Goal: Task Accomplishment & Management: Use online tool/utility

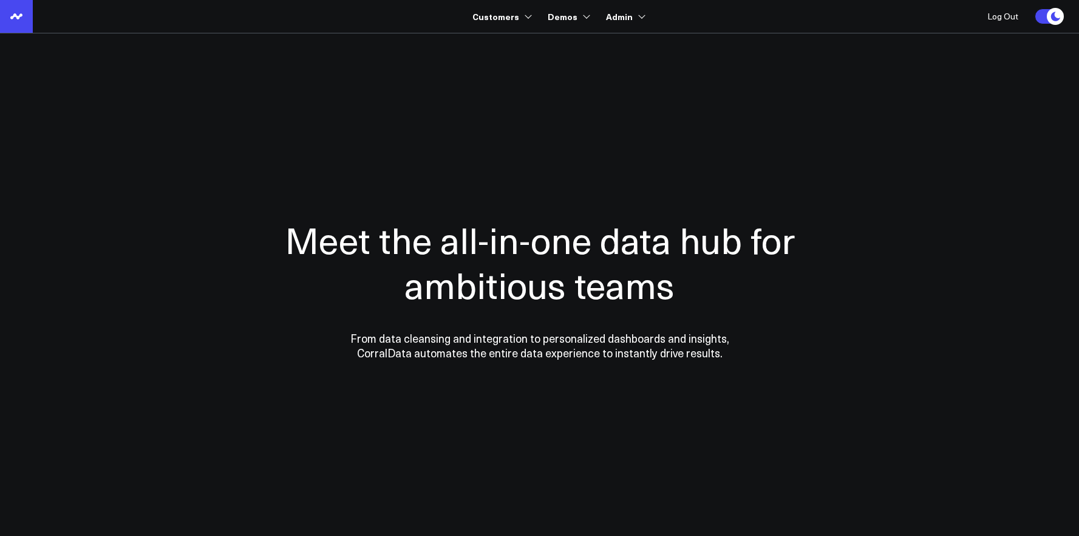
click at [25, 21] on link at bounding box center [16, 16] width 33 height 33
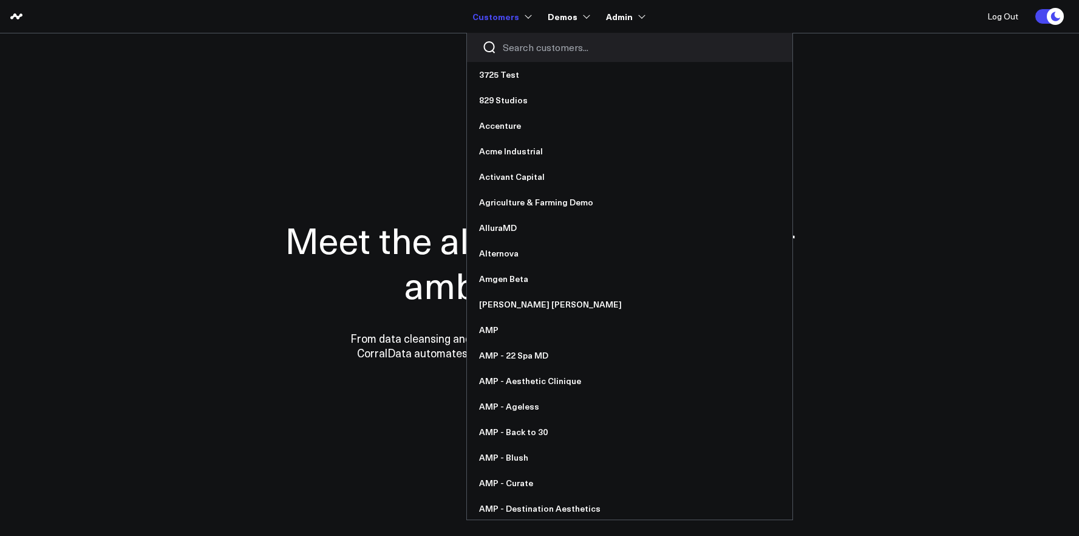
click at [519, 53] on input "Search customers input" at bounding box center [640, 47] width 274 height 13
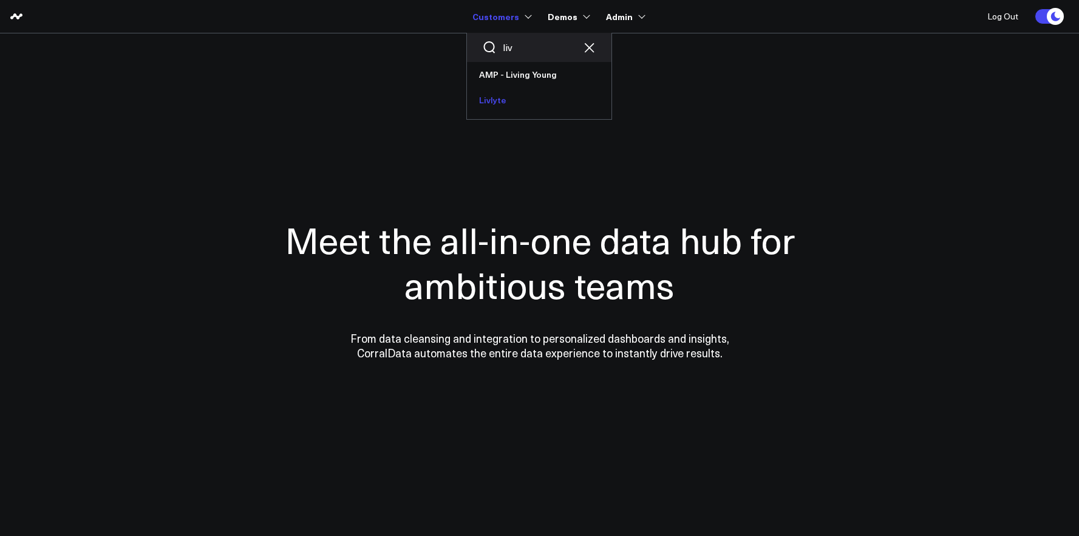
type input "liv"
click at [581, 95] on link "Livlyte" at bounding box center [539, 100] width 145 height 26
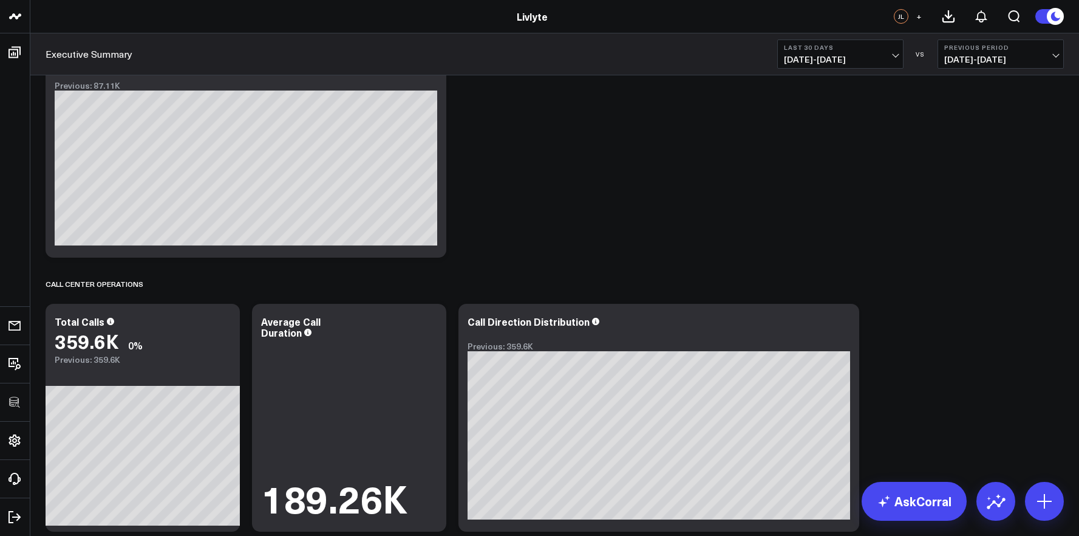
scroll to position [1801, 0]
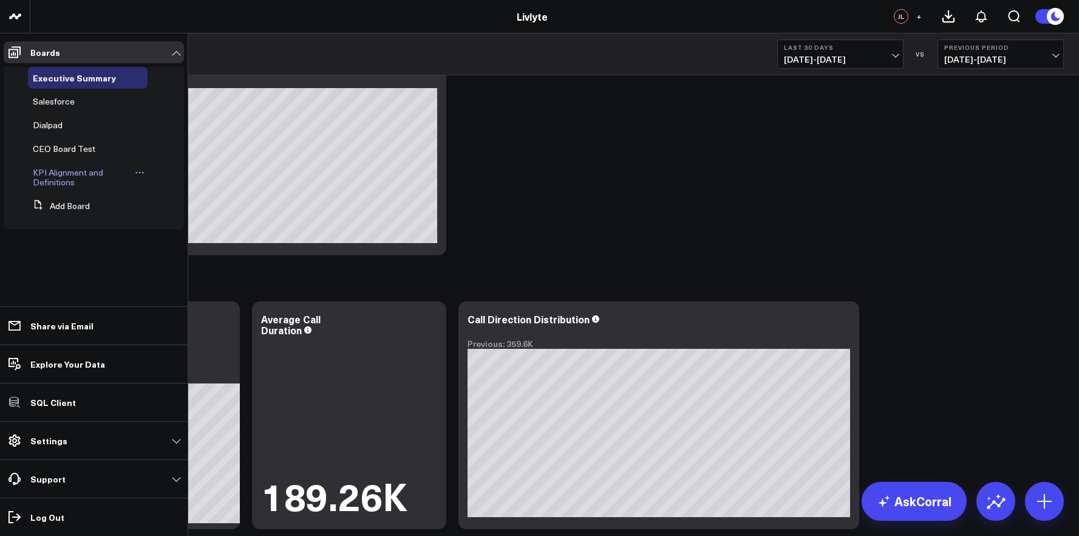
click at [58, 173] on span "KPI Alignment and Definitions" at bounding box center [68, 176] width 70 height 21
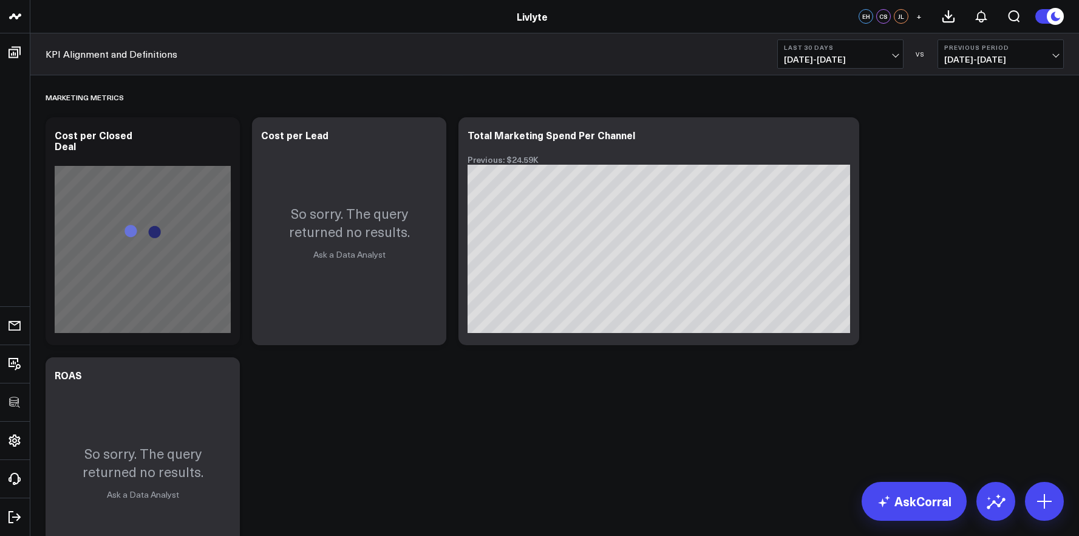
scroll to position [3209, 0]
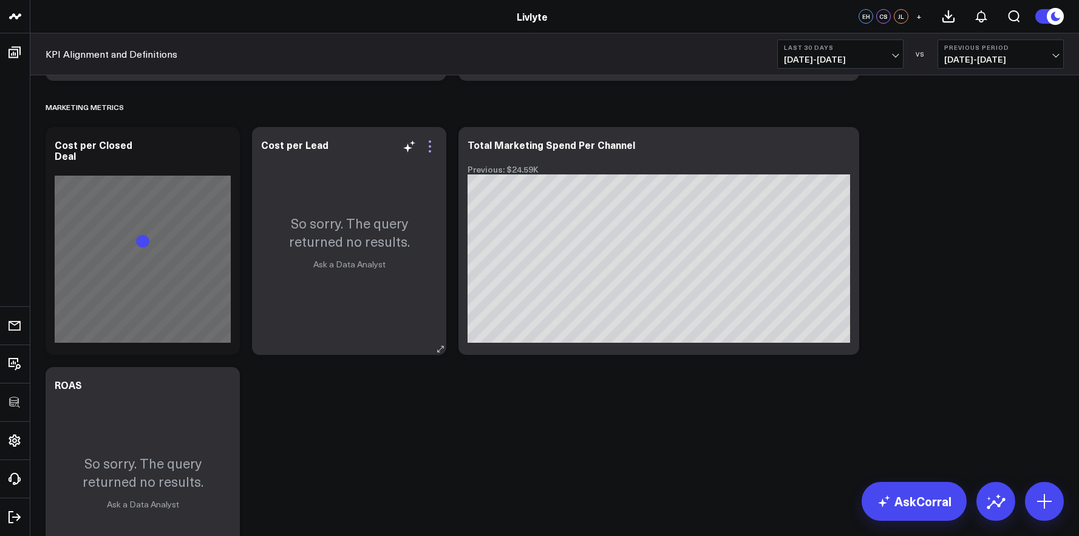
click at [426, 145] on icon at bounding box center [430, 146] width 15 height 15
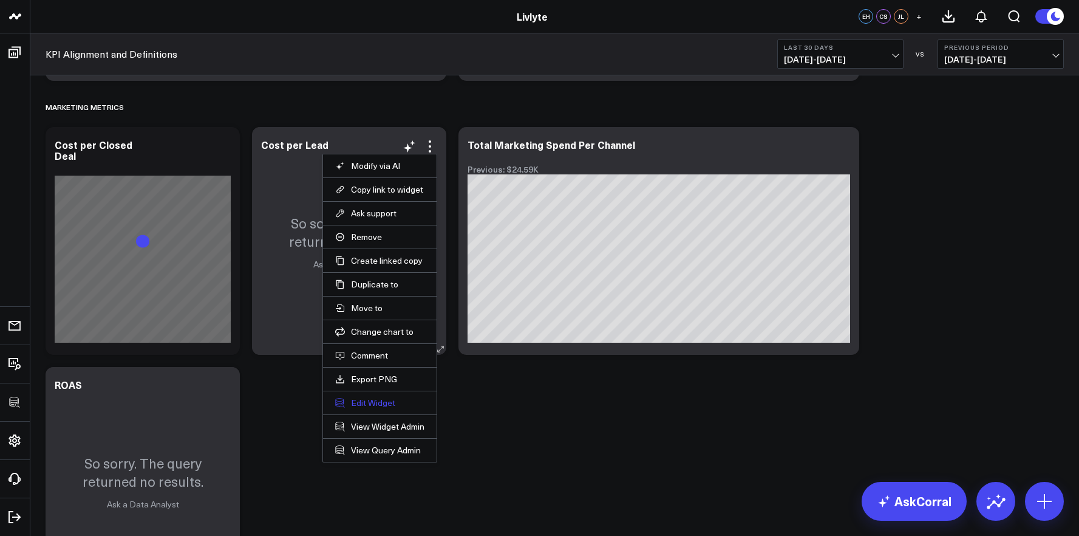
click at [380, 401] on button "Edit Widget" at bounding box center [379, 402] width 89 height 11
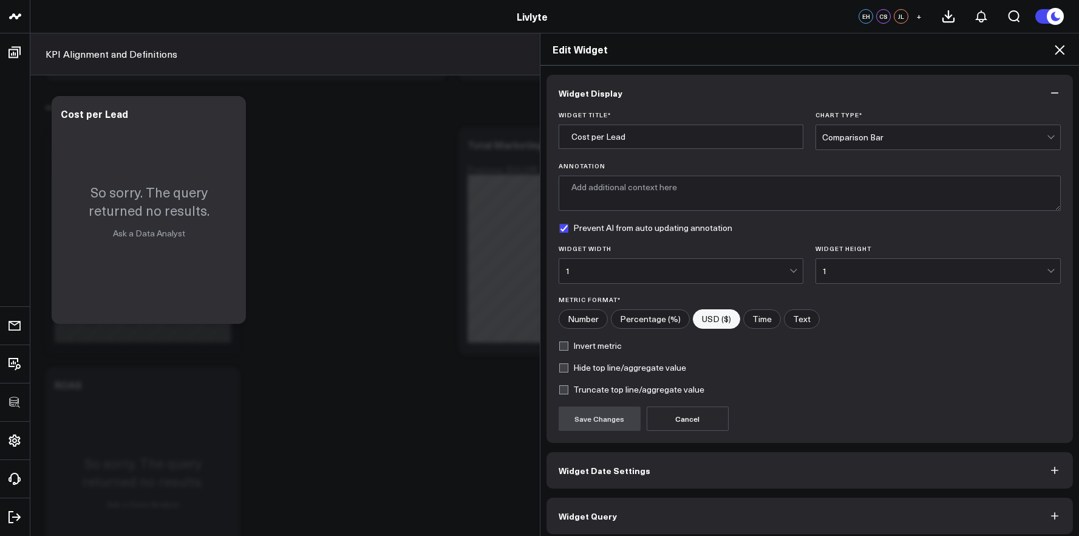
scroll to position [7, 0]
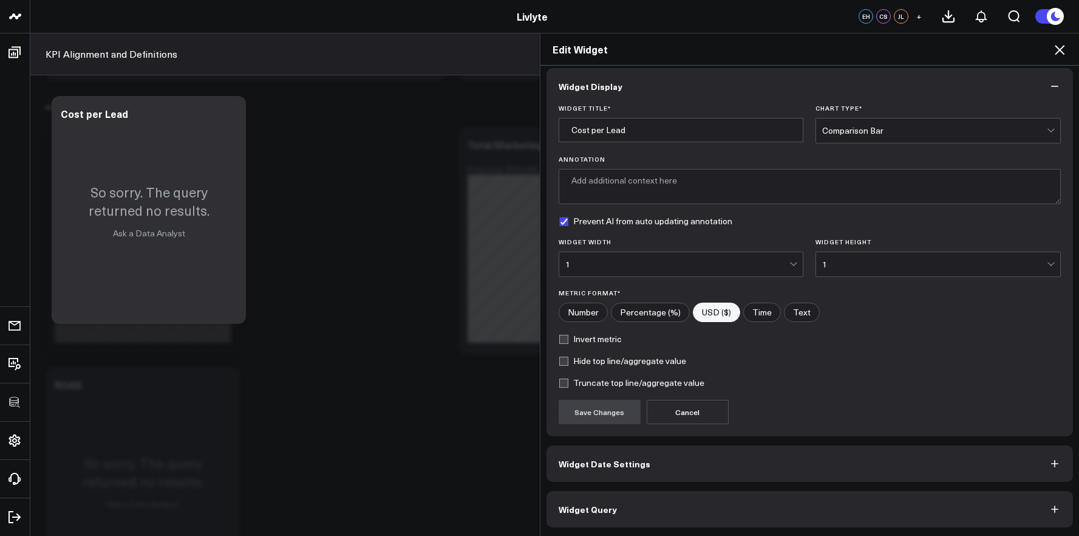
click at [701, 494] on button "Widget Query" at bounding box center [810, 509] width 527 height 36
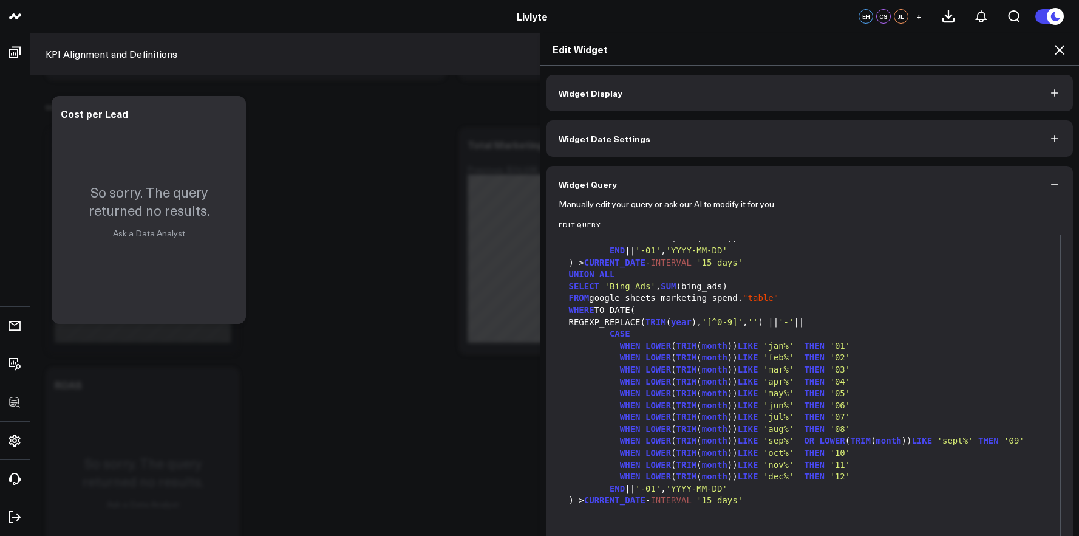
scroll to position [440, 0]
click at [1063, 53] on icon at bounding box center [1060, 50] width 10 height 10
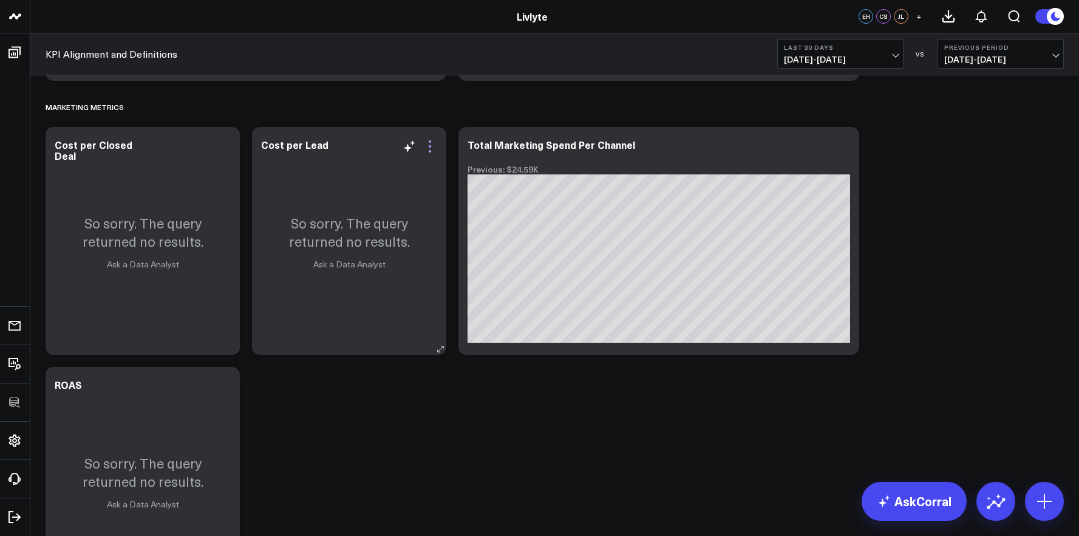
click at [429, 143] on icon at bounding box center [430, 146] width 15 height 15
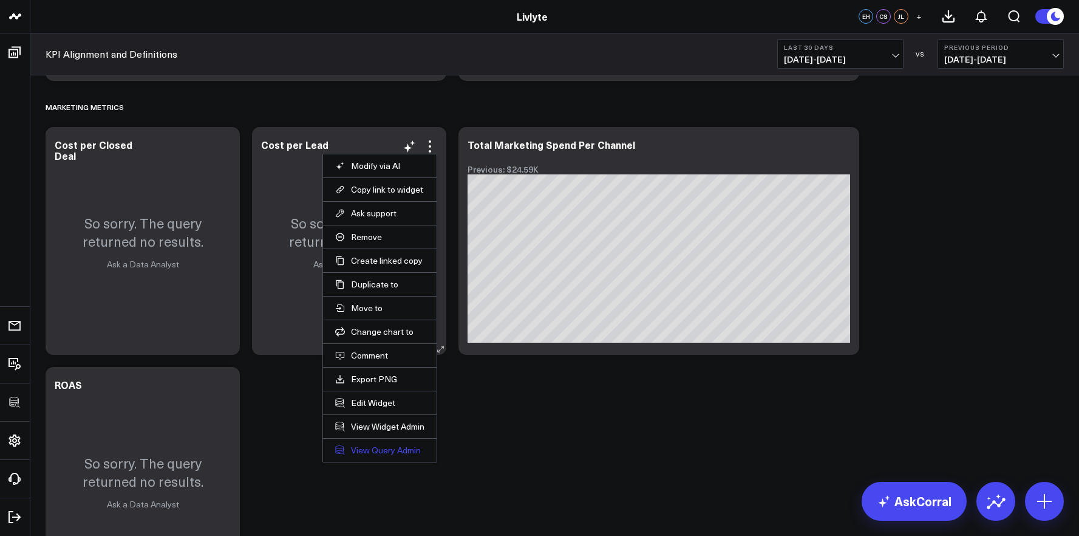
click at [375, 450] on link "View Query Admin" at bounding box center [379, 450] width 89 height 11
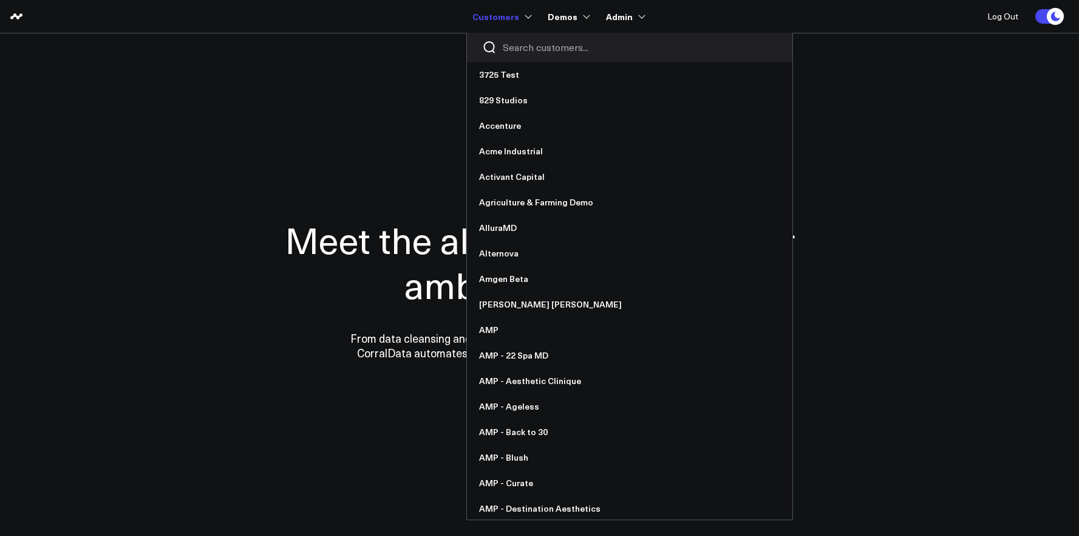
click at [520, 47] on input "Search customers input" at bounding box center [640, 47] width 274 height 13
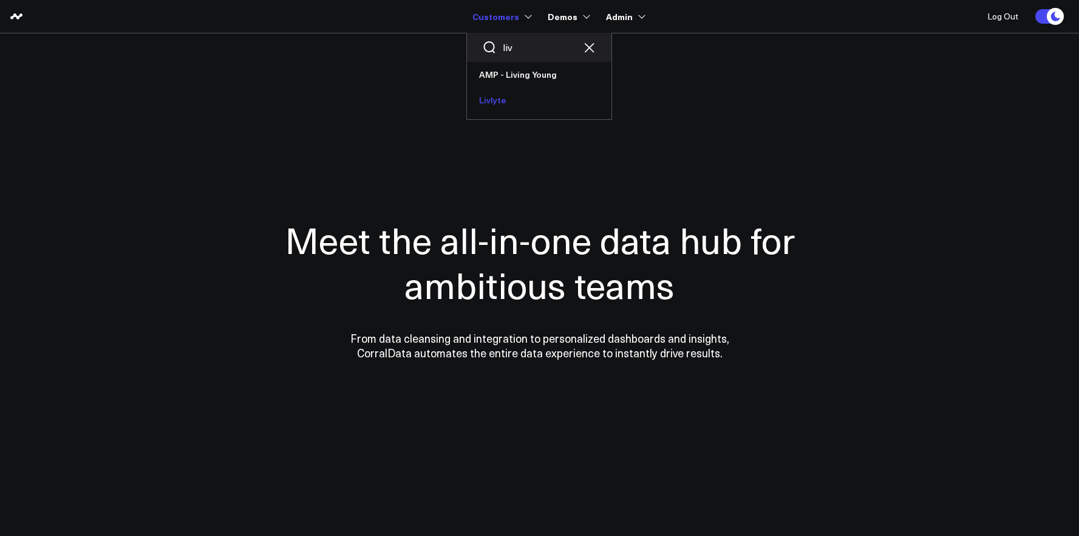
type input "liv"
click at [497, 101] on link "Livlyte" at bounding box center [539, 100] width 145 height 26
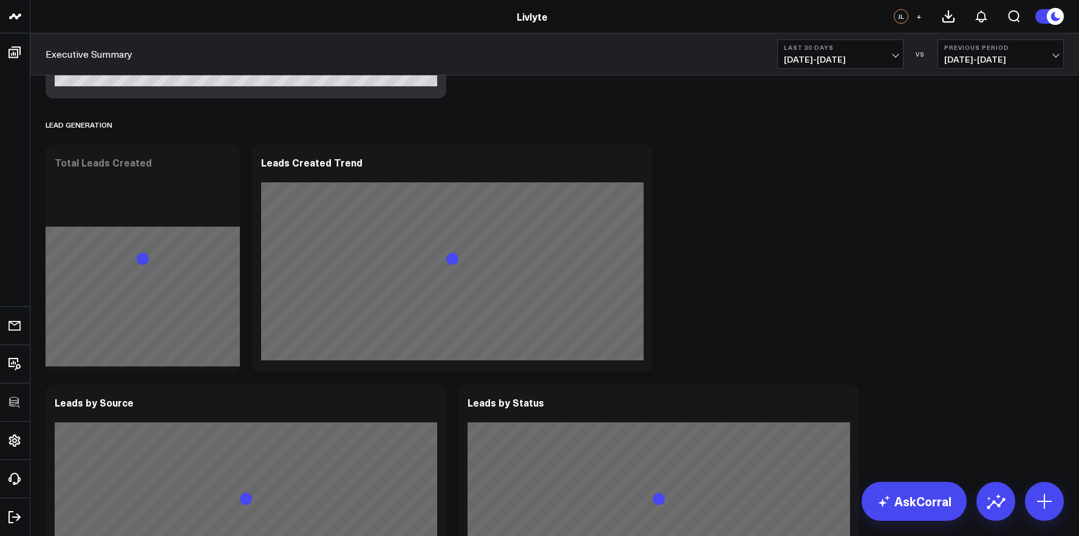
scroll to position [2113, 0]
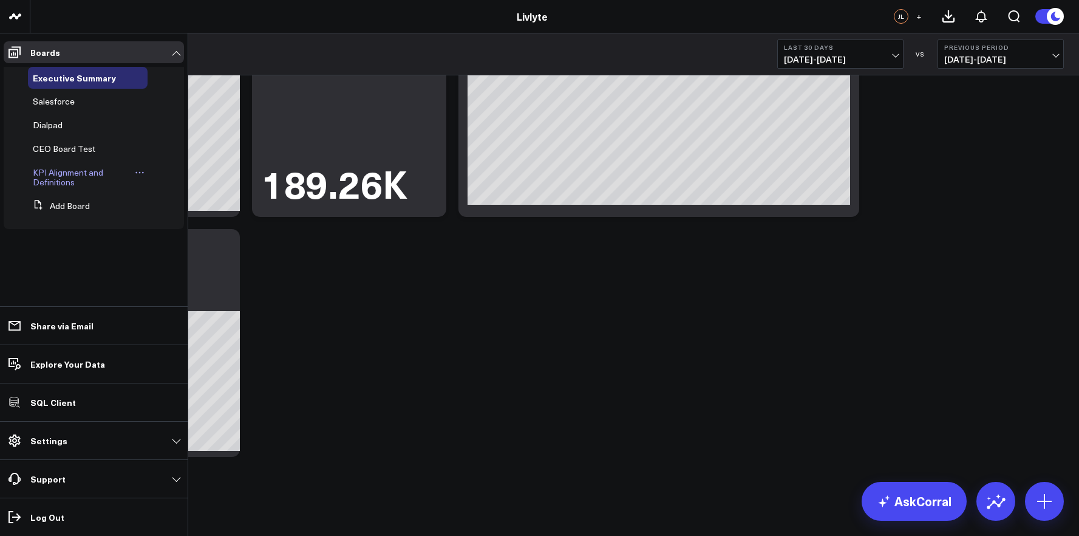
click at [69, 171] on span "KPI Alignment and Definitions" at bounding box center [68, 176] width 70 height 21
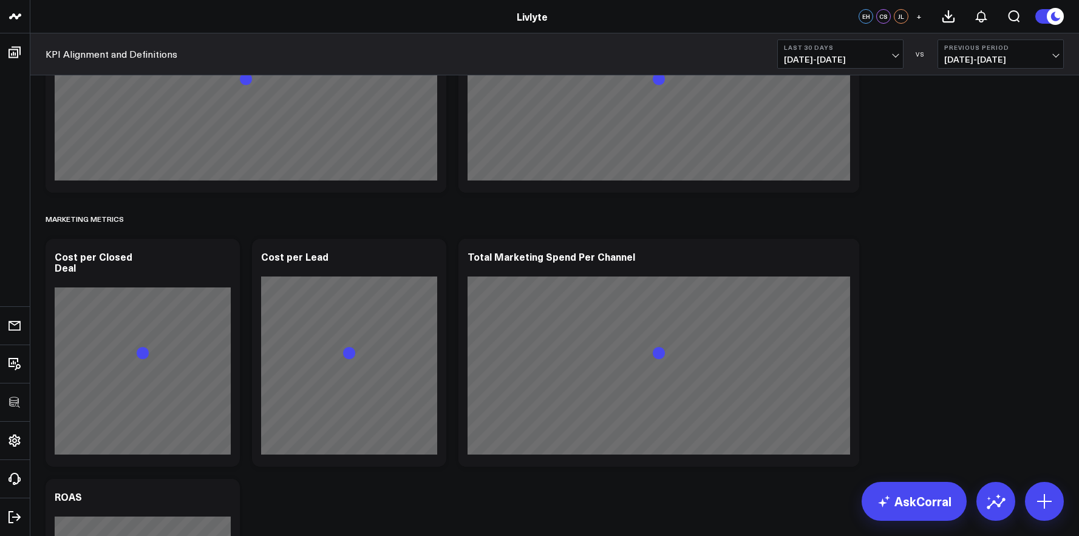
scroll to position [3239, 0]
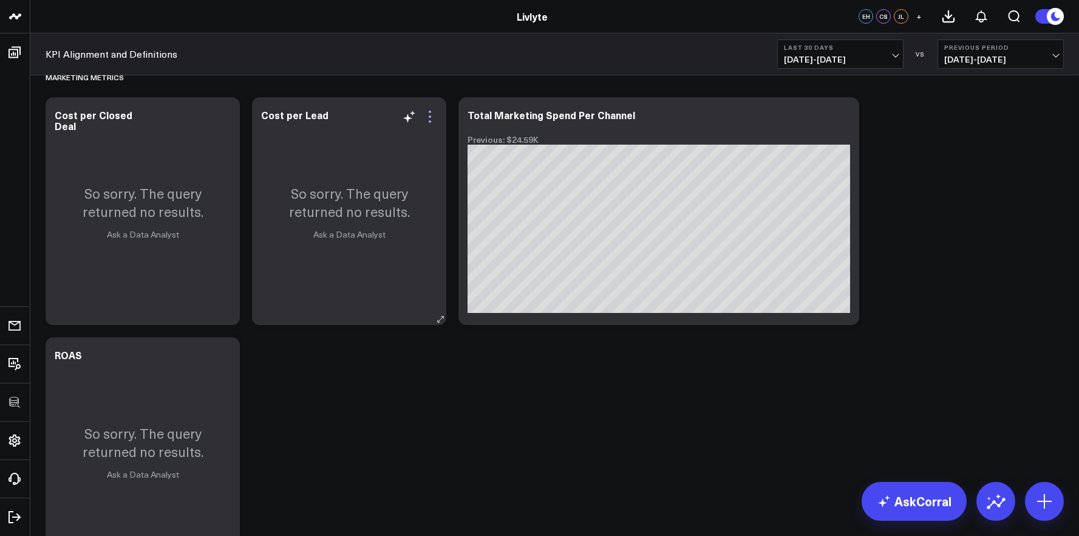
click at [428, 112] on icon at bounding box center [430, 116] width 15 height 15
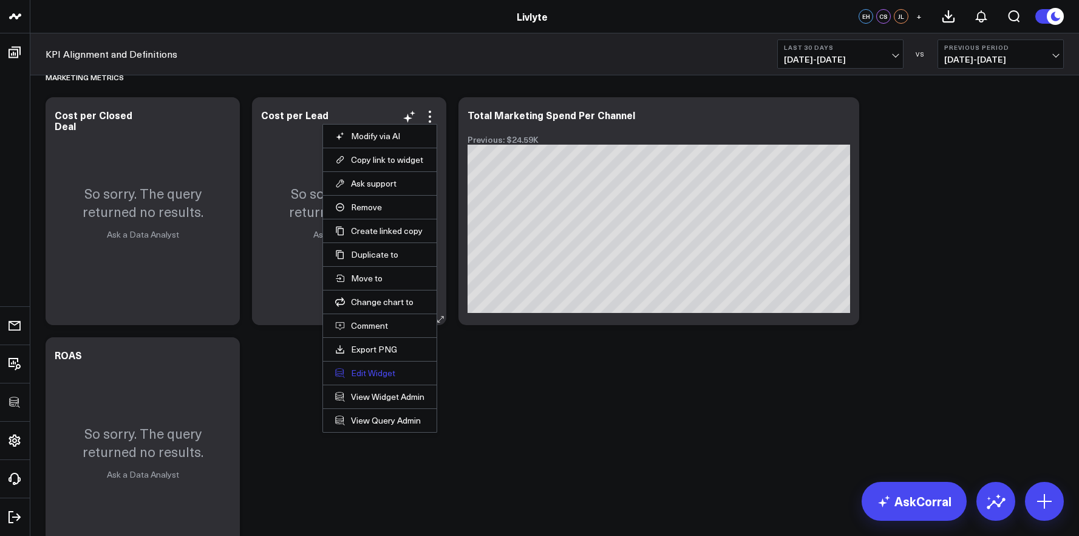
click at [384, 374] on button "Edit Widget" at bounding box center [379, 372] width 89 height 11
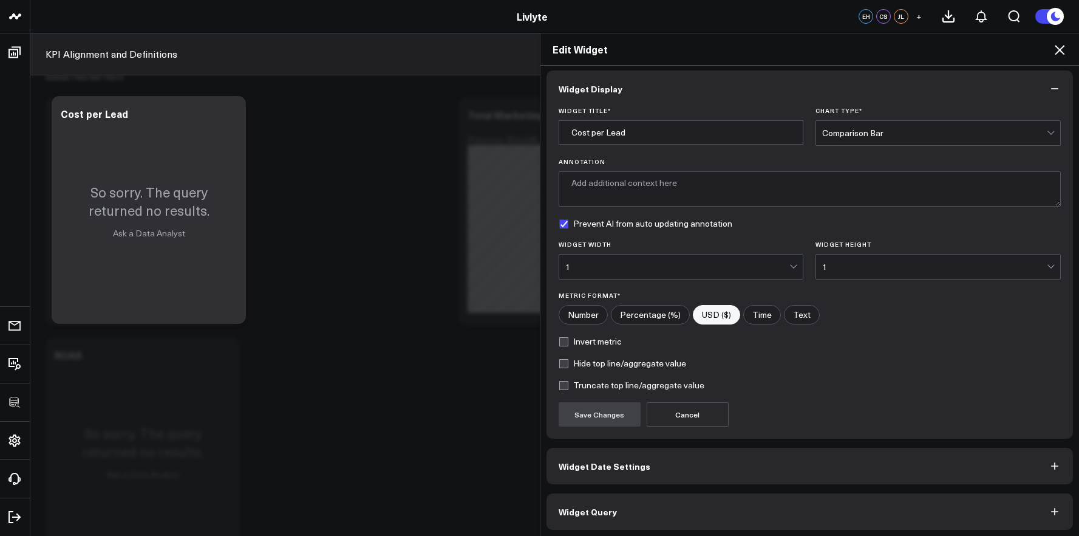
scroll to position [7, 0]
click at [662, 508] on button "Widget Query" at bounding box center [810, 509] width 527 height 36
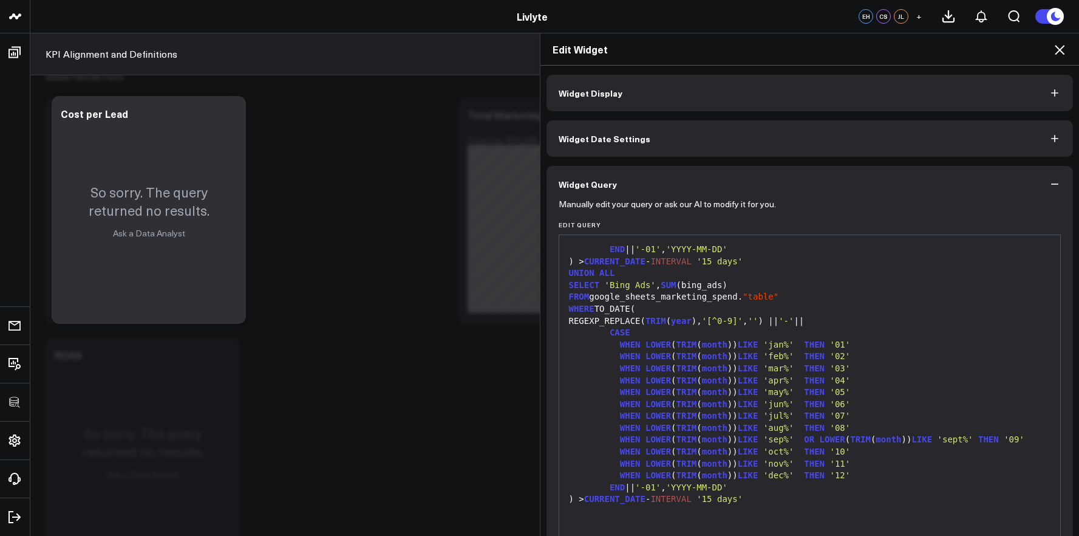
scroll to position [60, 0]
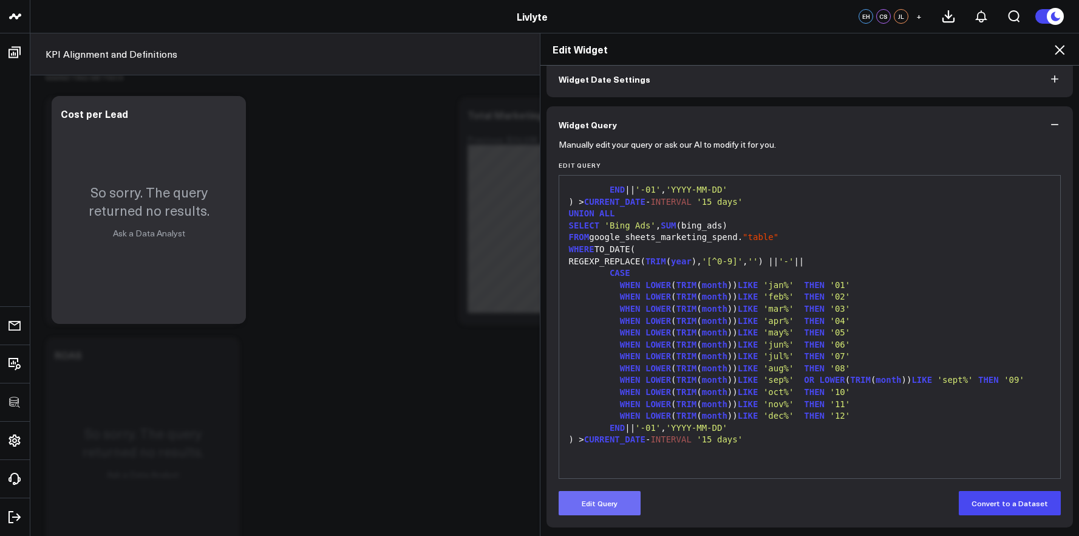
click at [583, 492] on button "Edit Query" at bounding box center [600, 503] width 82 height 24
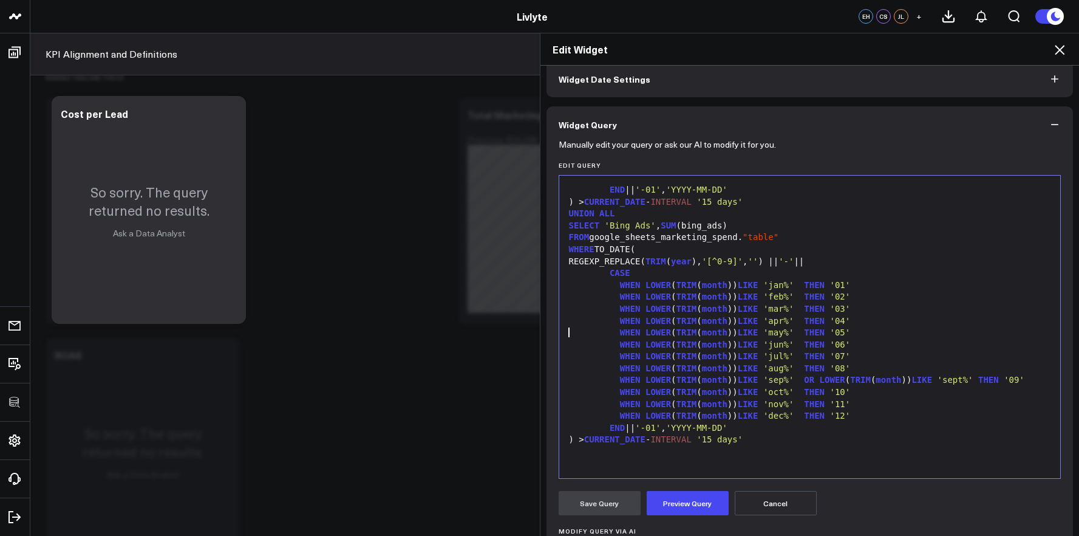
click at [735, 327] on div "WHEN LOWER ( TRIM ( month )) LIKE 'may%' THEN '05'" at bounding box center [809, 333] width 489 height 12
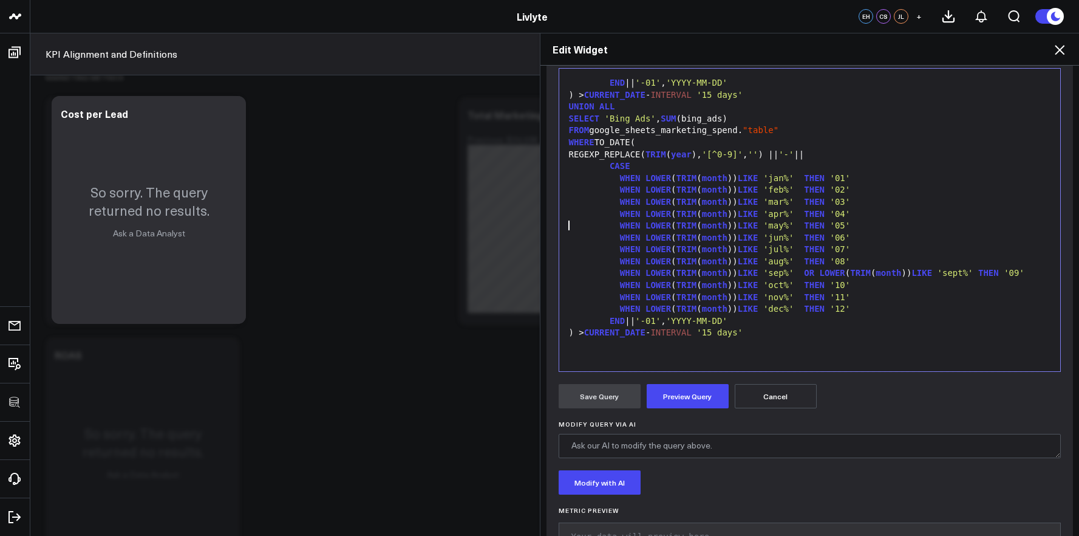
scroll to position [170, 0]
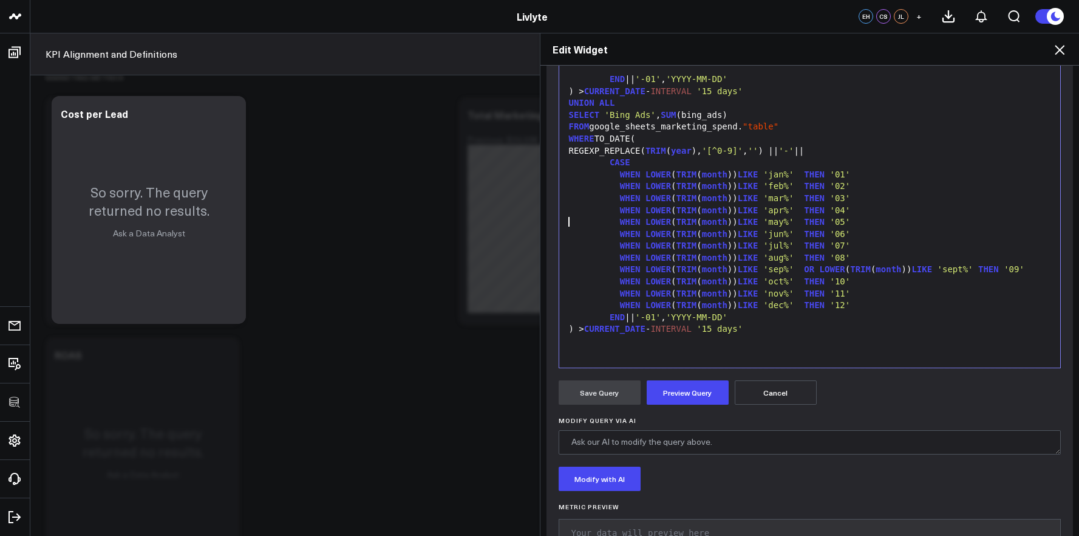
click at [691, 333] on span "INTERVAL" at bounding box center [670, 329] width 41 height 10
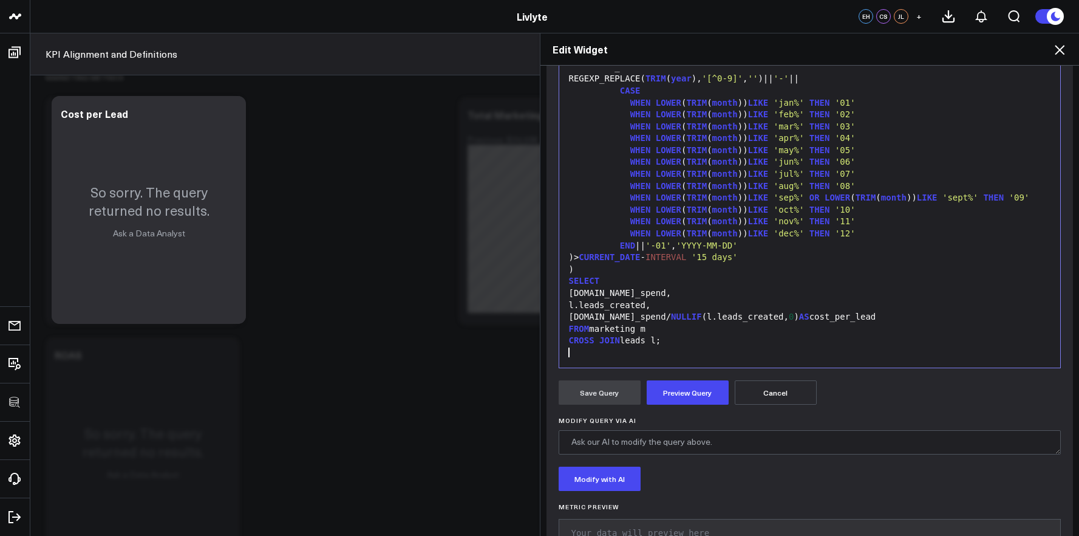
scroll to position [167, 0]
click at [681, 390] on button "Preview Query" at bounding box center [688, 392] width 82 height 24
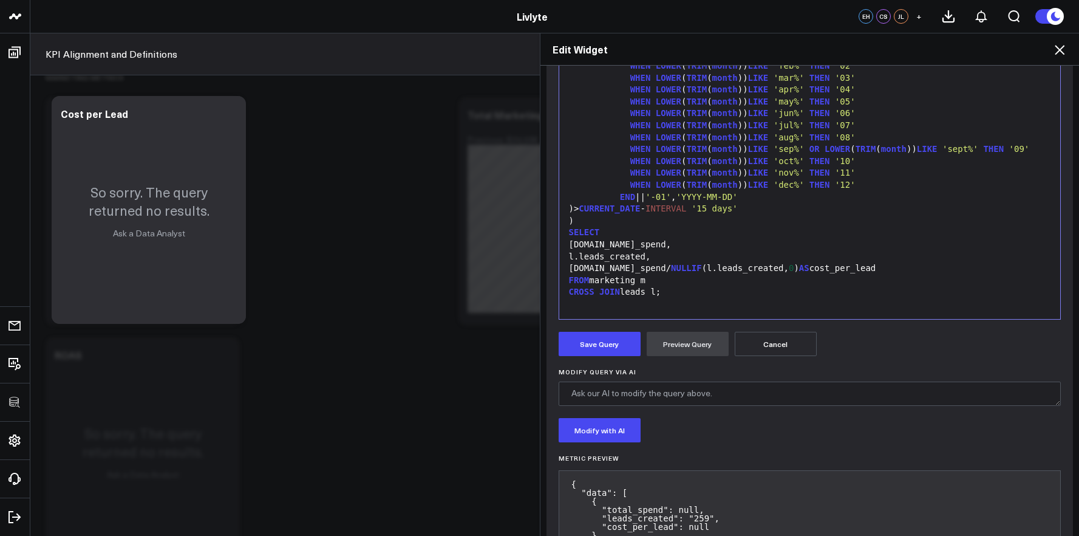
scroll to position [276, 0]
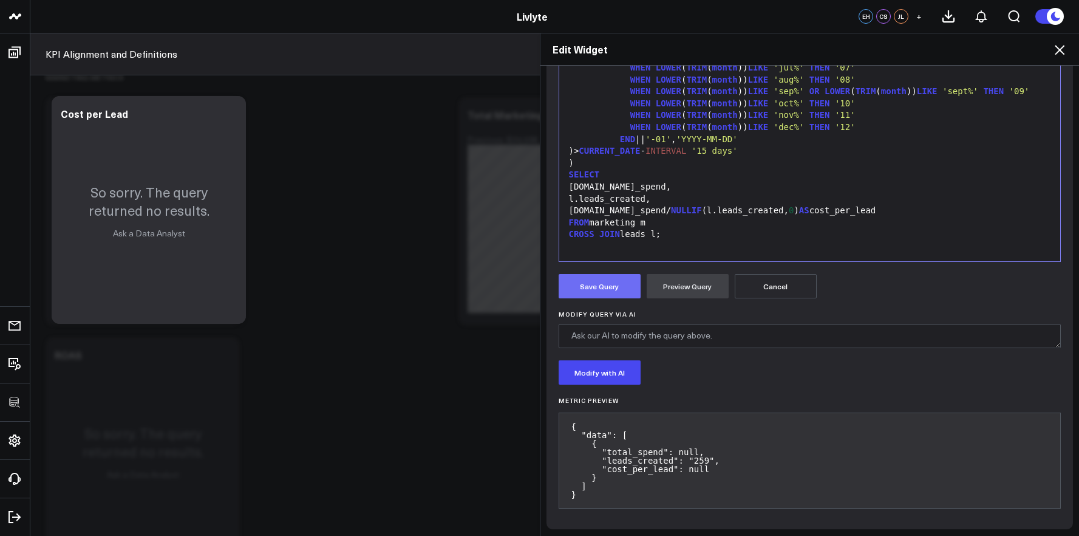
click at [605, 291] on button "Save Query" at bounding box center [600, 286] width 82 height 24
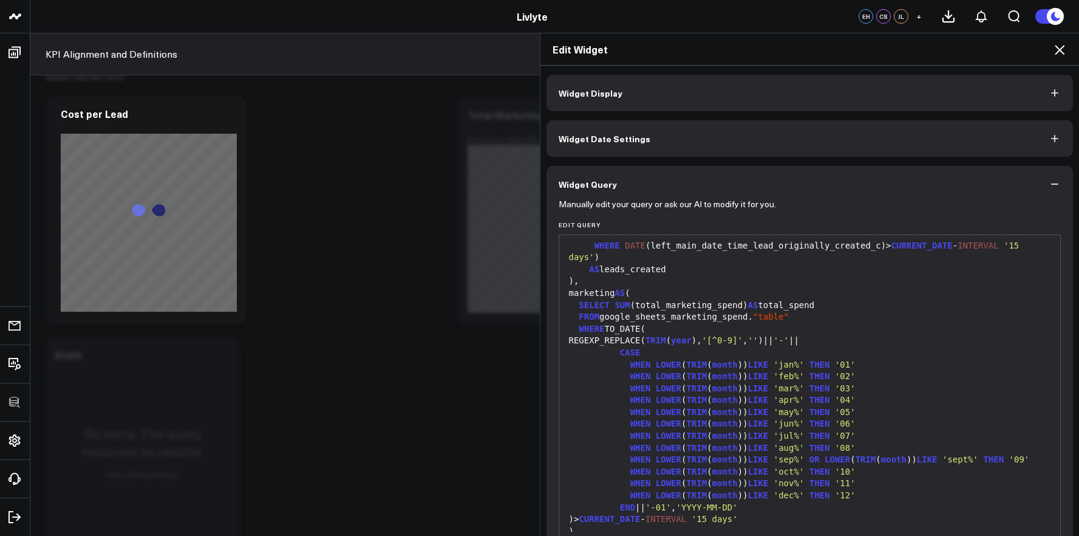
scroll to position [76, 0]
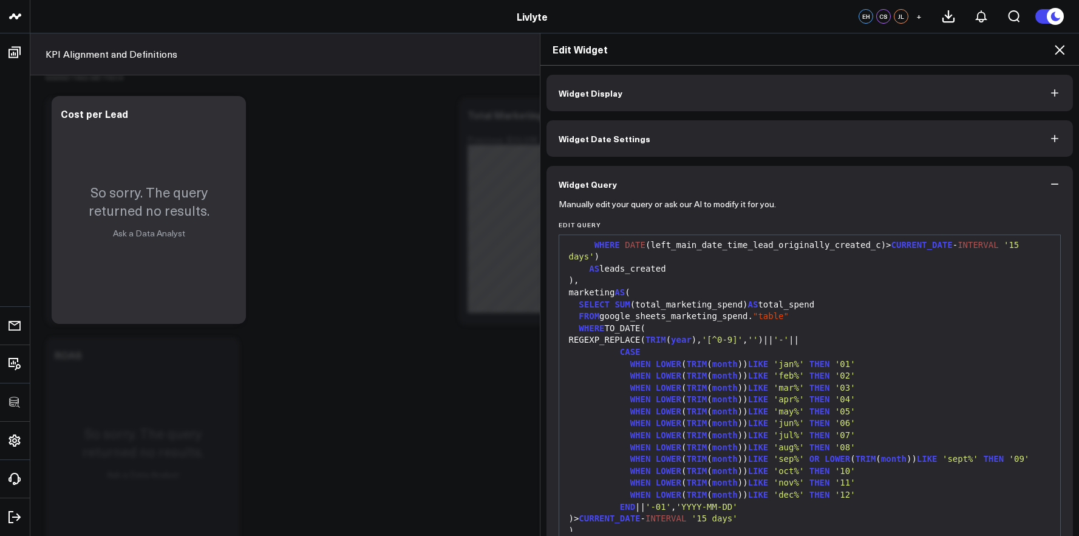
click at [1062, 48] on icon at bounding box center [1059, 50] width 15 height 15
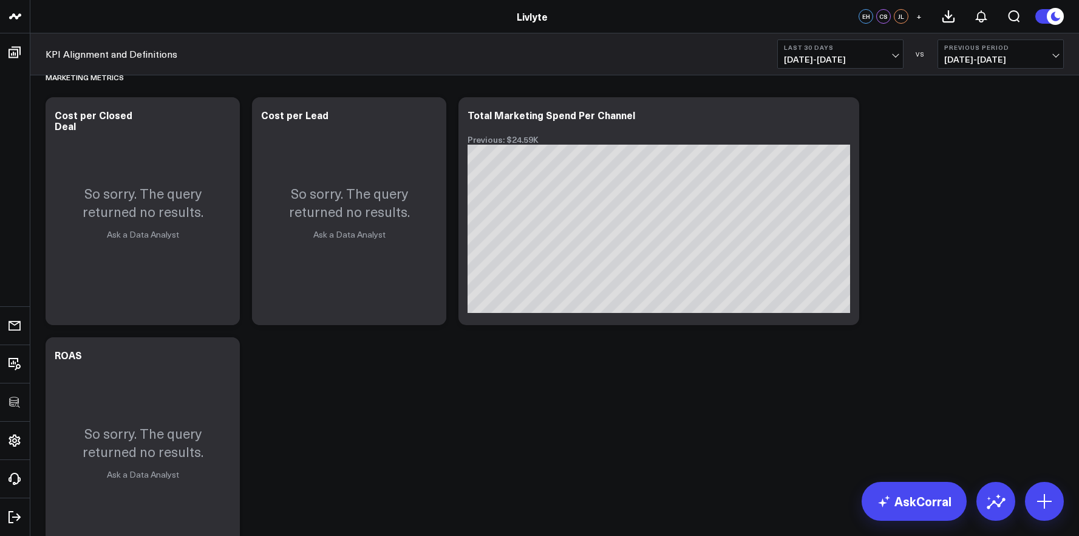
click at [873, 64] on button "Last 30 Days 08/26/25 - 09/24/25" at bounding box center [840, 53] width 126 height 29
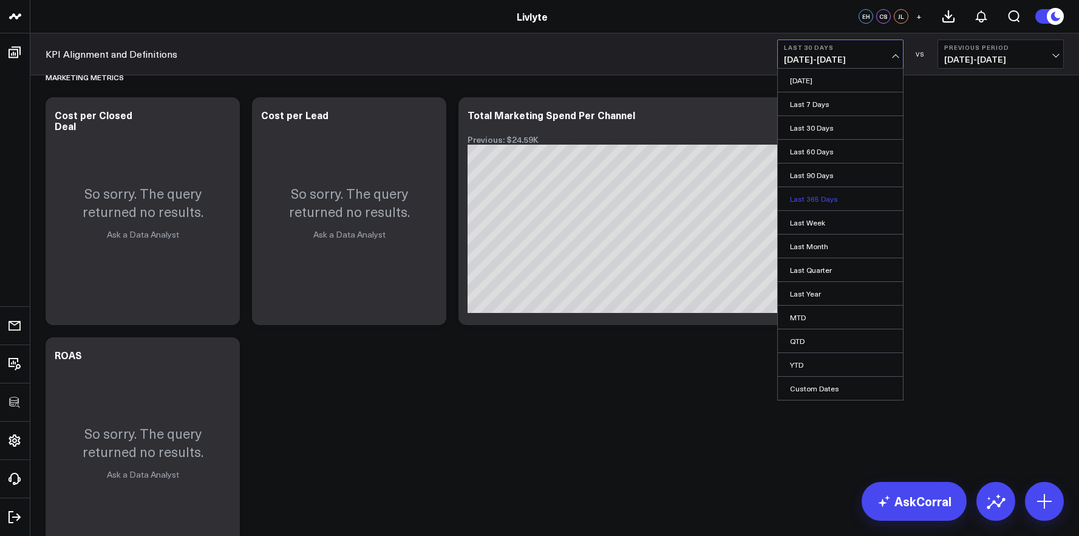
click at [835, 197] on link "Last 365 Days" at bounding box center [840, 198] width 125 height 23
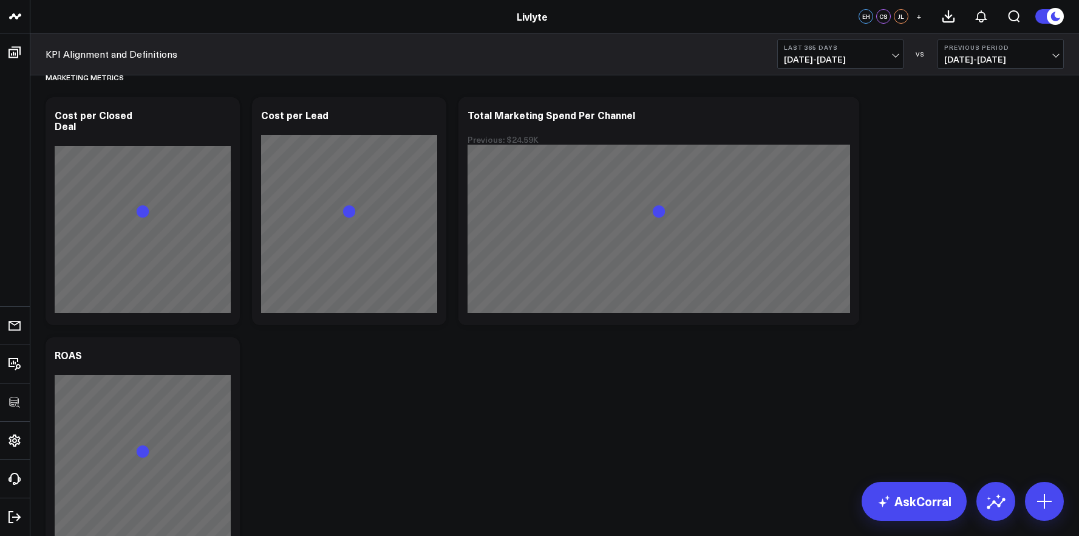
click at [874, 63] on span "09/25/24 - 09/24/25" at bounding box center [840, 60] width 113 height 10
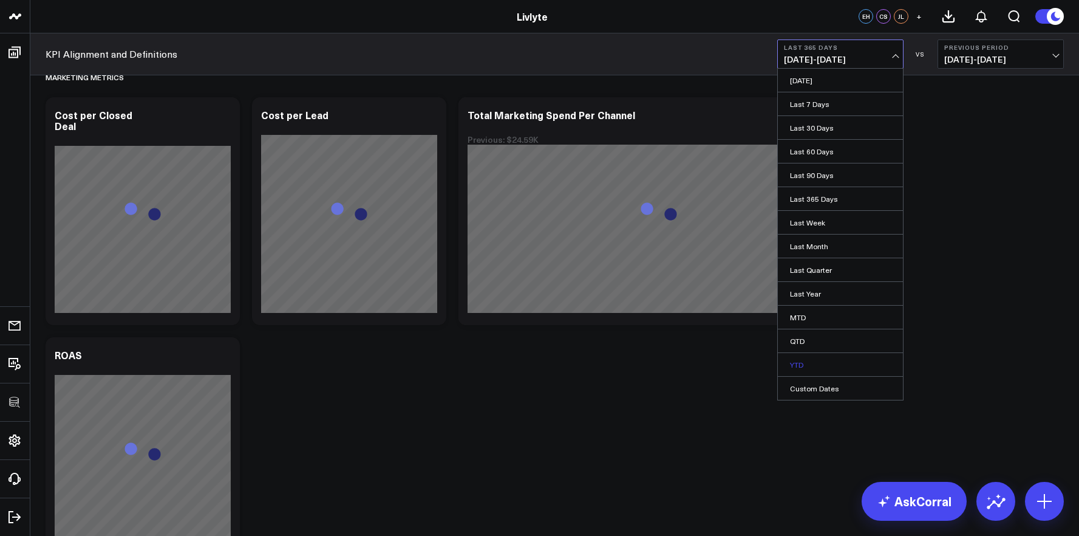
click at [831, 361] on link "YTD" at bounding box center [840, 364] width 125 height 23
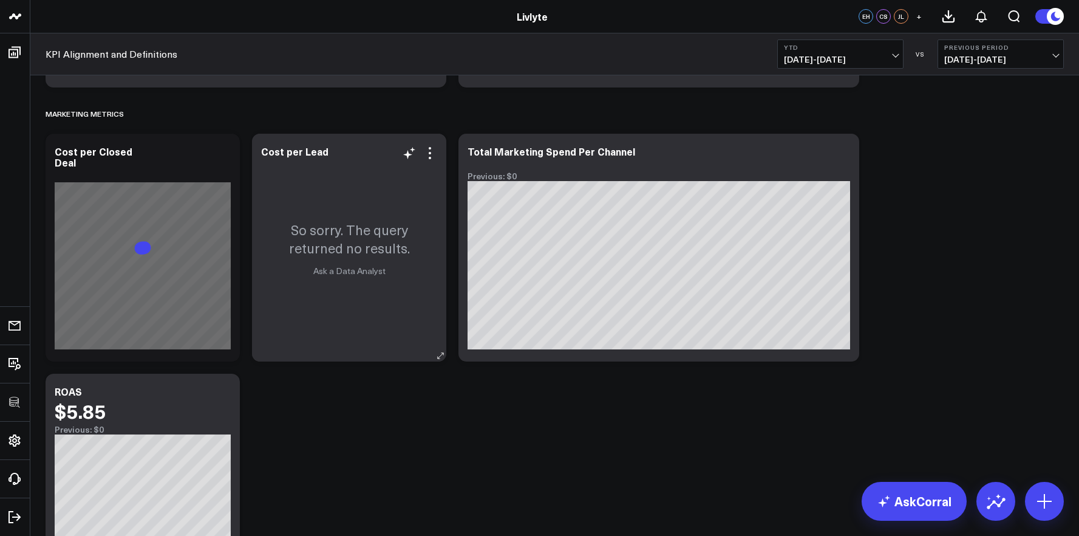
scroll to position [3204, 0]
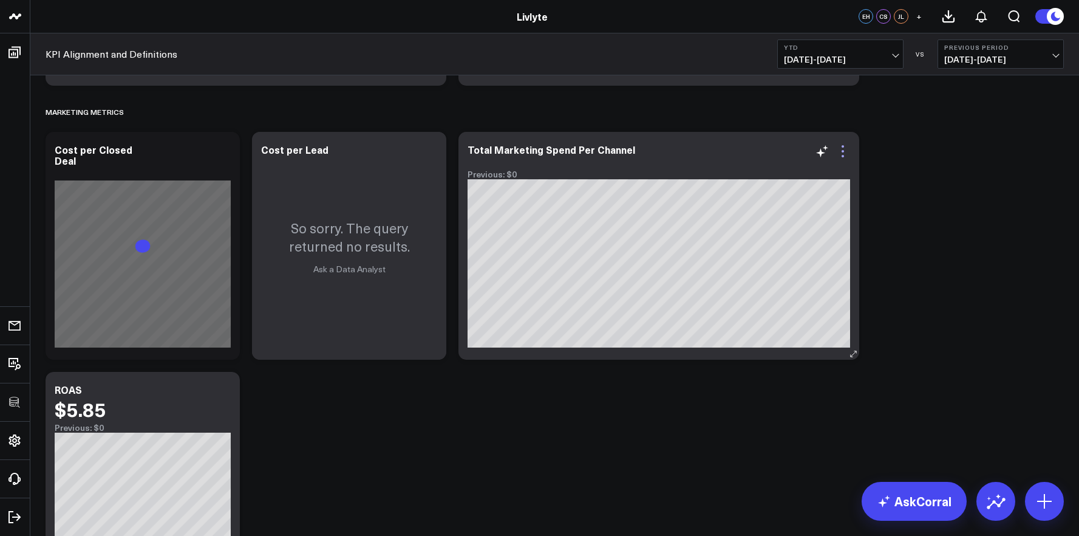
click at [845, 155] on icon at bounding box center [843, 151] width 15 height 15
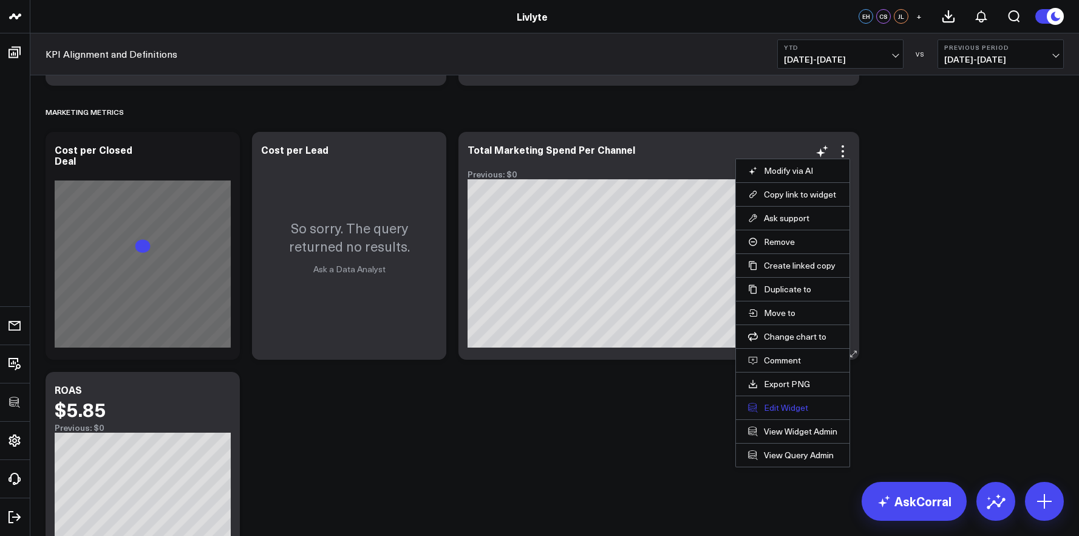
click at [767, 411] on button "Edit Widget" at bounding box center [792, 407] width 89 height 11
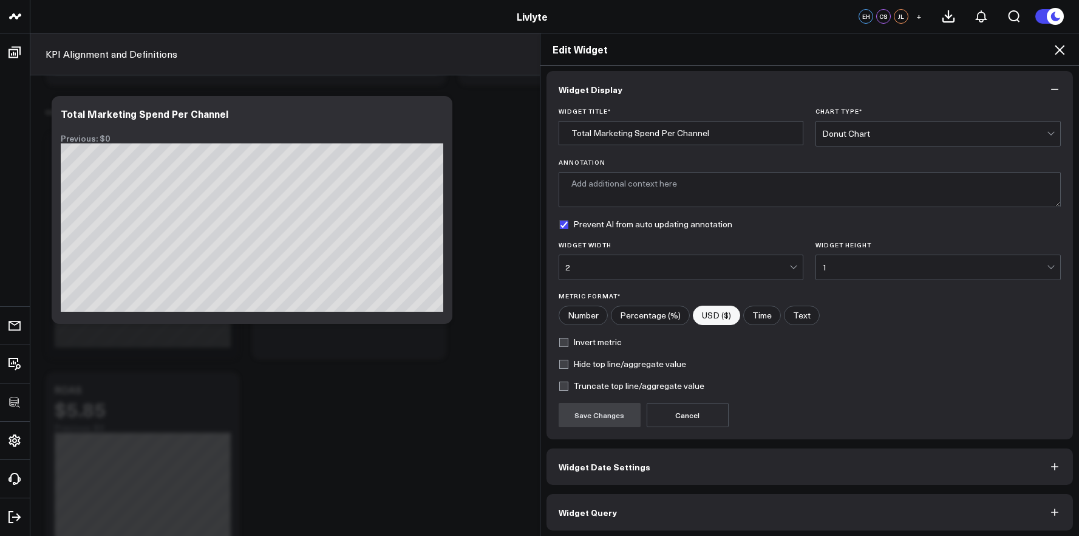
scroll to position [7, 0]
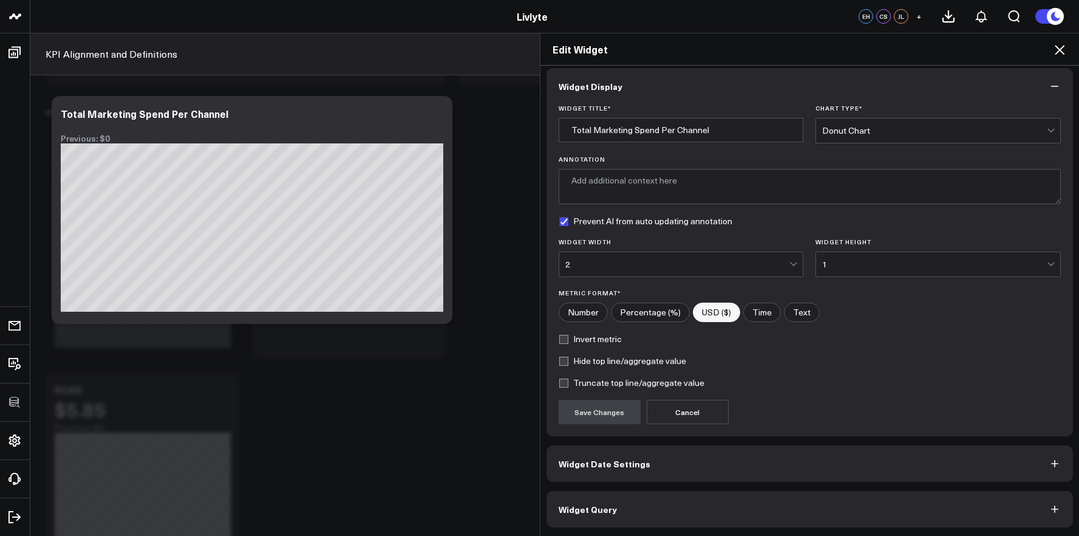
click at [803, 525] on button "Widget Query" at bounding box center [810, 509] width 527 height 36
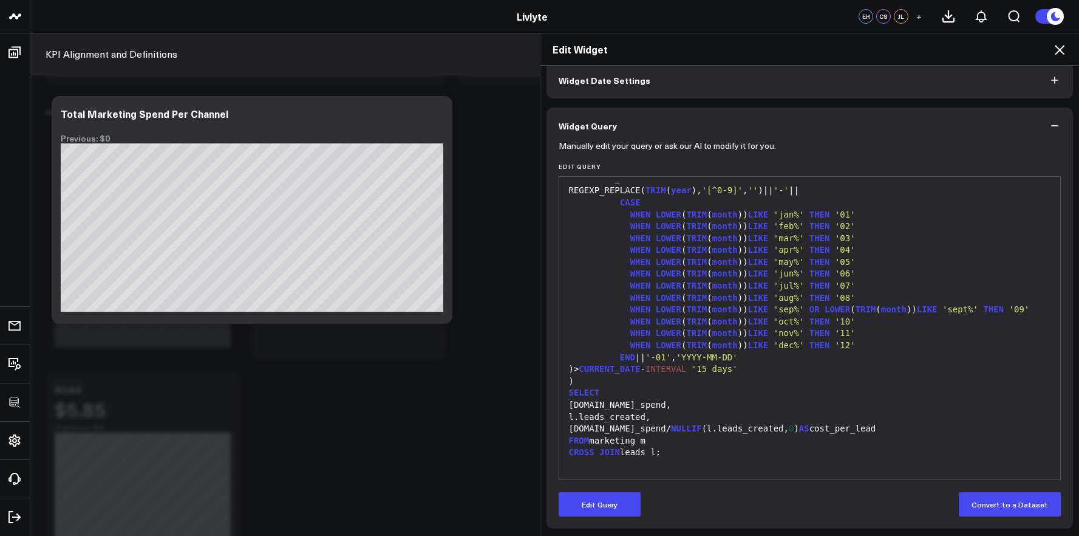
scroll to position [60, 0]
click at [1063, 51] on icon at bounding box center [1059, 50] width 15 height 15
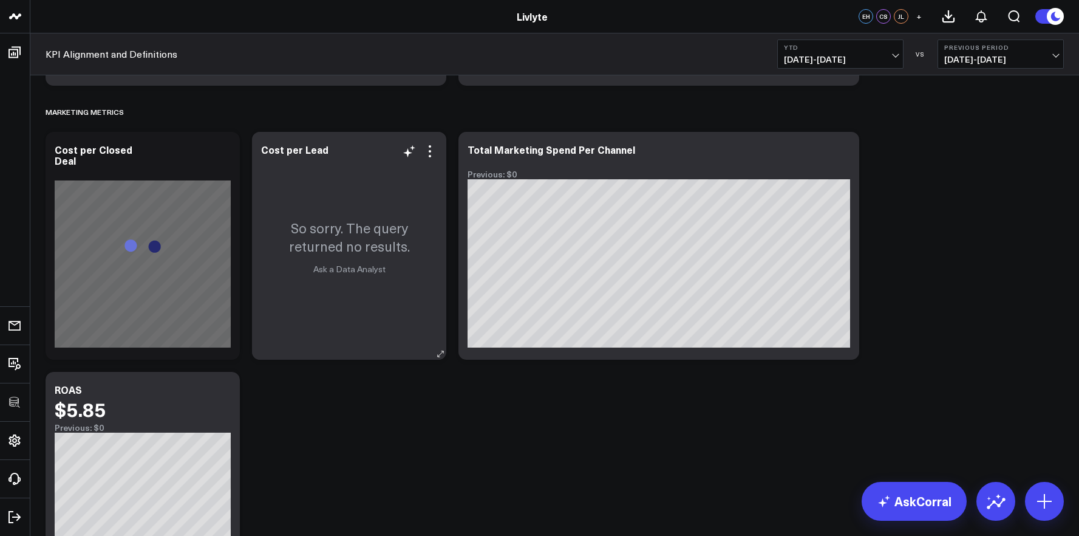
click at [438, 155] on div "So sorry. The query returned no results. Ask a Data Analyst" at bounding box center [349, 246] width 194 height 228
click at [434, 155] on icon at bounding box center [430, 151] width 15 height 15
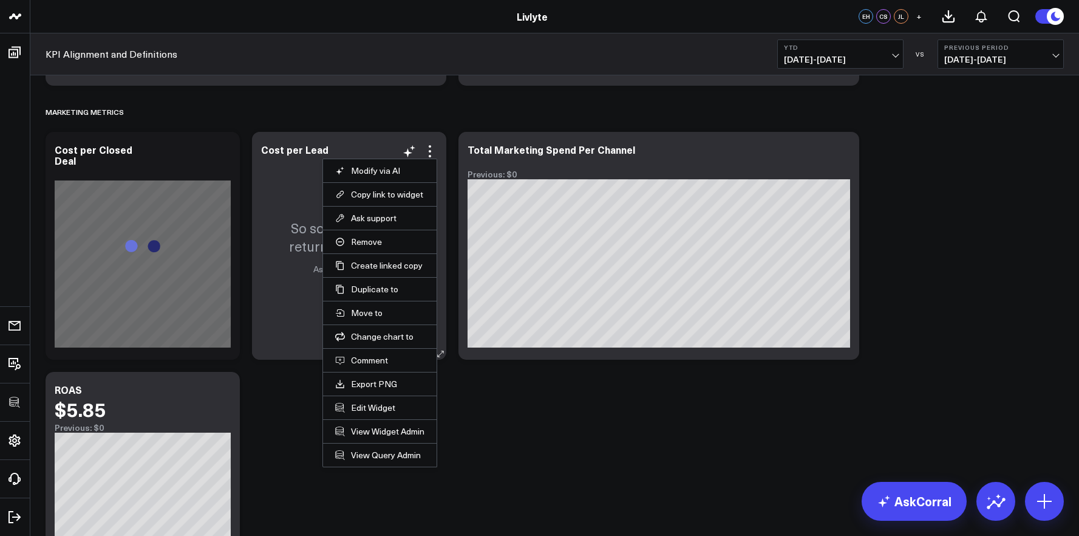
click at [377, 251] on li "Remove" at bounding box center [380, 242] width 114 height 24
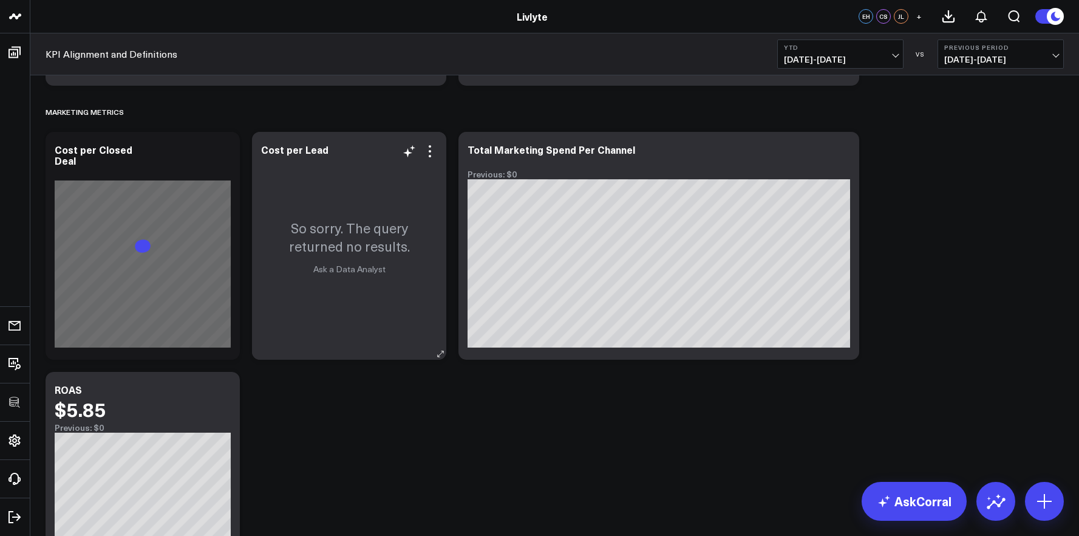
click at [377, 245] on p "So sorry. The query returned no results." at bounding box center [349, 237] width 170 height 36
click at [431, 157] on icon at bounding box center [430, 156] width 2 height 2
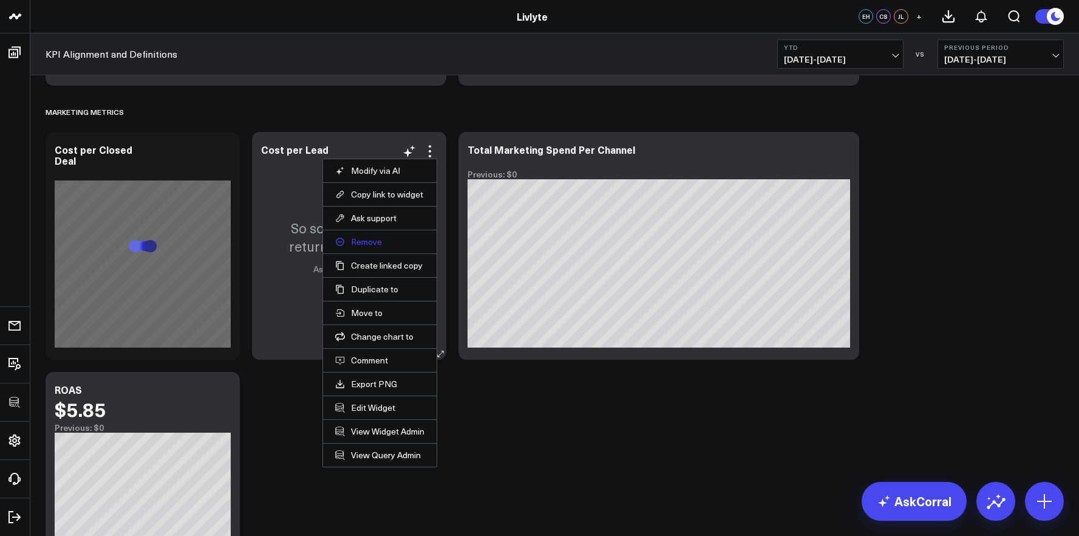
click at [377, 245] on button "Remove" at bounding box center [379, 241] width 89 height 11
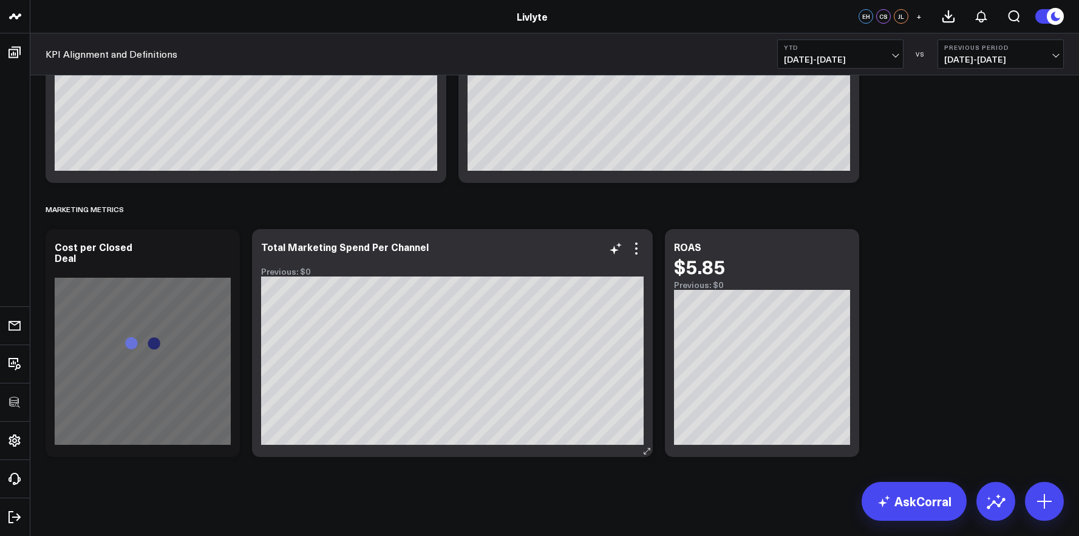
scroll to position [3107, 0]
click at [635, 245] on icon at bounding box center [636, 248] width 15 height 15
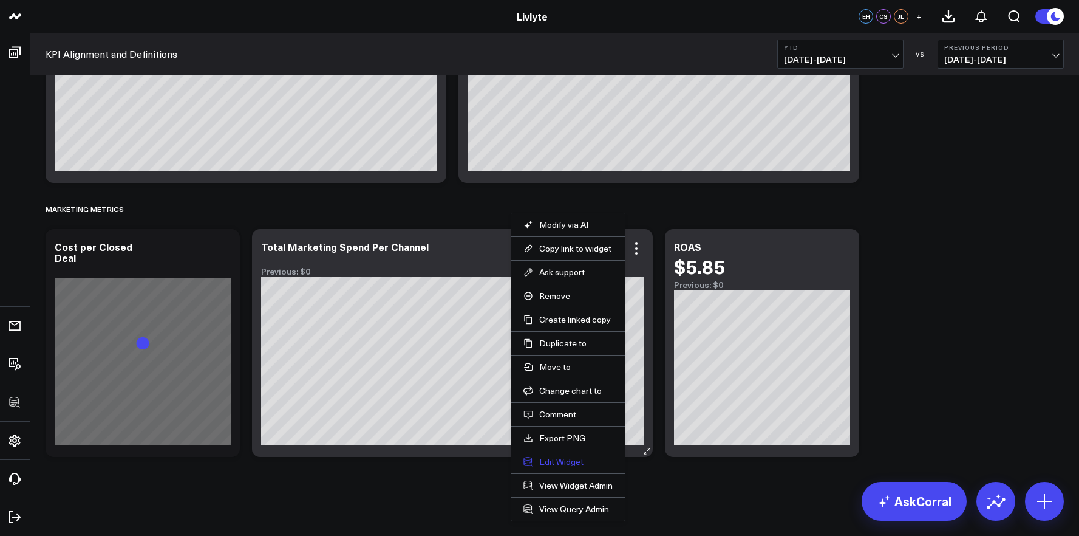
click at [557, 456] on button "Edit Widget" at bounding box center [567, 461] width 89 height 11
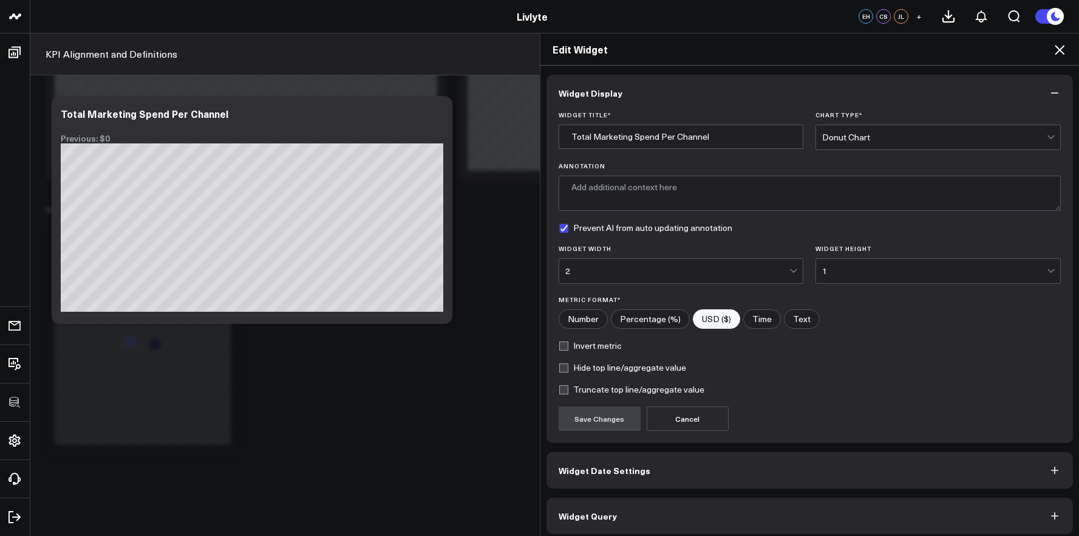
scroll to position [7, 0]
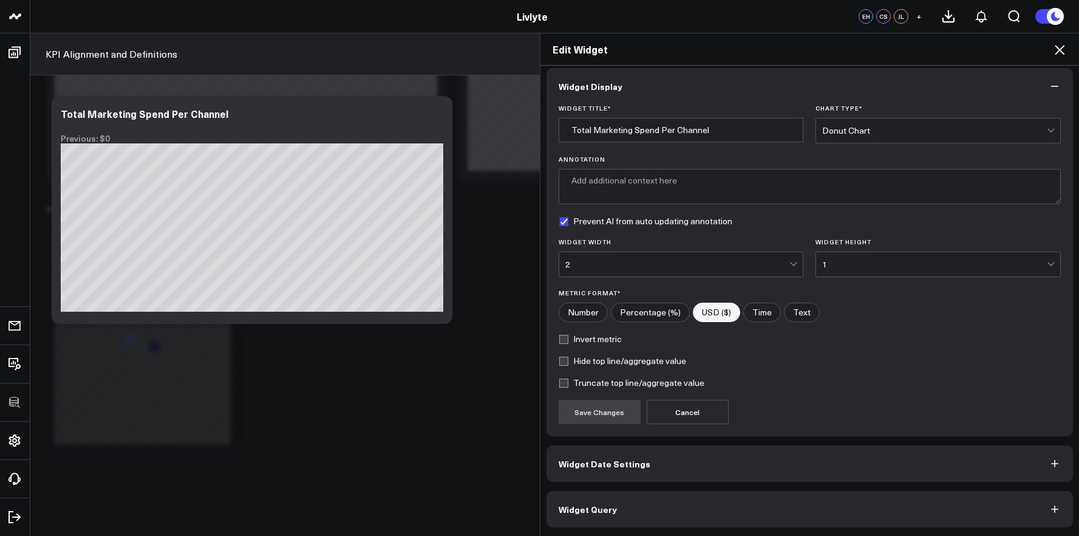
click at [602, 498] on button "Widget Query" at bounding box center [810, 509] width 527 height 36
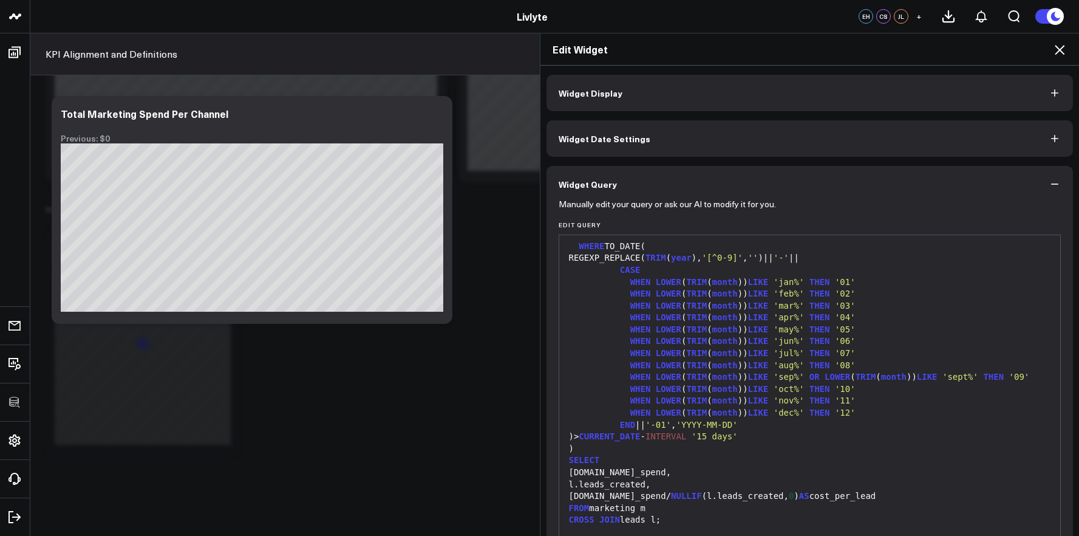
scroll to position [167, 0]
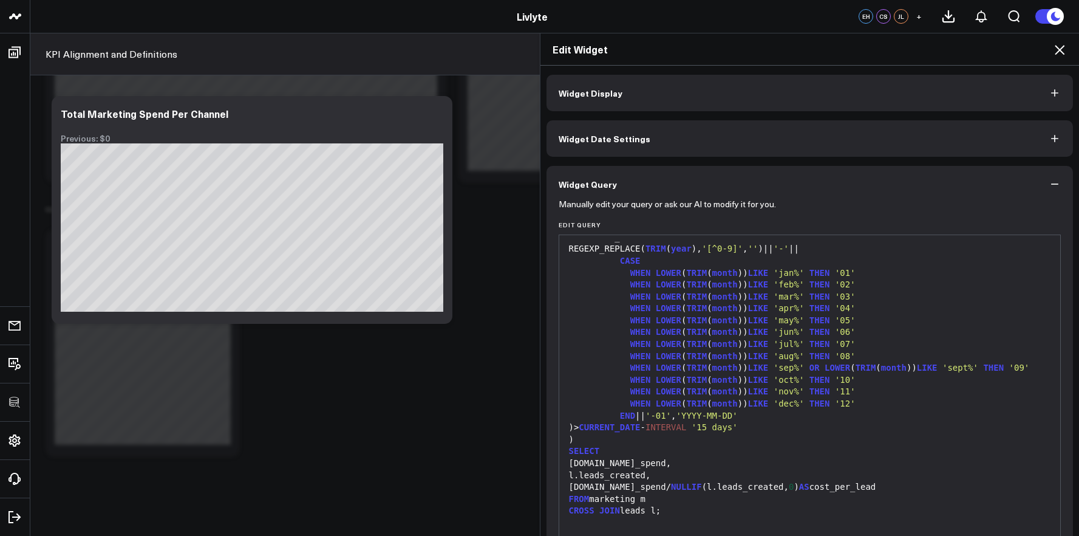
click at [1068, 58] on div "Edit Widget" at bounding box center [809, 49] width 539 height 32
click at [1065, 55] on icon at bounding box center [1059, 50] width 15 height 15
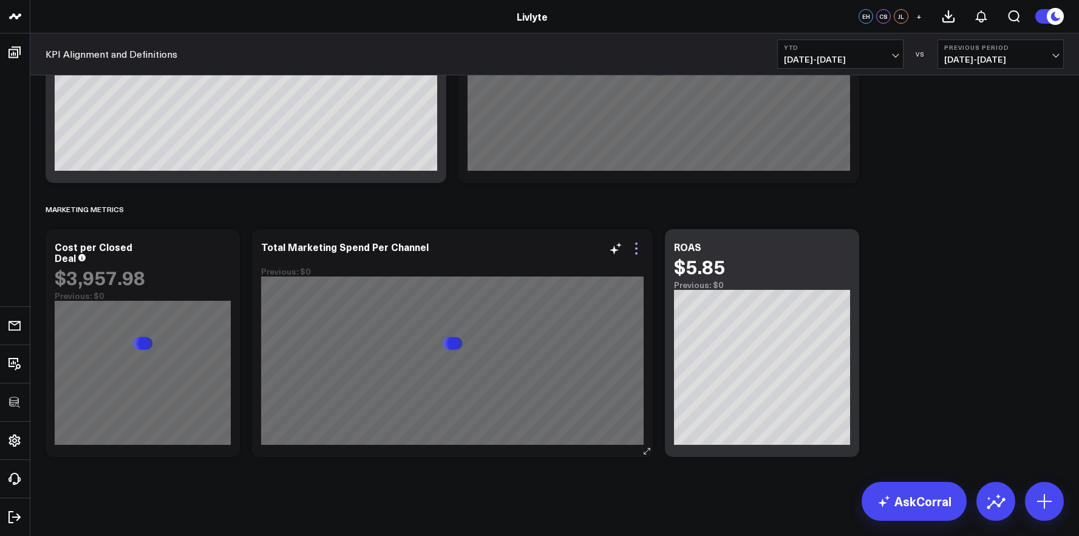
click at [636, 249] on icon at bounding box center [636, 248] width 2 height 2
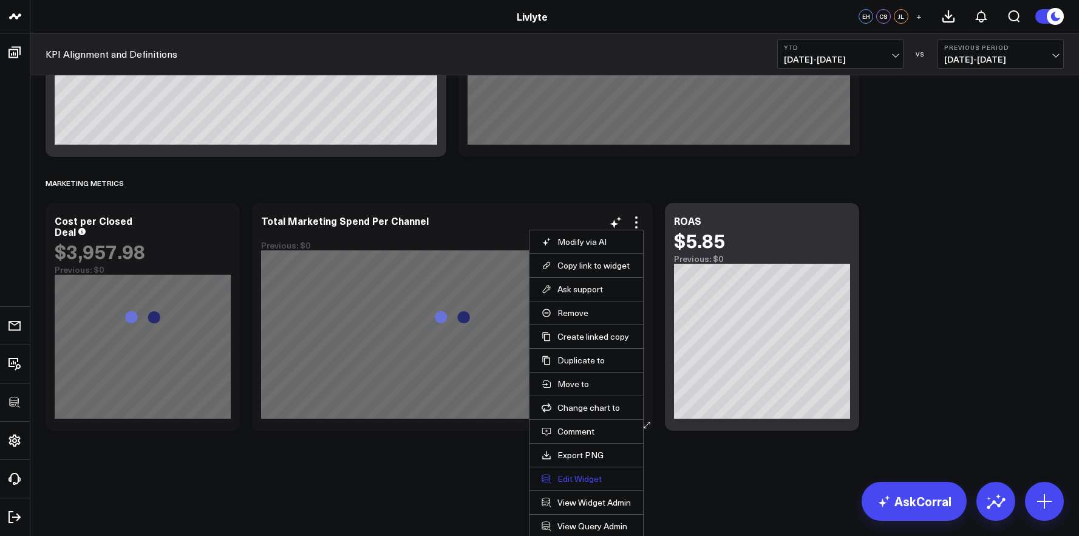
scroll to position [3135, 0]
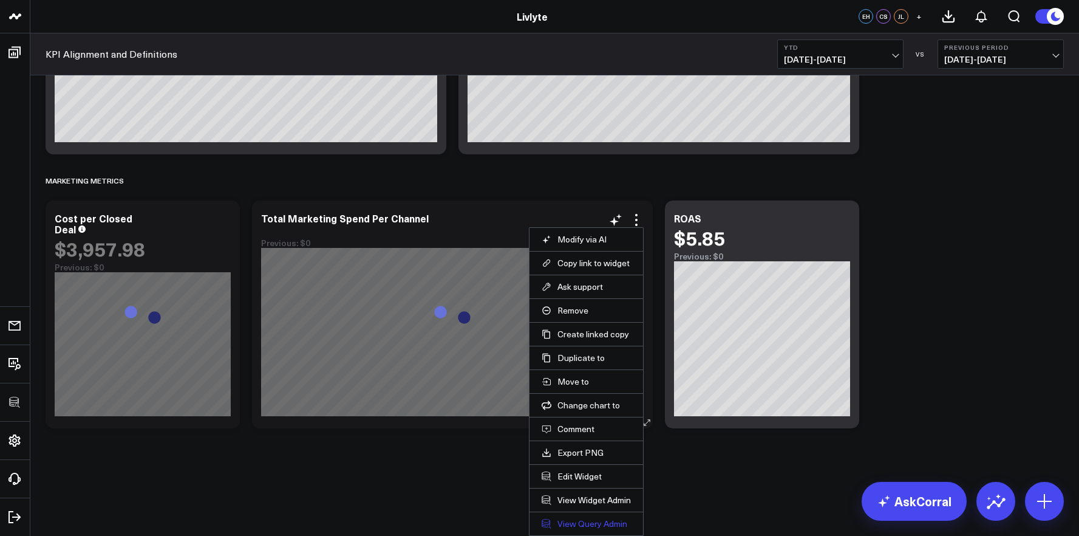
click at [598, 521] on link "View Query Admin" at bounding box center [586, 523] width 89 height 11
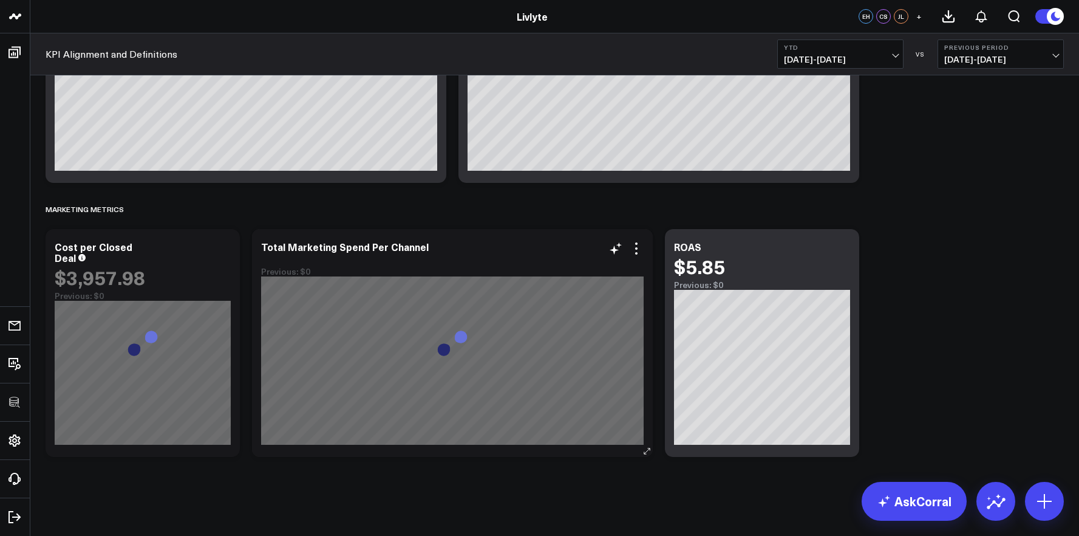
scroll to position [3107, 0]
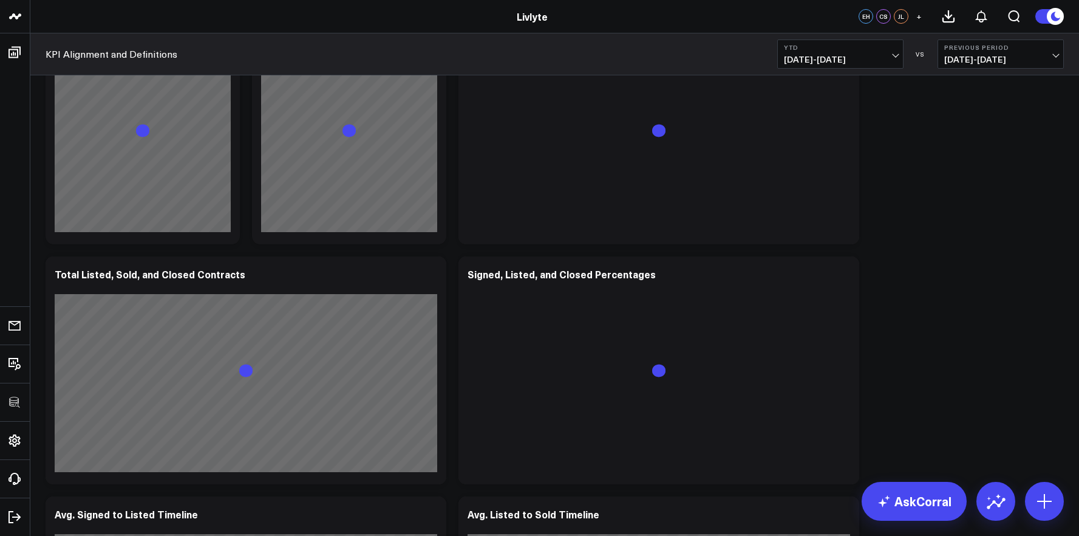
scroll to position [3107, 0]
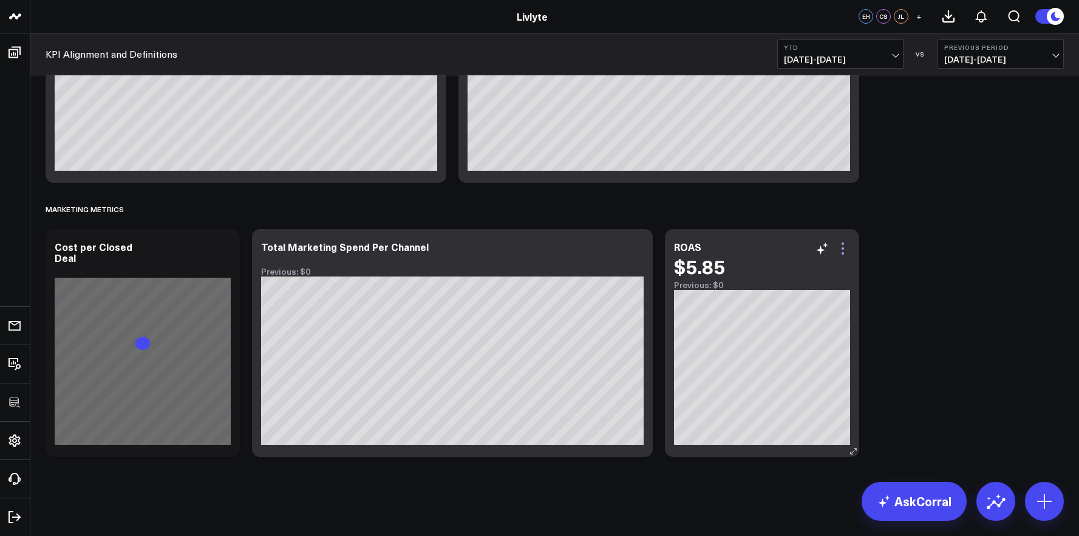
click at [847, 250] on icon at bounding box center [843, 248] width 15 height 15
click at [219, 245] on icon at bounding box center [223, 248] width 15 height 15
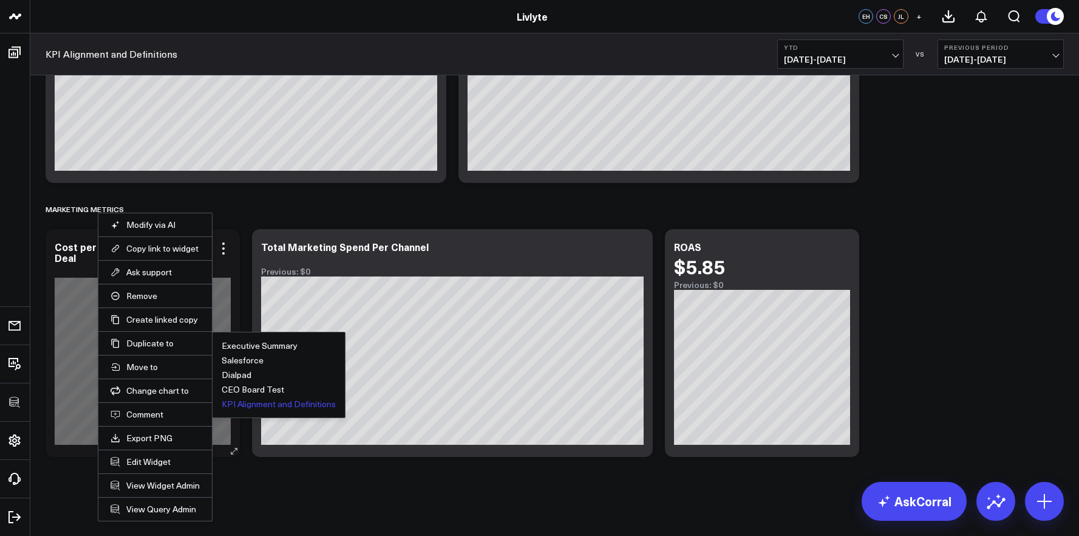
click at [239, 401] on button "KPI Alignment and Definitions" at bounding box center [279, 404] width 114 height 9
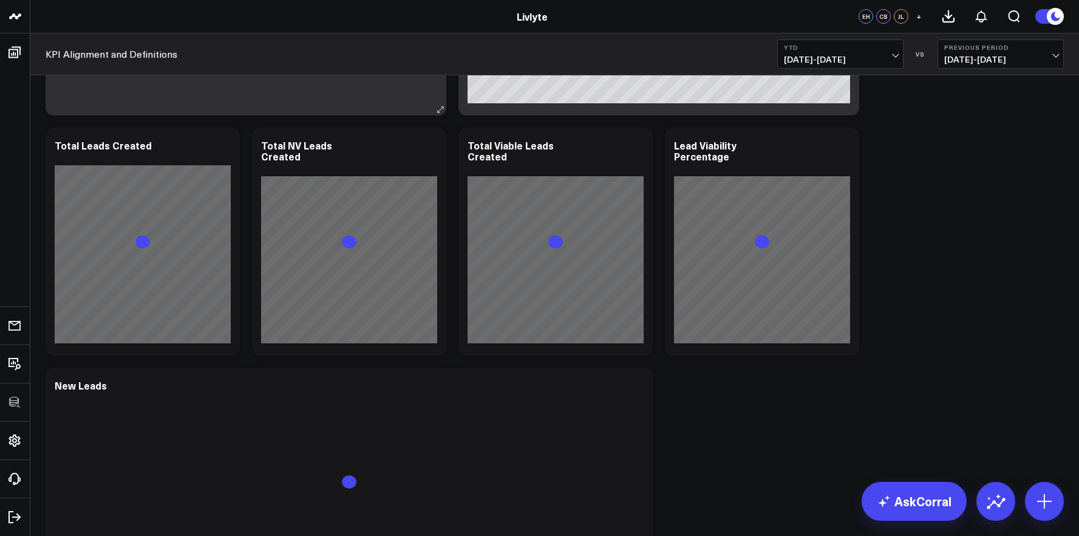
scroll to position [1476, 0]
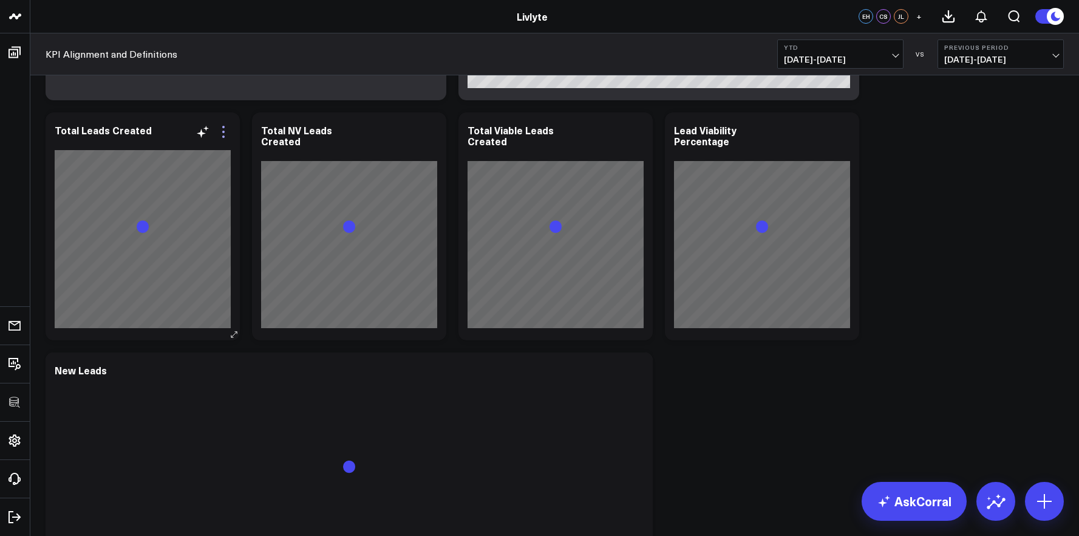
click at [224, 134] on icon at bounding box center [223, 131] width 15 height 15
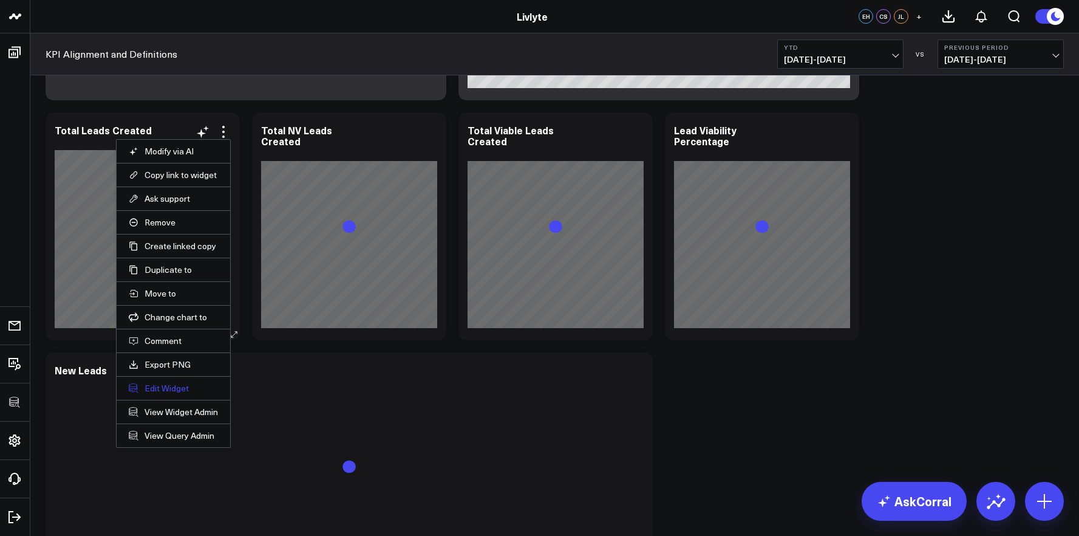
click at [170, 390] on button "Edit Widget" at bounding box center [173, 388] width 89 height 11
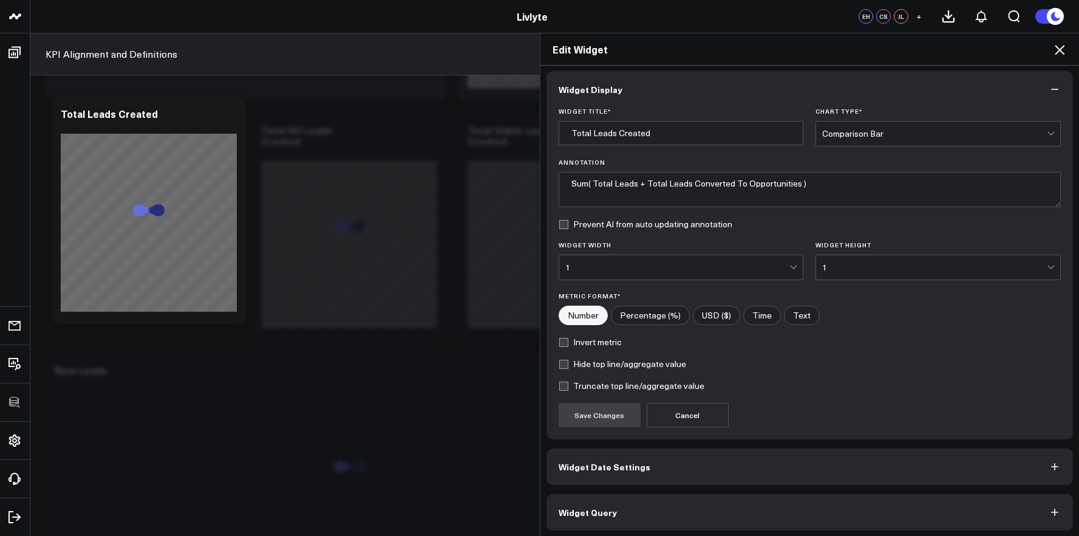
scroll to position [7, 0]
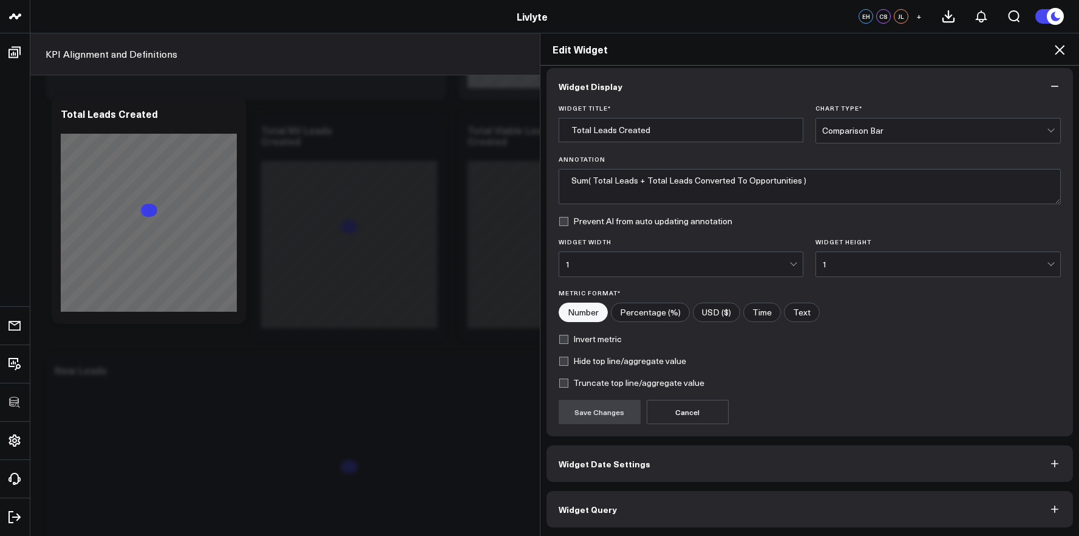
click at [644, 509] on button "Widget Query" at bounding box center [810, 509] width 527 height 36
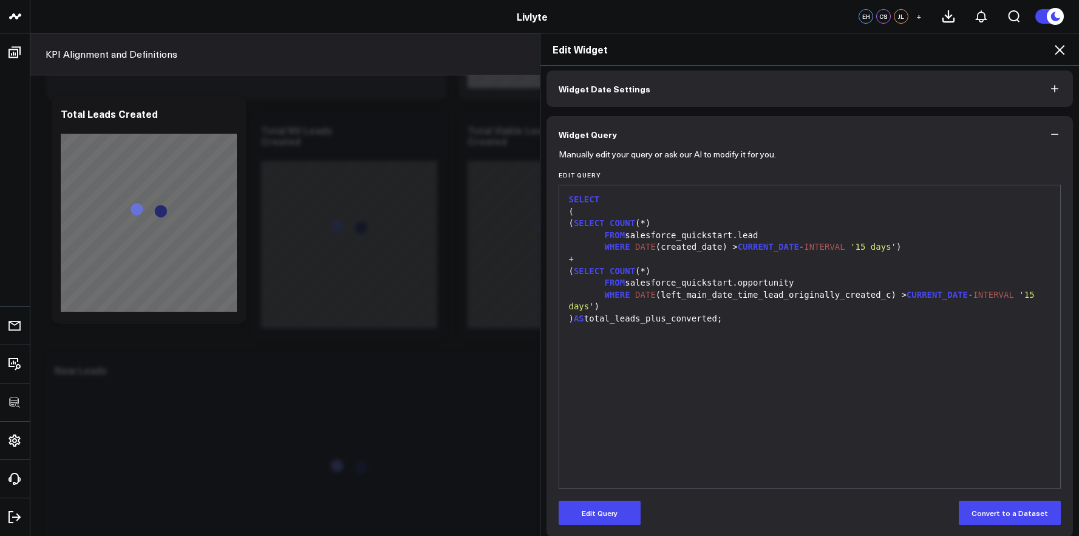
scroll to position [60, 0]
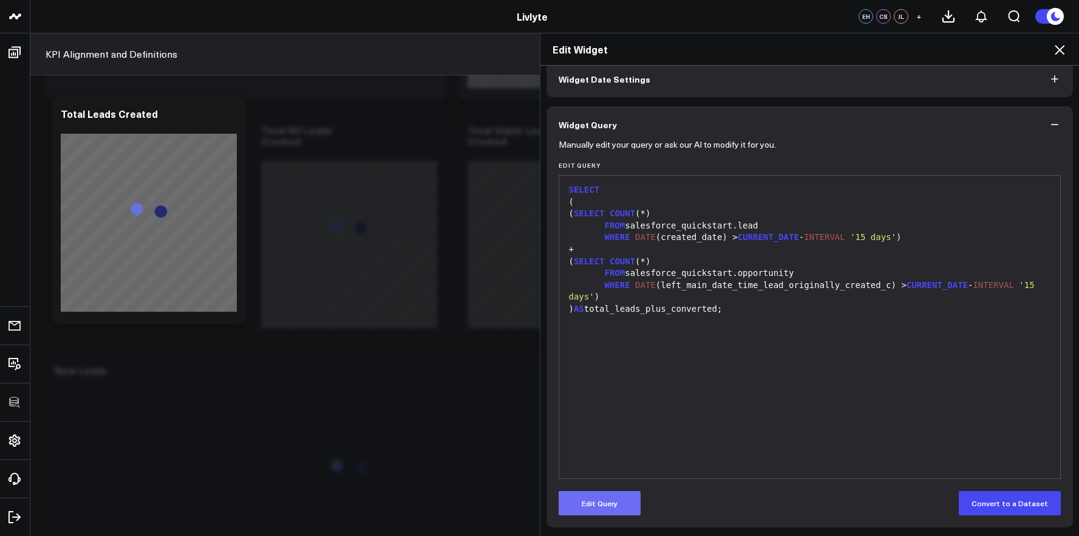
click at [615, 491] on button "Edit Query" at bounding box center [600, 503] width 82 height 24
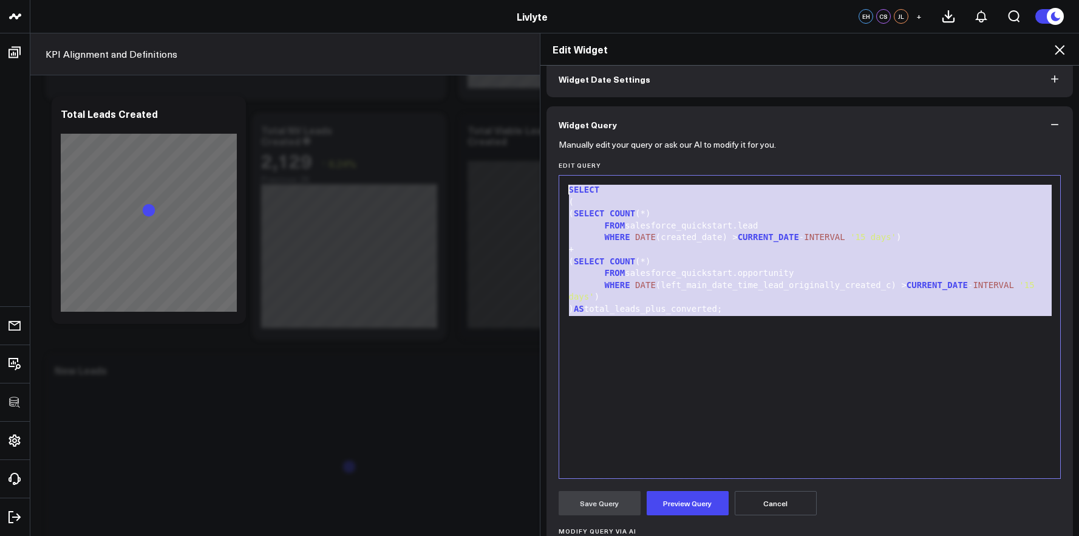
drag, startPoint x: 794, startPoint y: 335, endPoint x: 413, endPoint y: 152, distance: 422.4
click at [413, 152] on div "Edit Widget Widget Display Widget Date Settings Widget Query Manually edit your…" at bounding box center [539, 284] width 1079 height 503
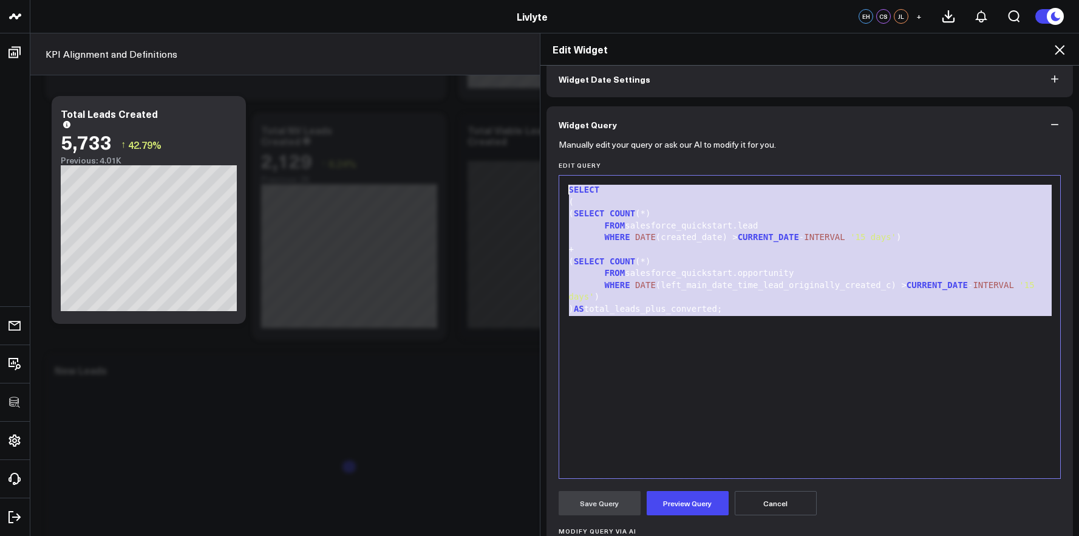
copy div "SELECT ( ( SELECT COUNT (*) FROM salesforce_quickstart.lead WHERE DATE (created…"
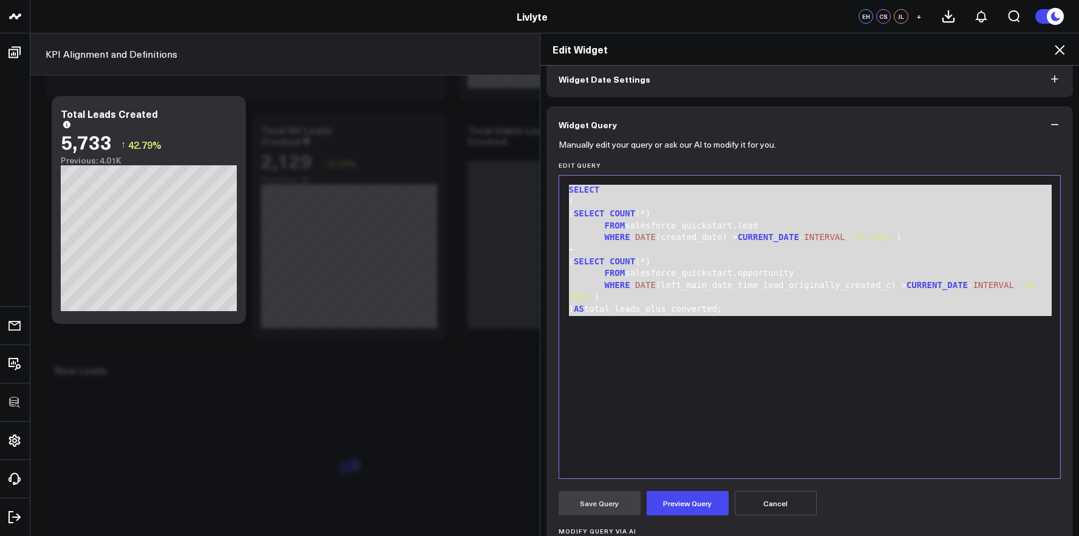
click at [1067, 52] on div "Edit Widget" at bounding box center [809, 49] width 539 height 32
click at [1064, 52] on icon at bounding box center [1059, 50] width 15 height 15
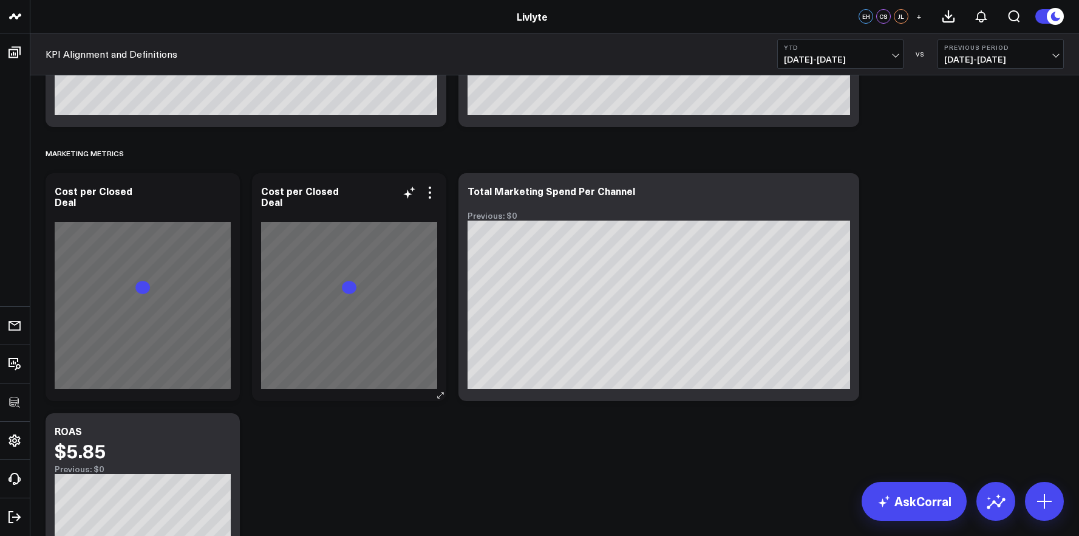
scroll to position [3147, 0]
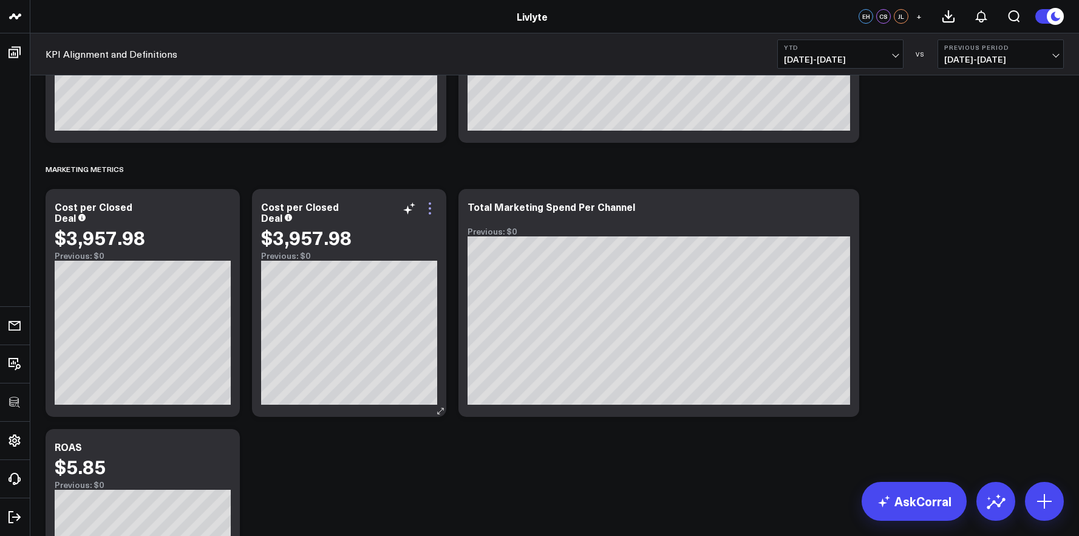
click at [438, 206] on div "Cost per Closed Deal $3,957.98 Previous: $0" at bounding box center [349, 303] width 194 height 228
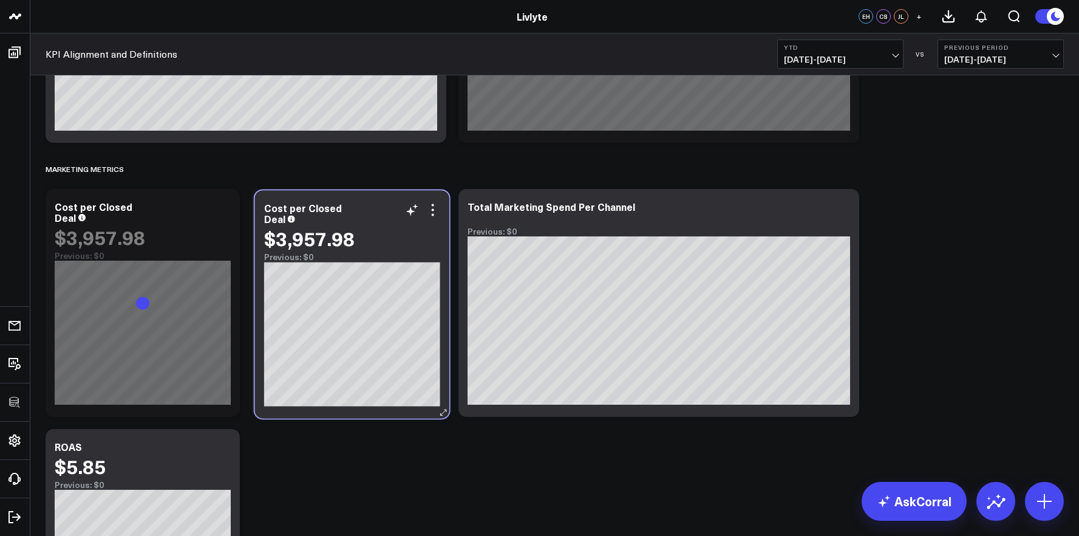
click at [437, 208] on div "Cost per Closed Deal $3,957.98 Previous: $0" at bounding box center [352, 304] width 194 height 228
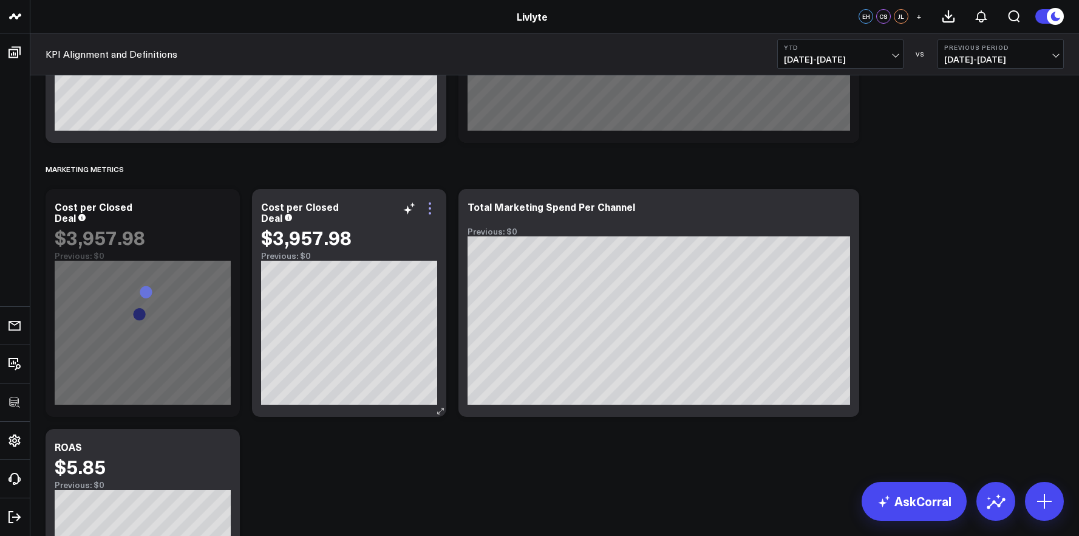
click at [429, 208] on icon at bounding box center [430, 208] width 2 height 2
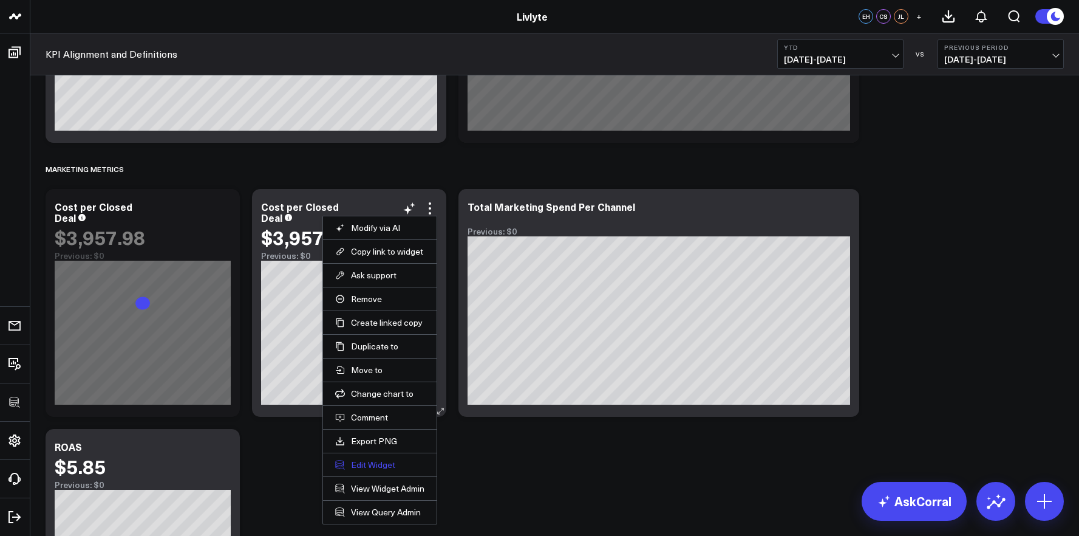
click at [391, 467] on button "Edit Widget" at bounding box center [379, 464] width 89 height 11
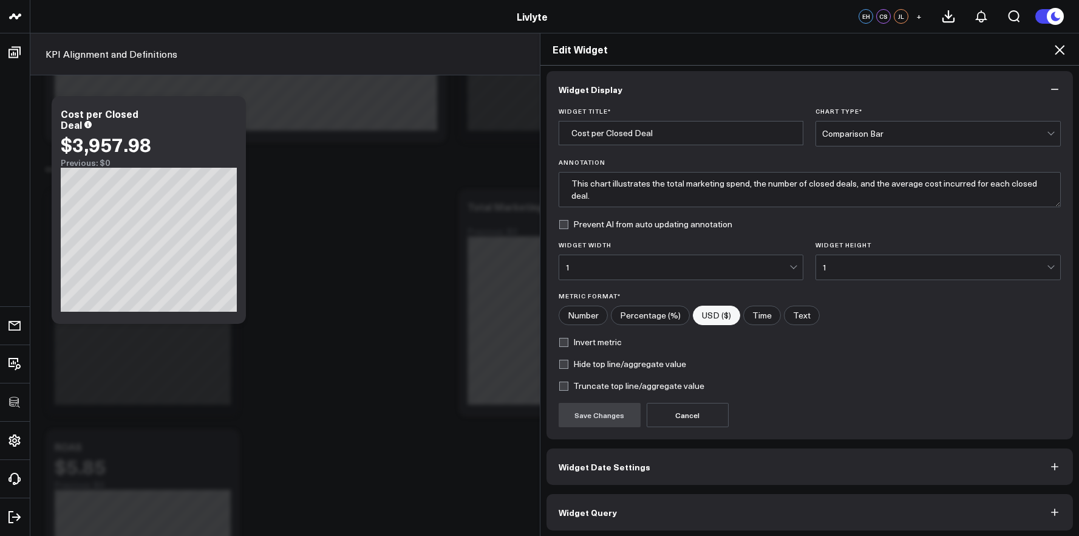
scroll to position [7, 0]
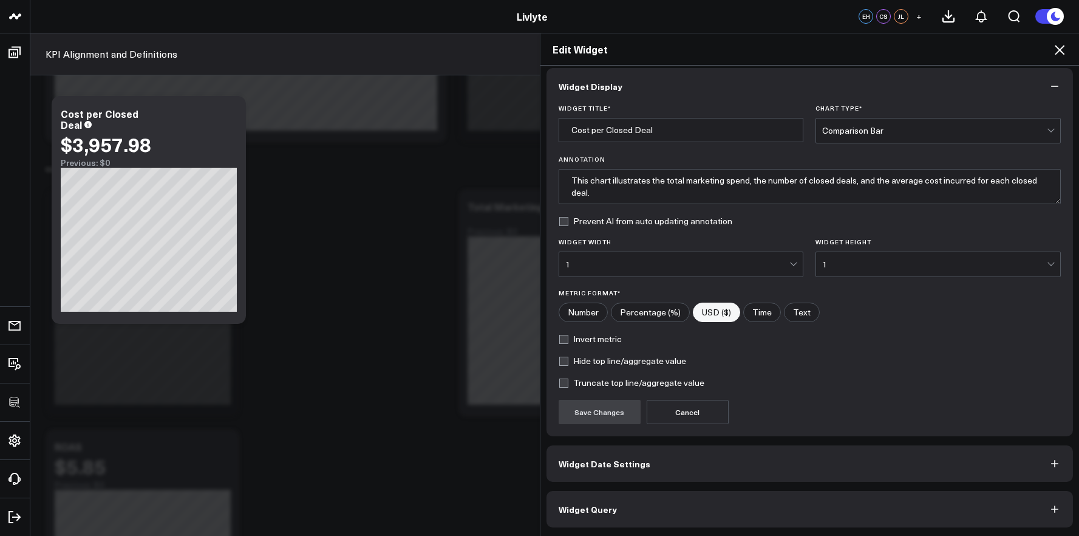
click at [689, 499] on button "Widget Query" at bounding box center [810, 509] width 527 height 36
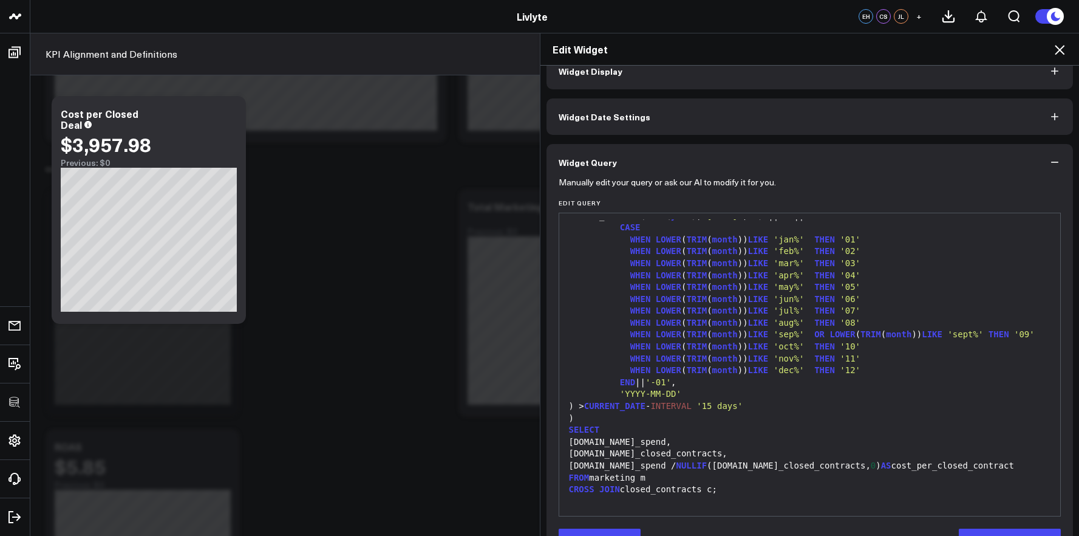
scroll to position [60, 0]
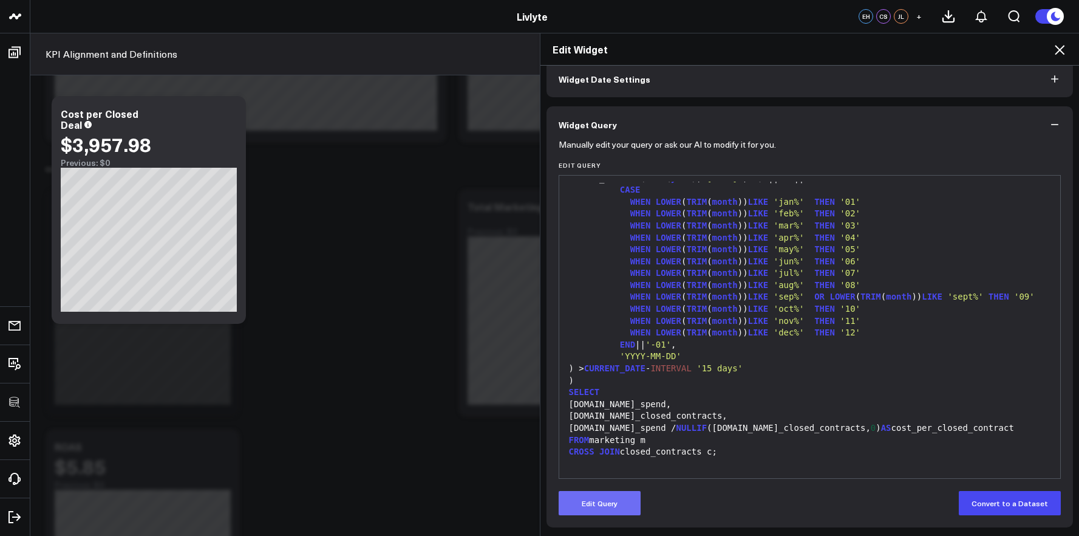
click at [601, 501] on button "Edit Query" at bounding box center [600, 503] width 82 height 24
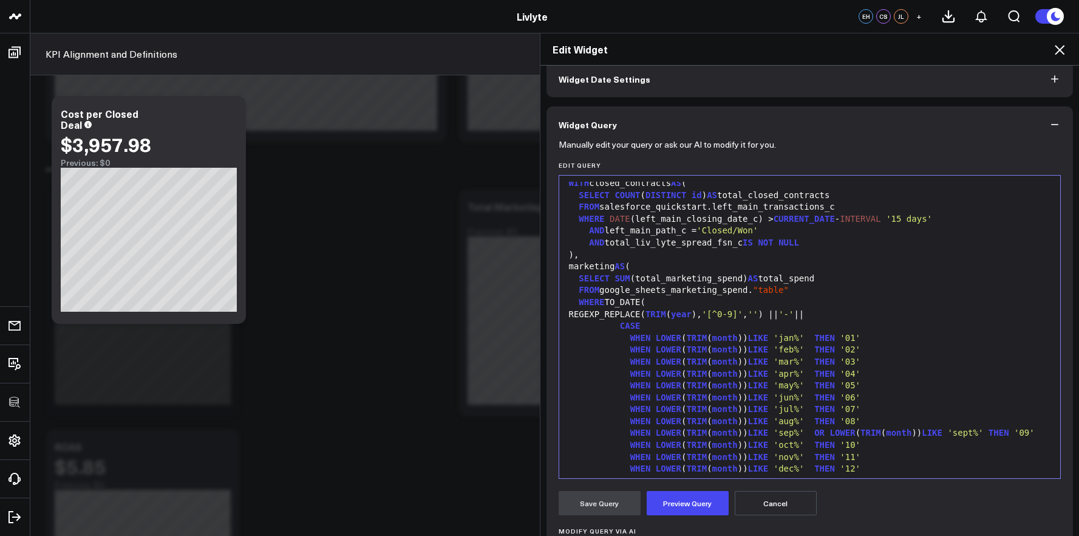
scroll to position [0, 0]
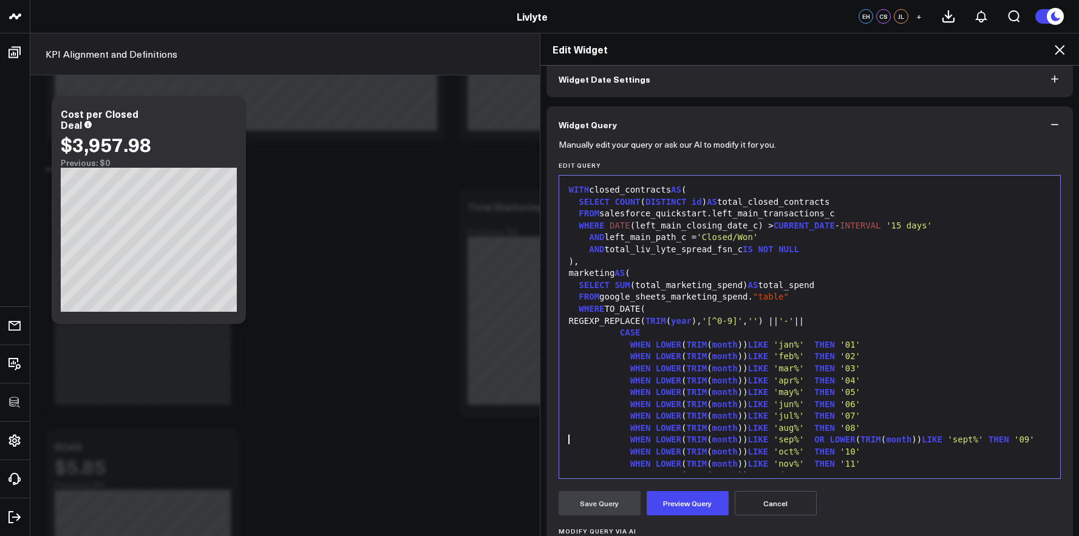
click at [716, 434] on span "month" at bounding box center [725, 439] width 26 height 10
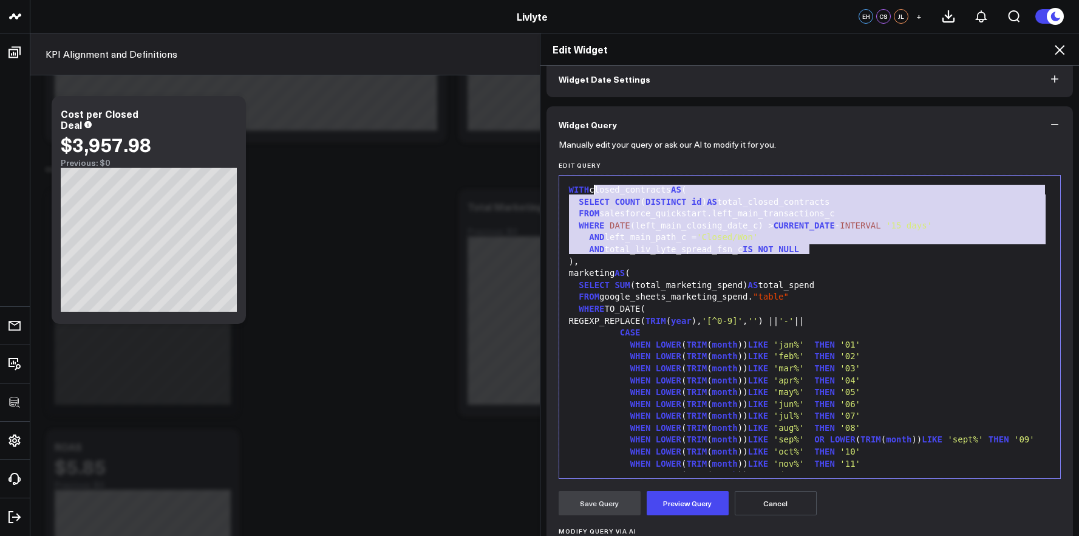
drag, startPoint x: 819, startPoint y: 250, endPoint x: 592, endPoint y: 191, distance: 234.8
click at [592, 191] on div "WITH closed_contracts AS ( SELECT COUNT ( DISTINCT id ) AS total_closed_contrac…" at bounding box center [809, 398] width 489 height 433
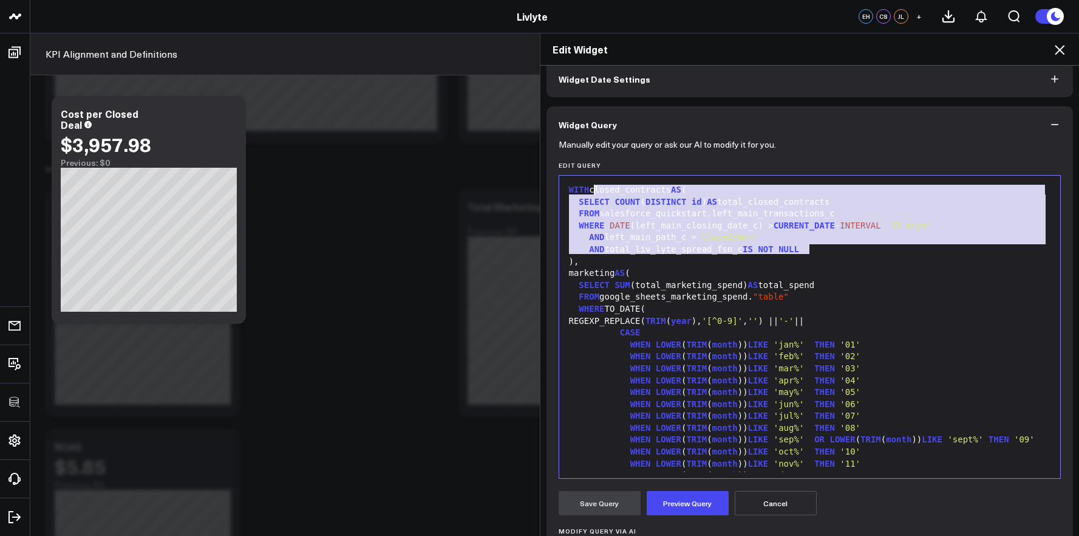
drag, startPoint x: 655, startPoint y: 237, endPoint x: 671, endPoint y: 236, distance: 16.4
click at [655, 237] on div "AND left_main_path_c = 'Closed/Won'" at bounding box center [809, 237] width 489 height 12
drag, startPoint x: 754, startPoint y: 237, endPoint x: 592, endPoint y: 191, distance: 168.6
click at [592, 191] on div "WITH closed_contracts AS ( SELECT COUNT ( DISTINCT id ) AS total_closed_contrac…" at bounding box center [809, 398] width 489 height 433
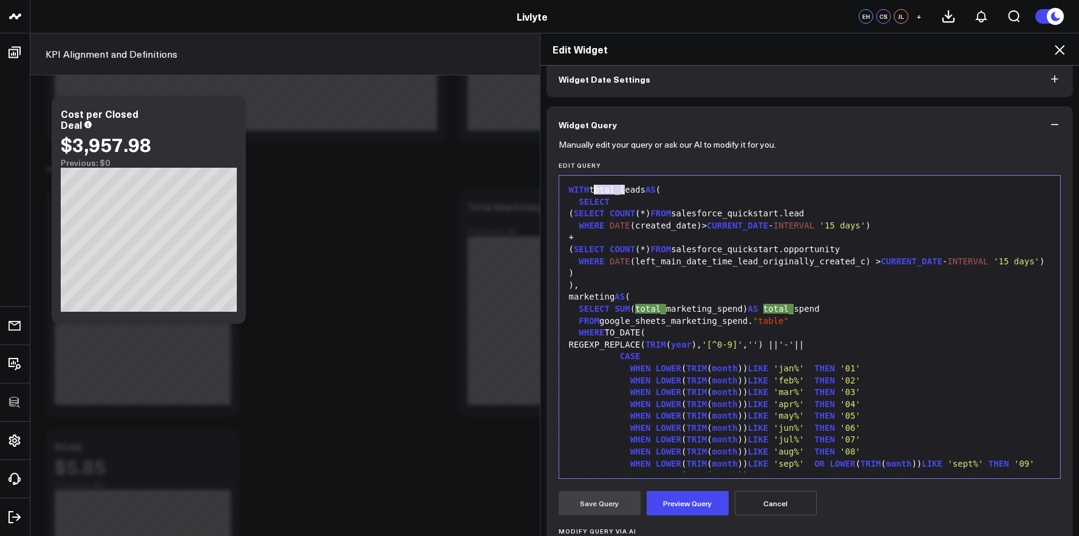
drag, startPoint x: 622, startPoint y: 189, endPoint x: 590, endPoint y: 188, distance: 32.8
click at [590, 188] on div "WITH total_leads AS (" at bounding box center [809, 190] width 489 height 12
click at [609, 268] on div "WHERE DATE (left_main_date_time_lead_originally_created_c) > CURRENT_DATE - INT…" at bounding box center [809, 262] width 489 height 12
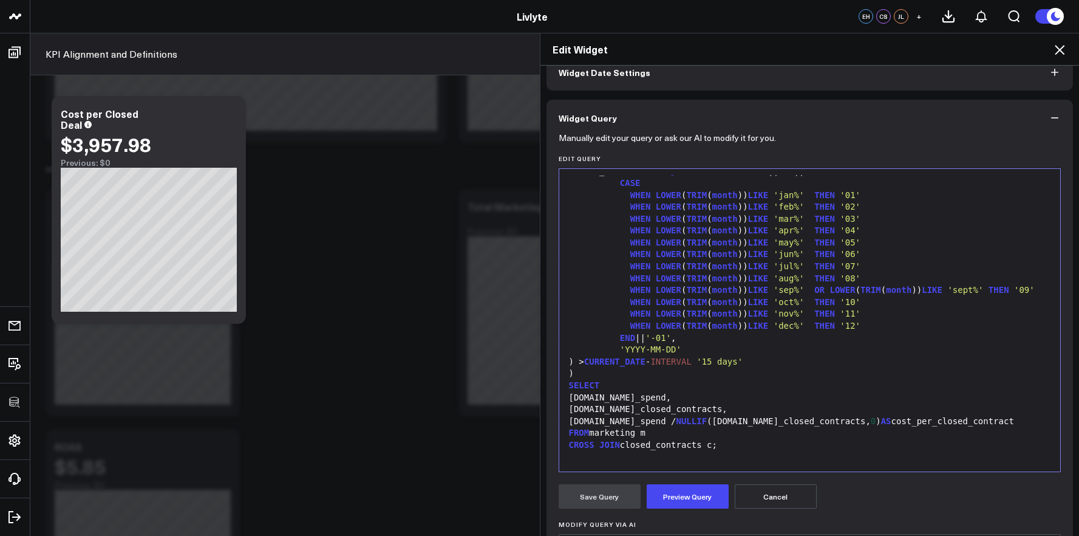
scroll to position [67, 0]
click at [633, 379] on div "SELECT" at bounding box center [809, 385] width 489 height 12
click at [580, 406] on div "[DOMAIN_NAME]_ c losed_ c ontra c ts," at bounding box center [809, 409] width 489 height 12
drag, startPoint x: 698, startPoint y: 407, endPoint x: 585, endPoint y: 410, distance: 113.0
click at [585, 410] on div "[DOMAIN_NAME]_closed_contracts," at bounding box center [809, 409] width 489 height 12
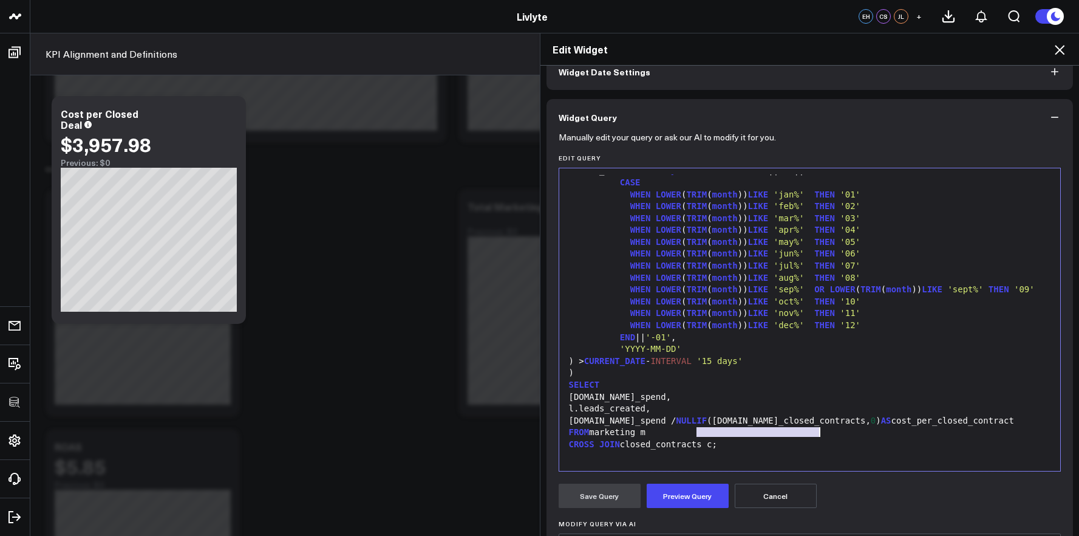
drag, startPoint x: 693, startPoint y: 422, endPoint x: 814, endPoint y: 422, distance: 120.8
click at [814, 422] on div "[DOMAIN_NAME]_spend / NULLIF ([DOMAIN_NAME]_closed_contracts, 0 ) AS cost_per_c…" at bounding box center [809, 421] width 489 height 12
click at [916, 421] on div "[DOMAIN_NAME]_spend / NULLIF (l.leads_created, 0 ) AS cost_per_closed_contract" at bounding box center [809, 421] width 489 height 12
click at [924, 423] on div "[DOMAIN_NAME]_spend / NULLIF (l.leads_created, 0 ) AS cost_per_closed_contract" at bounding box center [809, 421] width 489 height 12
drag, startPoint x: 941, startPoint y: 423, endPoint x: 857, endPoint y: 423, distance: 83.8
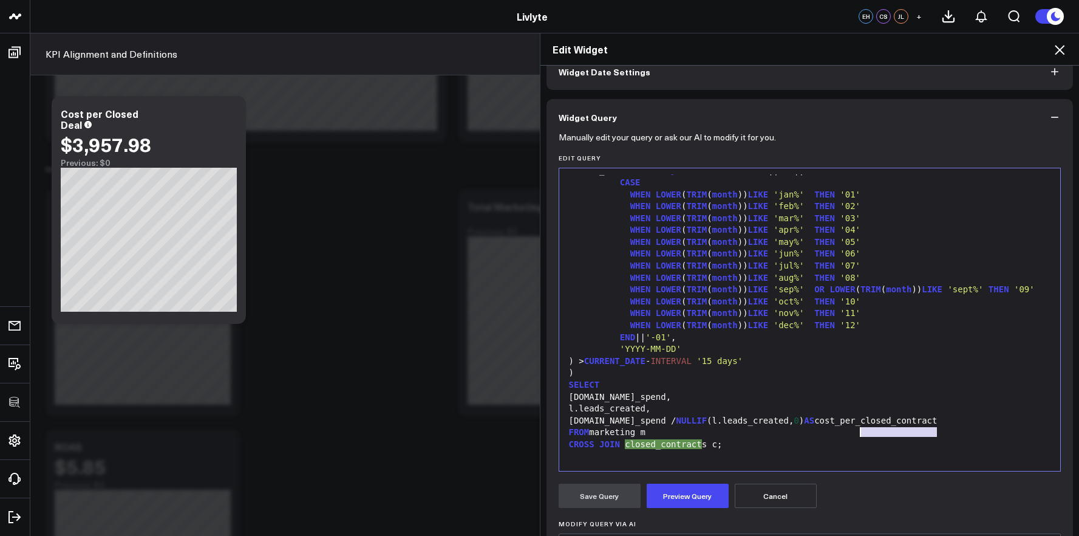
click at [857, 423] on div "[DOMAIN_NAME]_spend / NULLIF (l.leads_created, 0 ) AS cost_per_closed_contract" at bounding box center [809, 421] width 489 height 12
drag, startPoint x: 621, startPoint y: 447, endPoint x: 712, endPoint y: 447, distance: 91.1
click at [712, 447] on div "CROSS JOIN closed_contracts c;" at bounding box center [809, 444] width 489 height 12
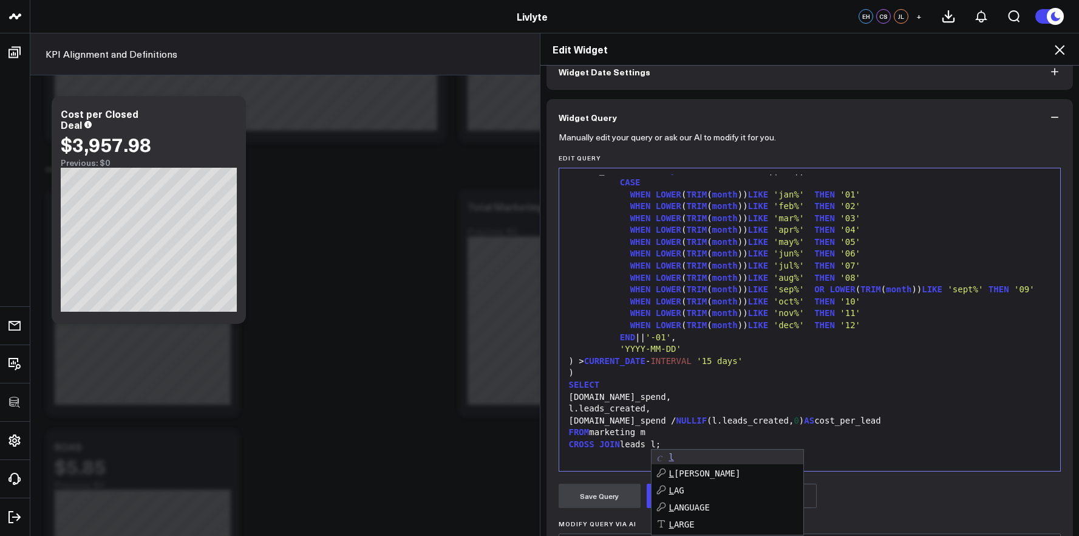
click at [748, 401] on div "[DOMAIN_NAME]_spend," at bounding box center [809, 397] width 489 height 12
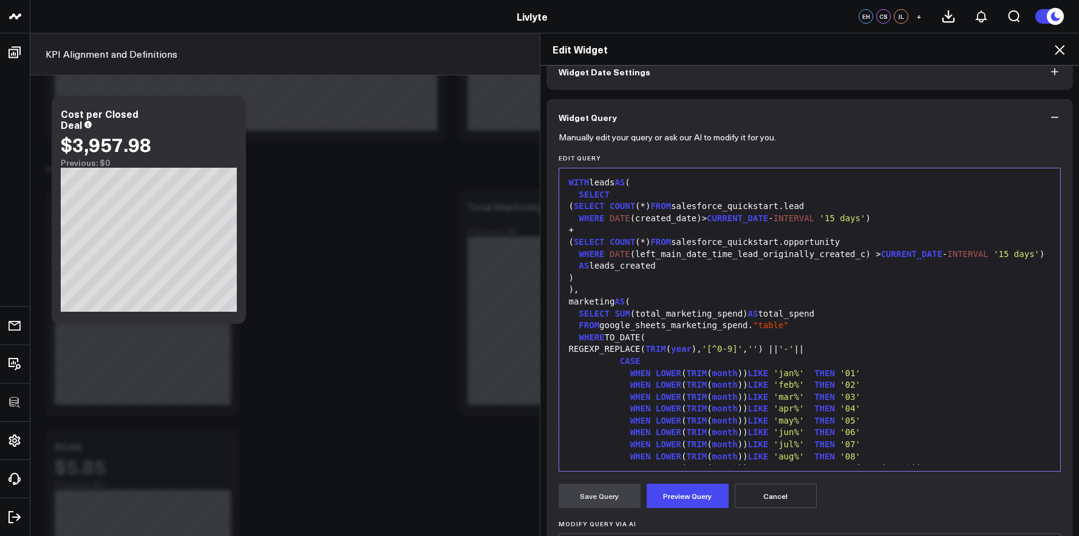
scroll to position [191, 0]
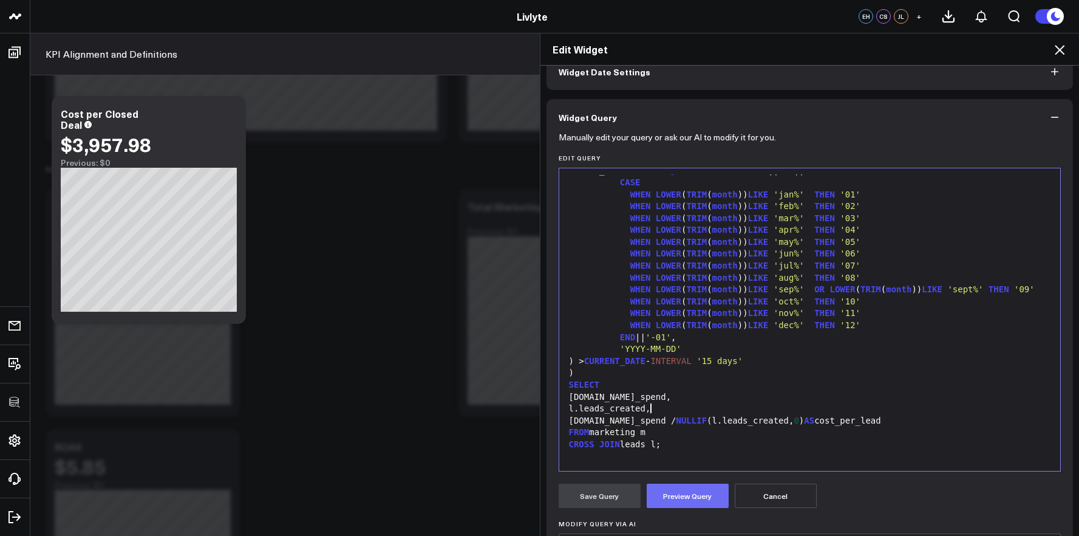
click at [673, 500] on button "Preview Query" at bounding box center [688, 495] width 82 height 24
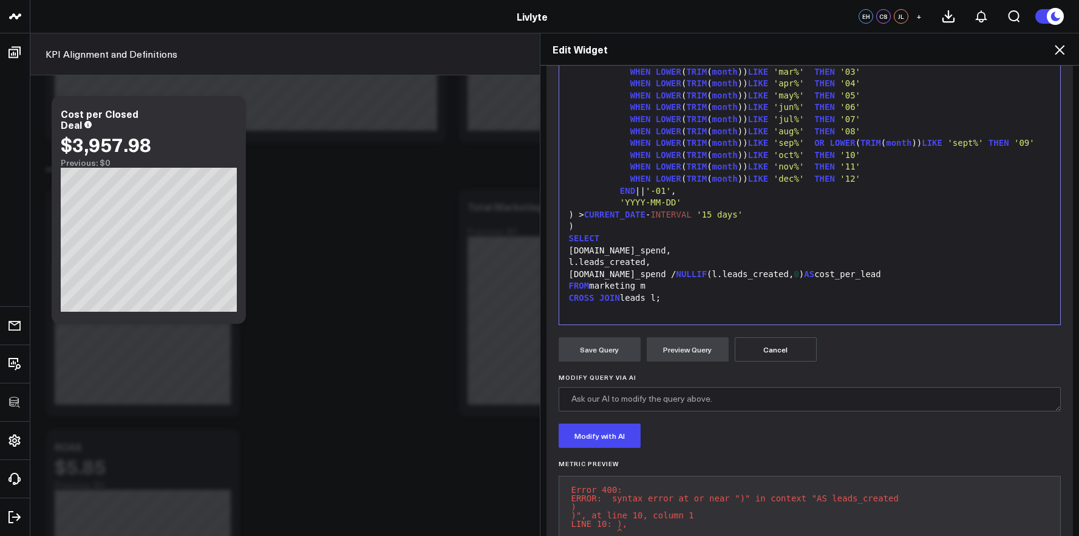
scroll to position [223, 0]
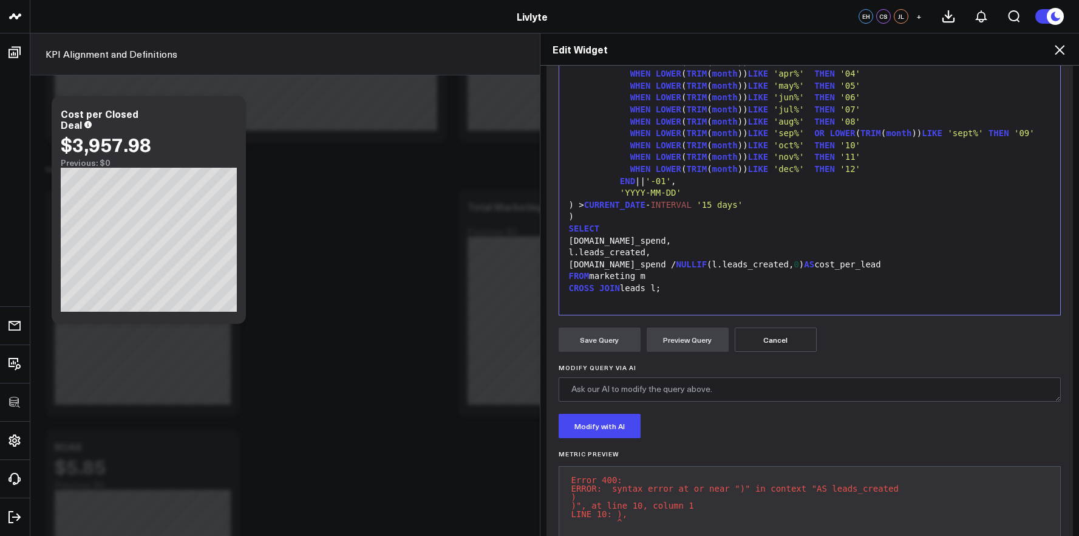
click at [656, 189] on span "'YYYY-MM-DD'" at bounding box center [650, 193] width 61 height 10
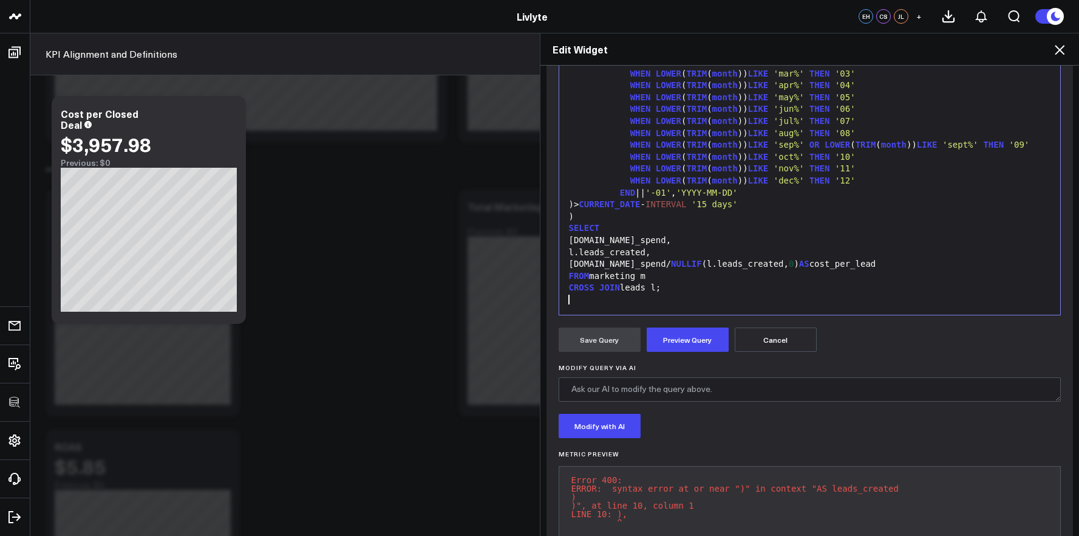
scroll to position [167, 0]
click at [670, 340] on button "Preview Query" at bounding box center [688, 339] width 82 height 24
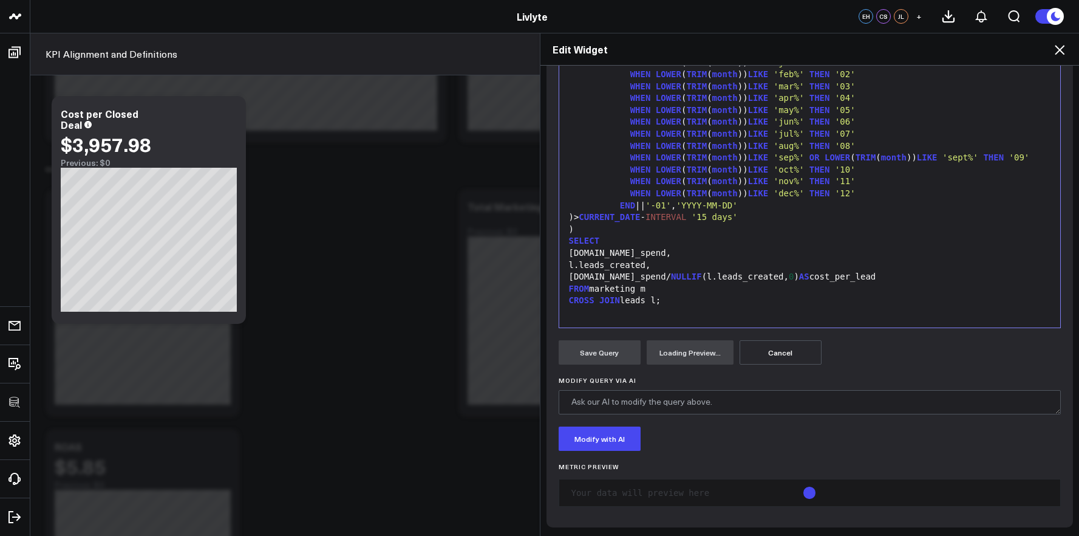
scroll to position [223, 0]
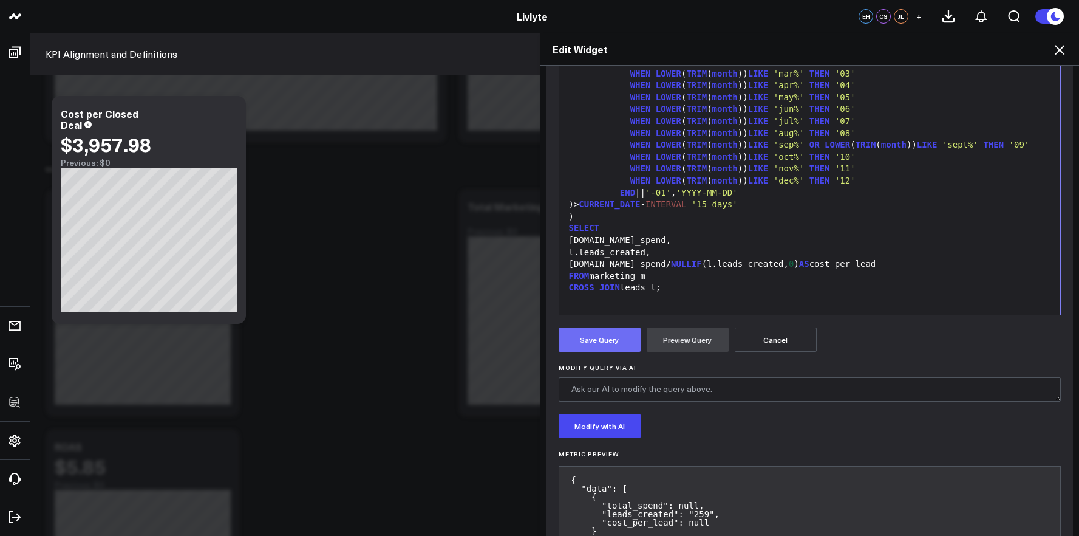
click at [612, 344] on button "Save Query" at bounding box center [600, 339] width 82 height 24
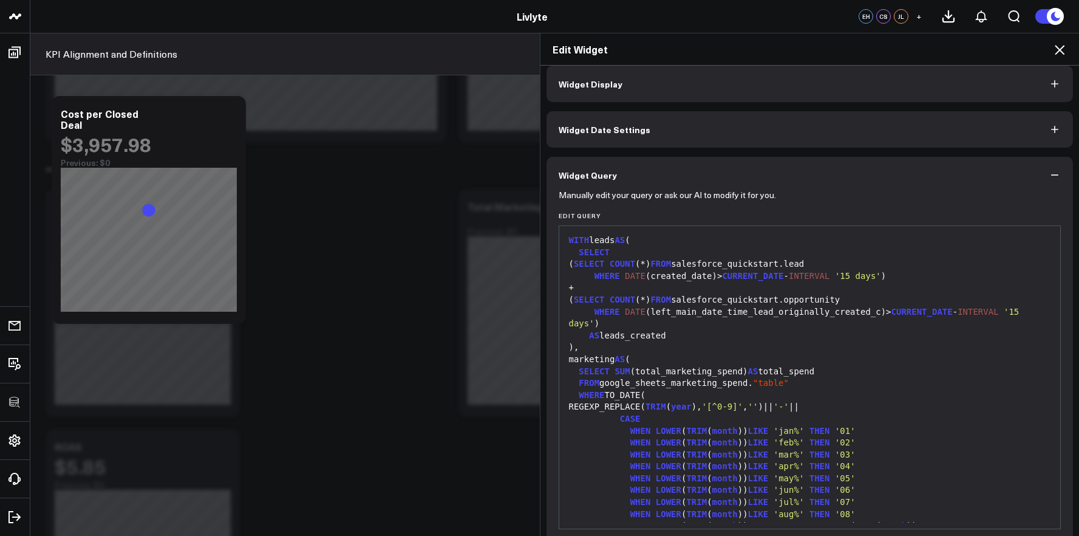
scroll to position [0, 0]
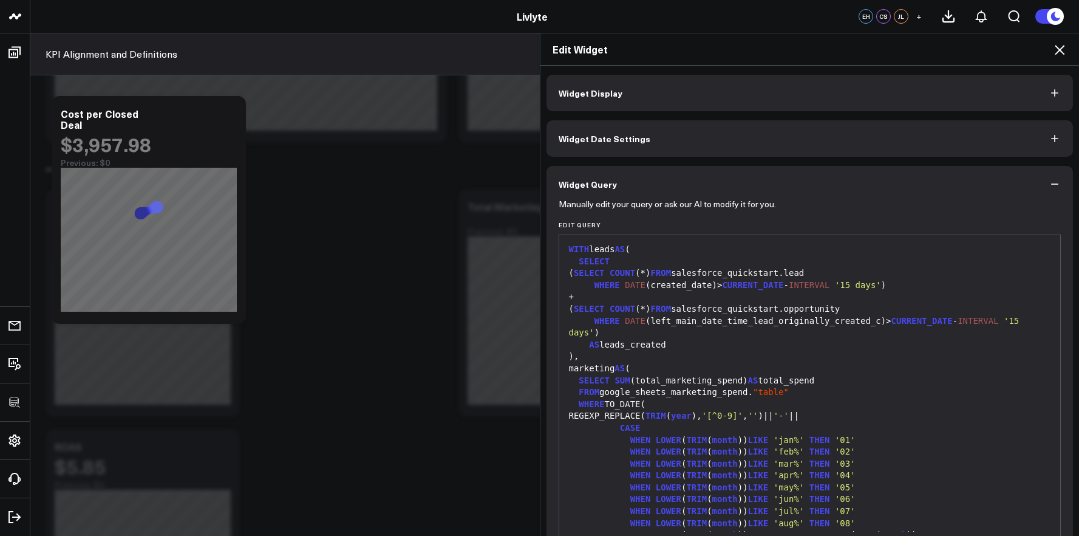
click at [608, 85] on button "Widget Display" at bounding box center [810, 93] width 527 height 36
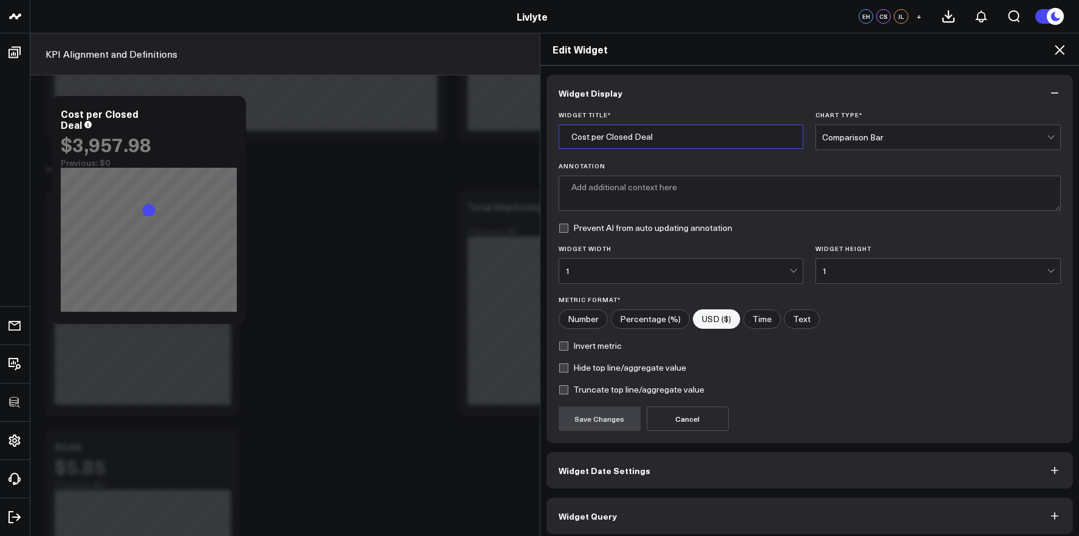
drag, startPoint x: 641, startPoint y: 139, endPoint x: 695, endPoint y: 140, distance: 54.1
click at [695, 140] on input "Cost per Closed Deal" at bounding box center [681, 136] width 245 height 24
type input "Cost per Lead"
click at [622, 417] on button "Save Changes" at bounding box center [600, 418] width 82 height 24
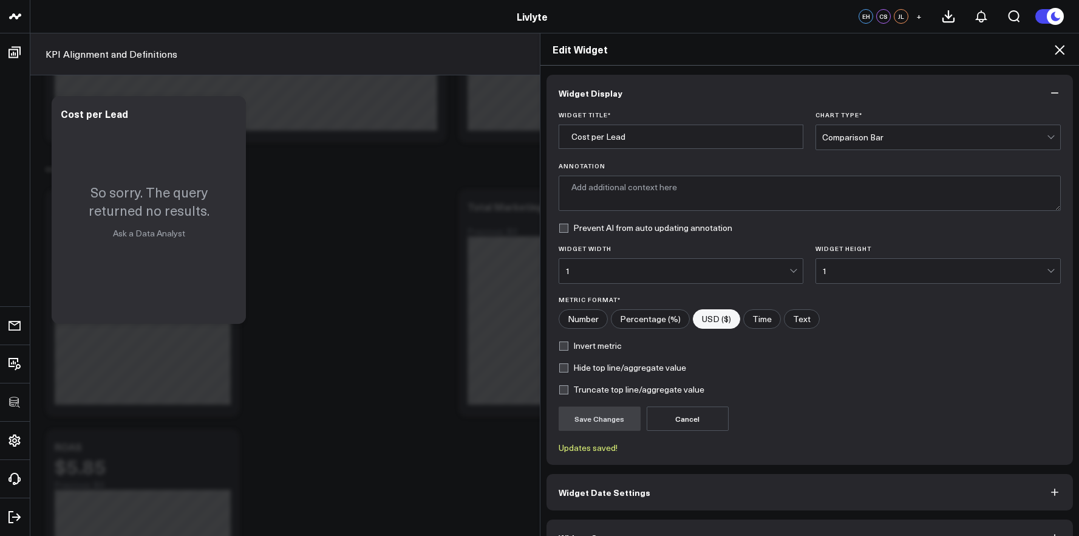
click at [1051, 50] on h2 "Edit Widget" at bounding box center [810, 49] width 515 height 13
click at [1055, 50] on icon at bounding box center [1059, 50] width 15 height 15
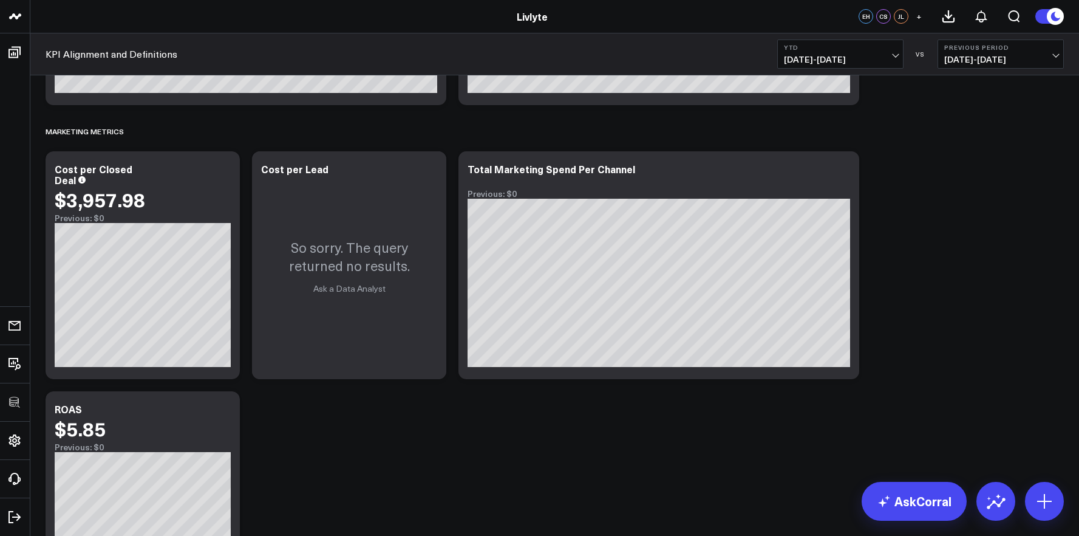
scroll to position [3166, 0]
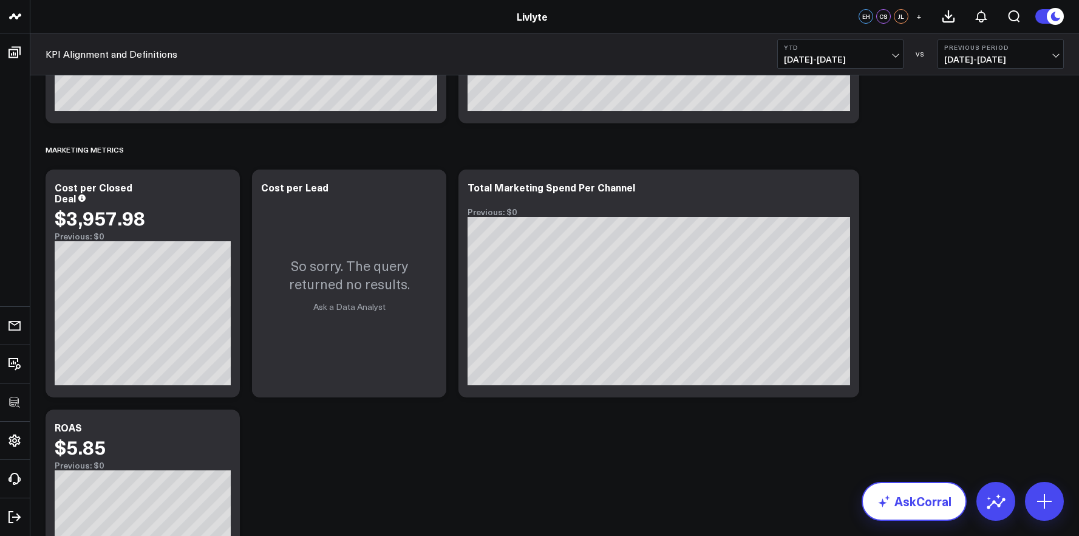
click at [917, 493] on link "AskCorral" at bounding box center [914, 501] width 105 height 39
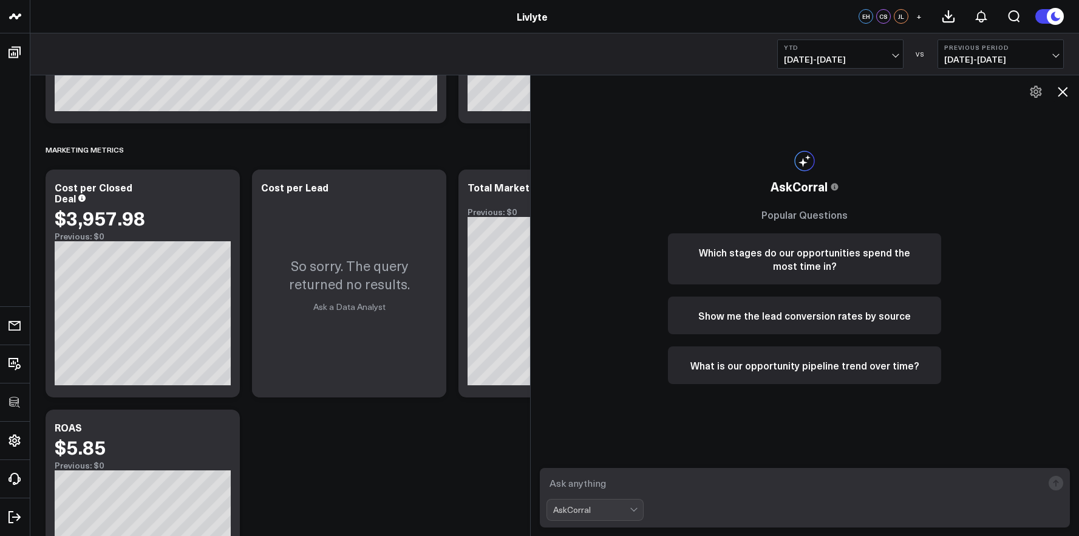
click at [854, 485] on textarea at bounding box center [795, 483] width 497 height 22
type textarea "give me total marketing spend divided by total leads created"
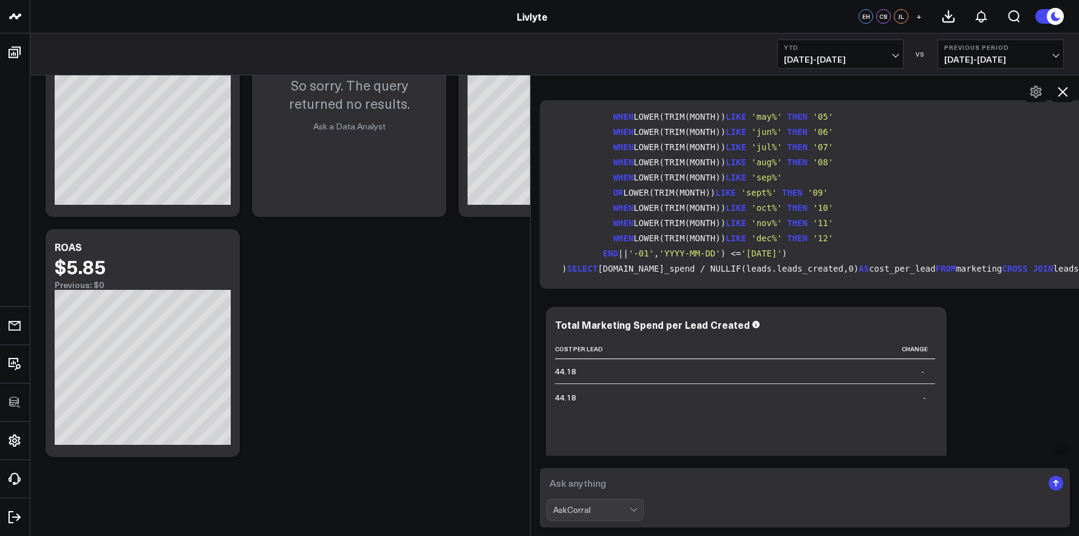
scroll to position [240, 0]
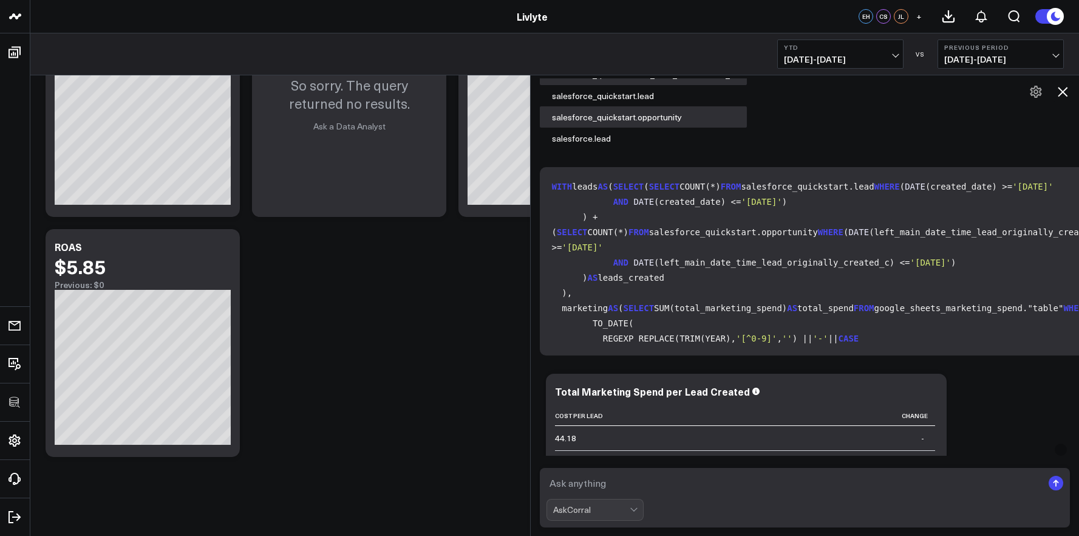
scroll to position [0, 0]
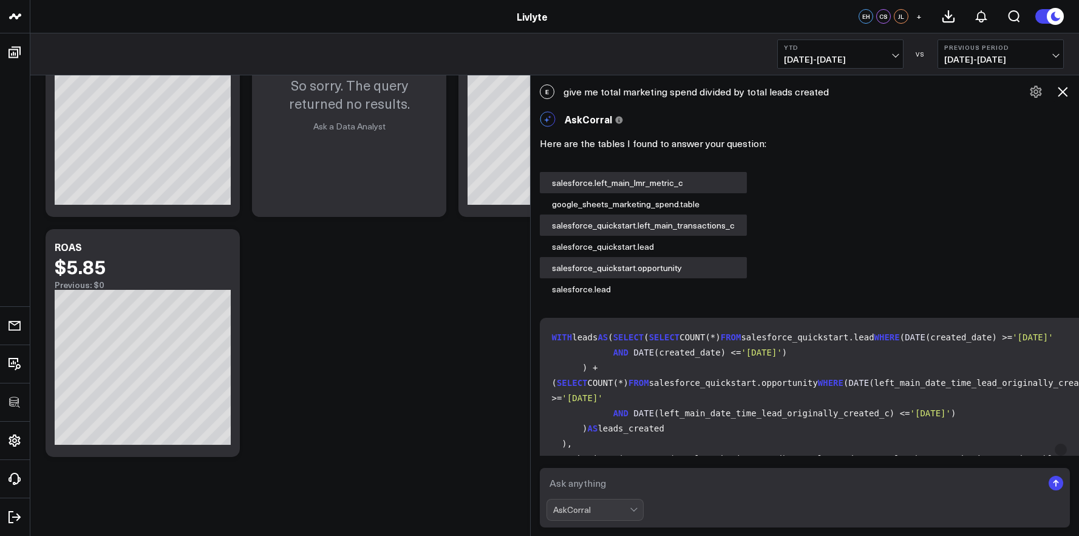
drag, startPoint x: 655, startPoint y: 246, endPoint x: 559, endPoint y: 336, distance: 131.9
copy code "WITH leads AS ( SELECT ( SELECT COUNT(*) FROM salesforce_quickstart.lead WHERE …"
click at [1063, 90] on icon at bounding box center [1063, 92] width 10 height 10
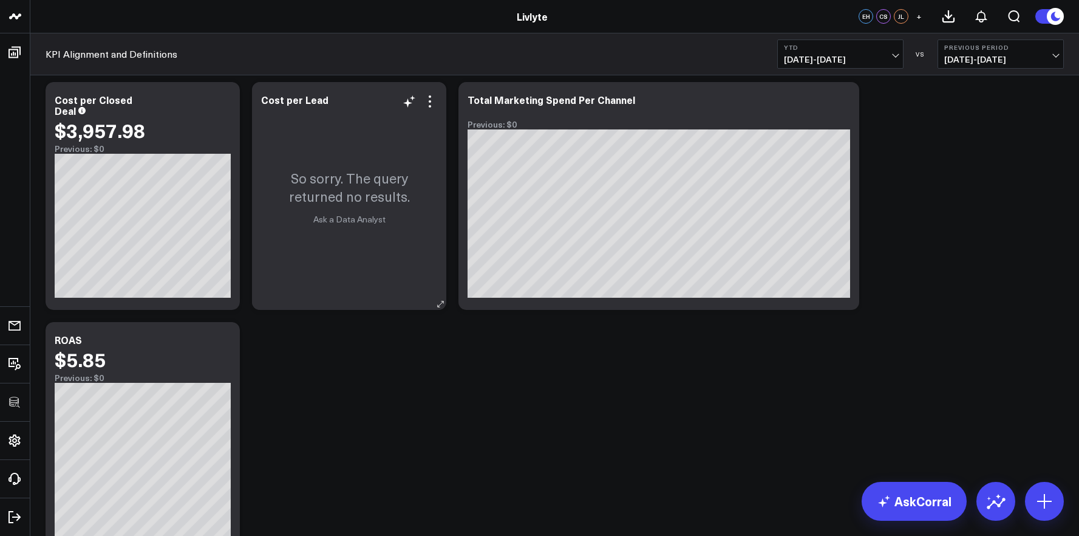
scroll to position [3250, 0]
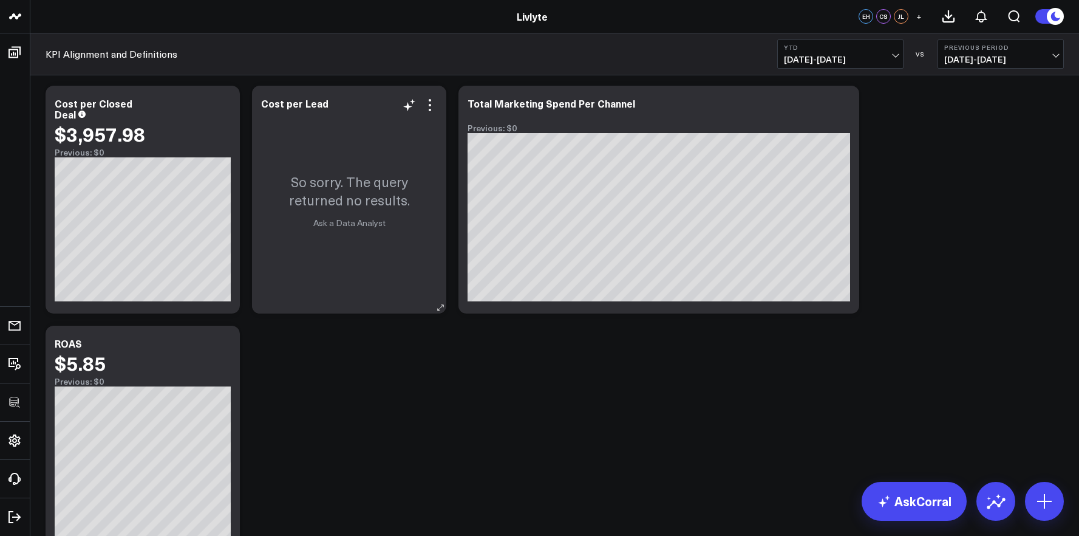
click at [437, 109] on div "So sorry. The query returned no results. Ask a Data Analyst" at bounding box center [349, 200] width 194 height 228
click at [432, 109] on icon at bounding box center [430, 105] width 15 height 15
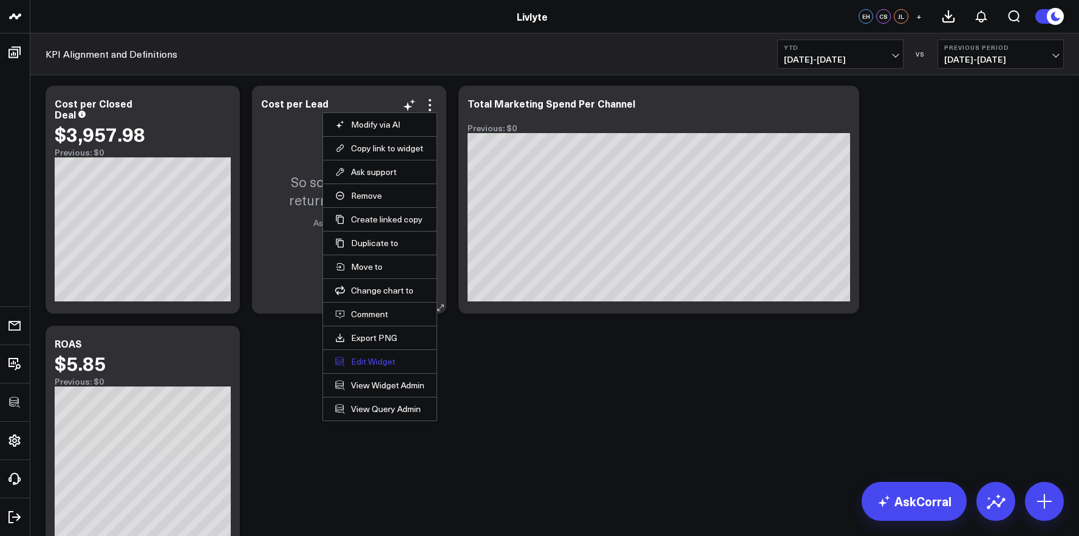
click at [379, 363] on button "Edit Widget" at bounding box center [379, 361] width 89 height 11
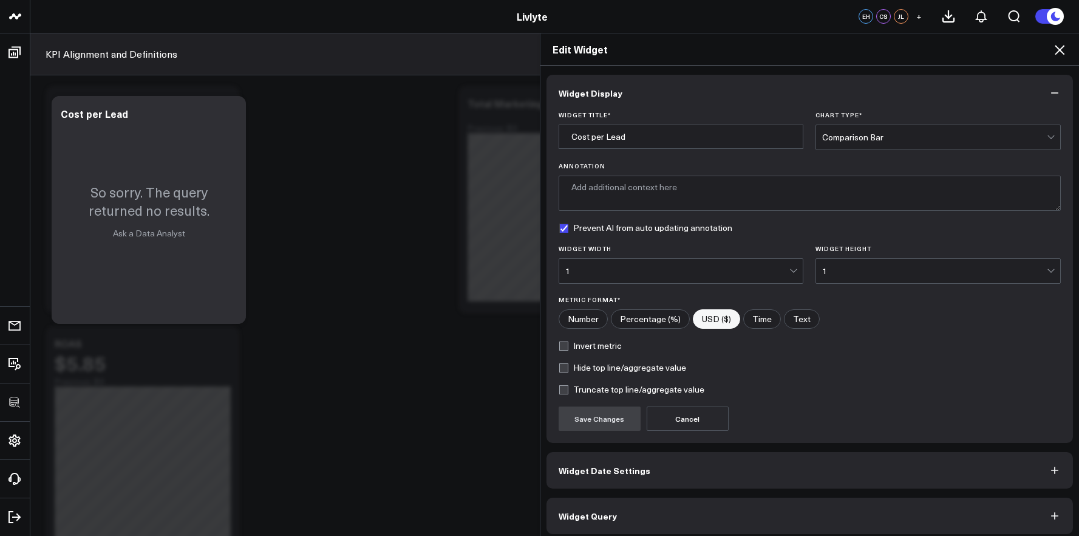
click at [752, 528] on button "Widget Query" at bounding box center [810, 515] width 527 height 36
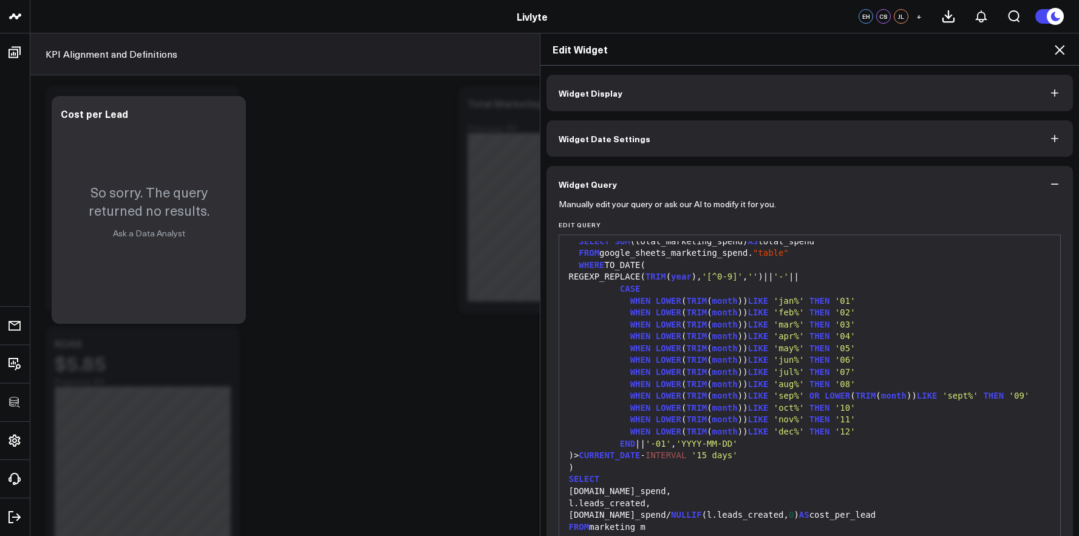
scroll to position [167, 0]
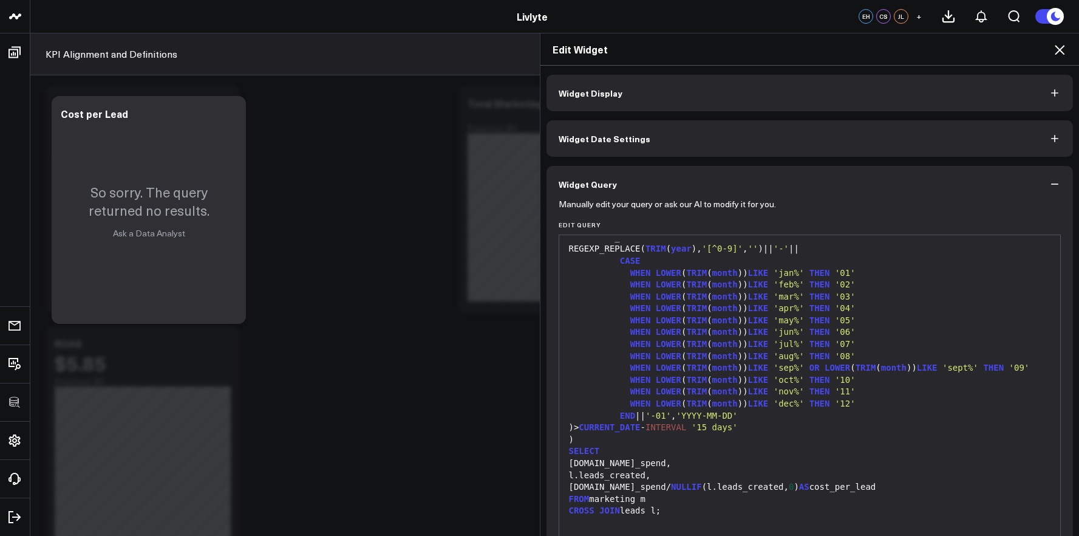
click at [715, 441] on div ")" at bounding box center [809, 440] width 489 height 12
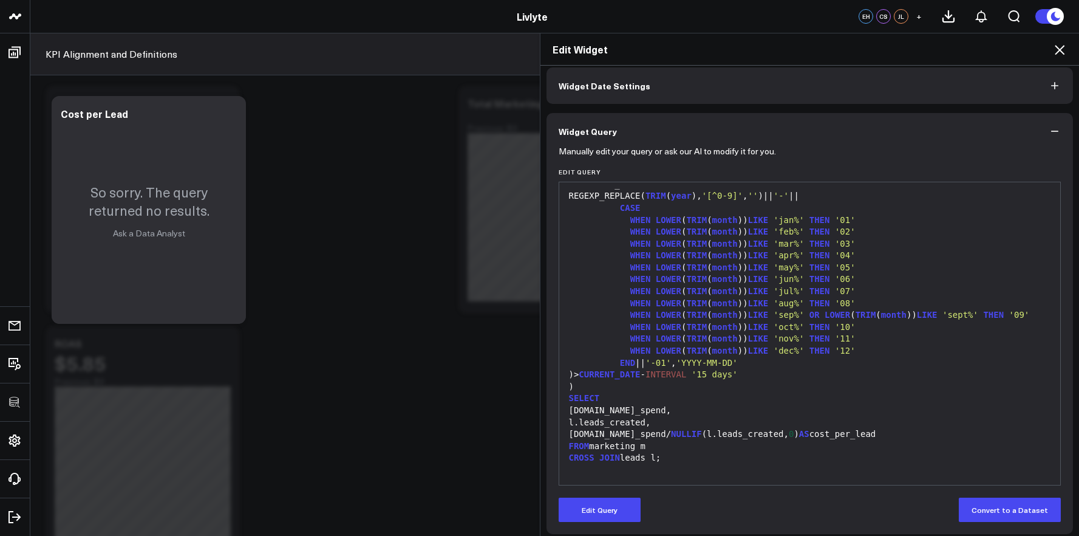
scroll to position [60, 0]
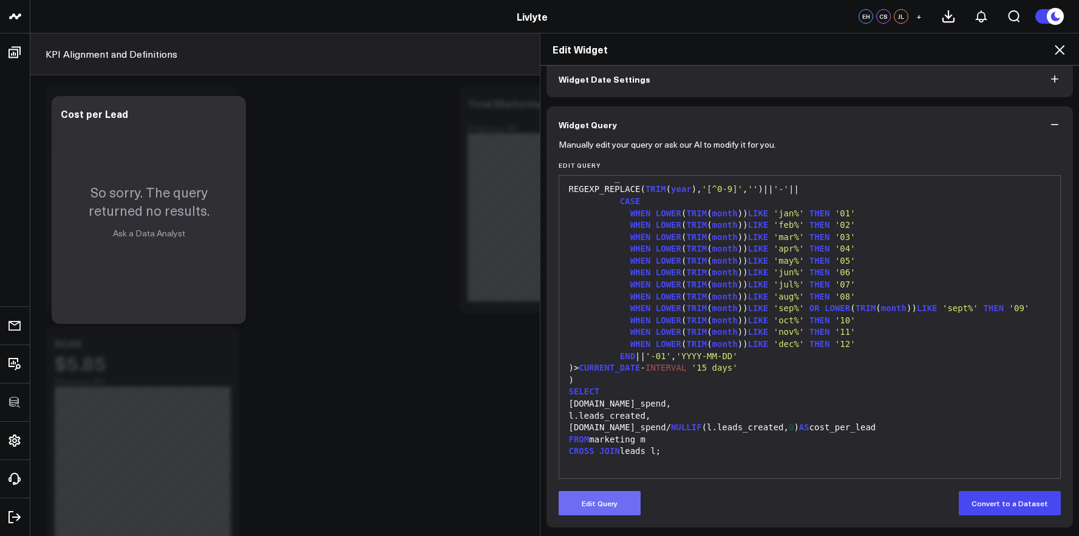
click at [596, 494] on button "Edit Query" at bounding box center [600, 503] width 82 height 24
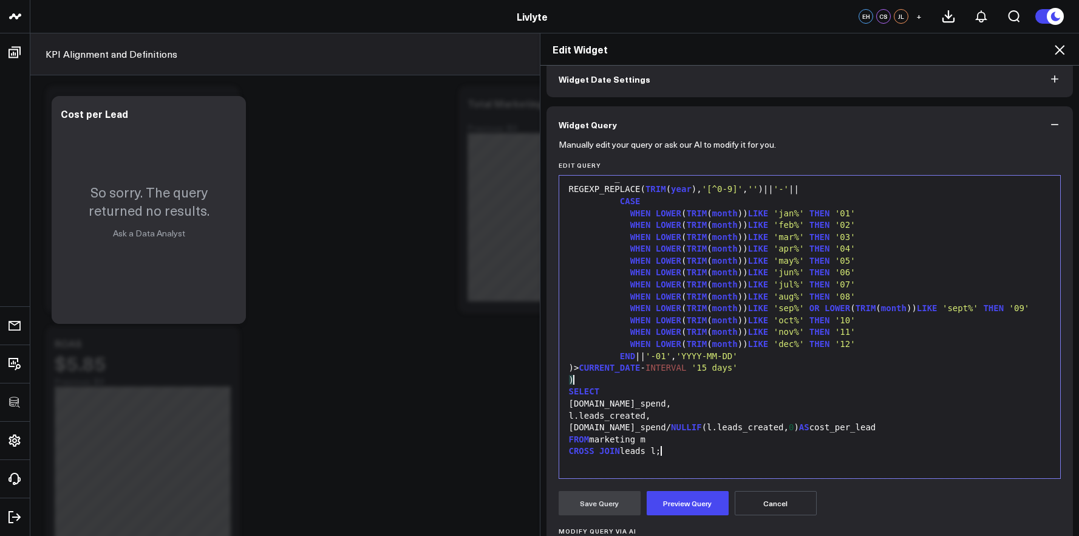
click at [655, 452] on div "CROSS JOIN leads l;" at bounding box center [809, 451] width 489 height 12
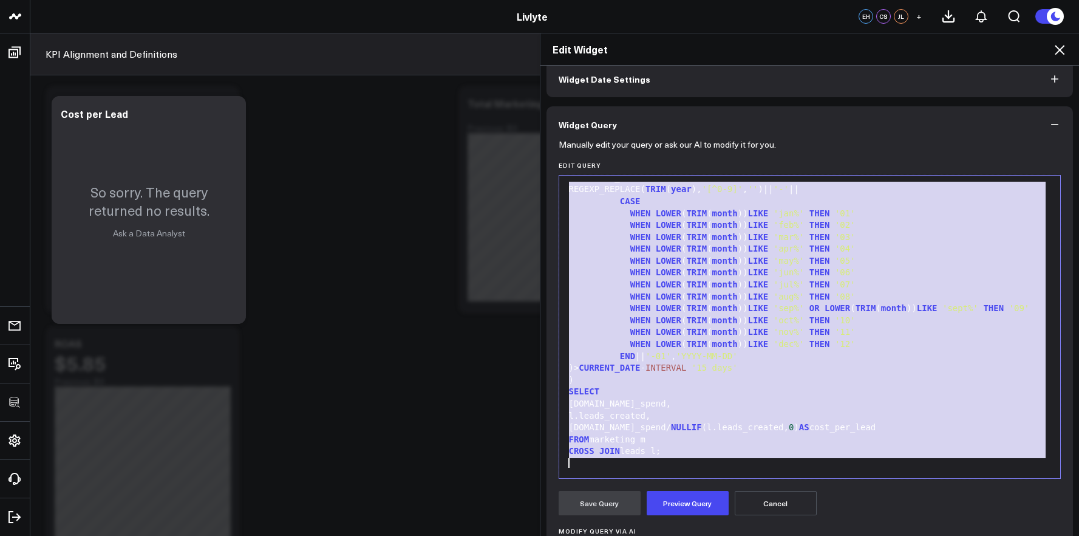
scroll to position [297, 0]
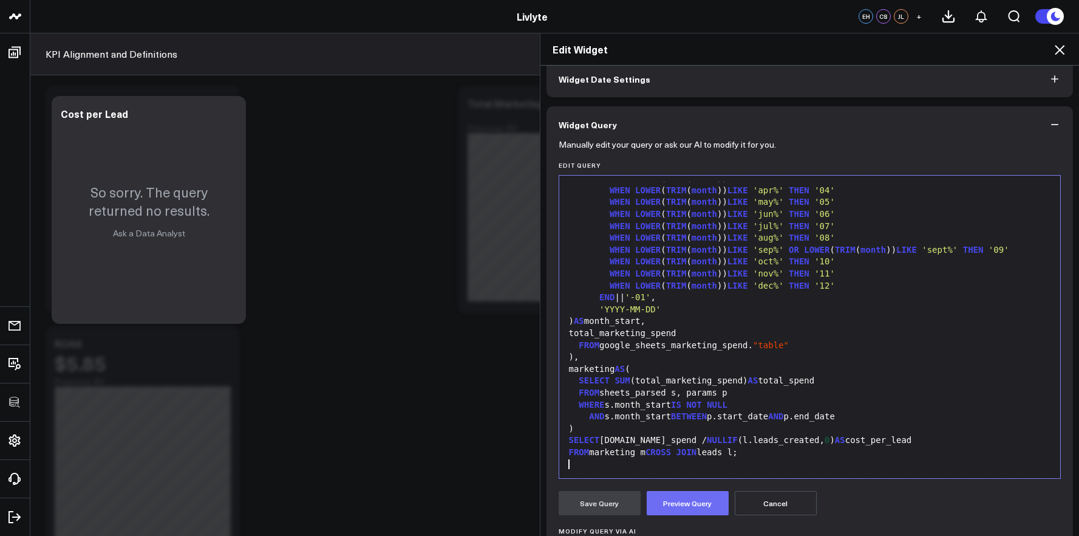
click at [684, 498] on button "Preview Query" at bounding box center [688, 503] width 82 height 24
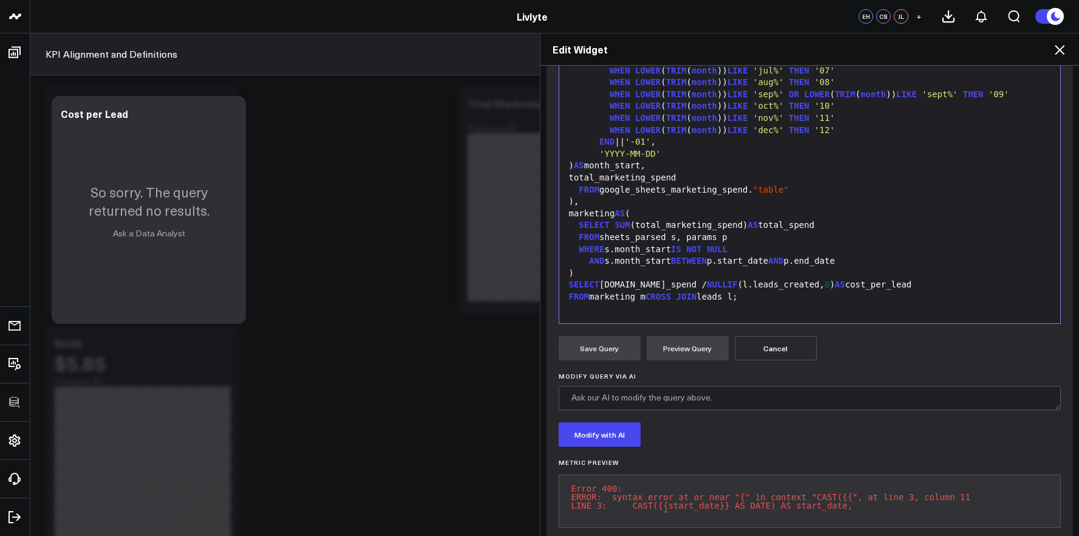
scroll to position [244, 0]
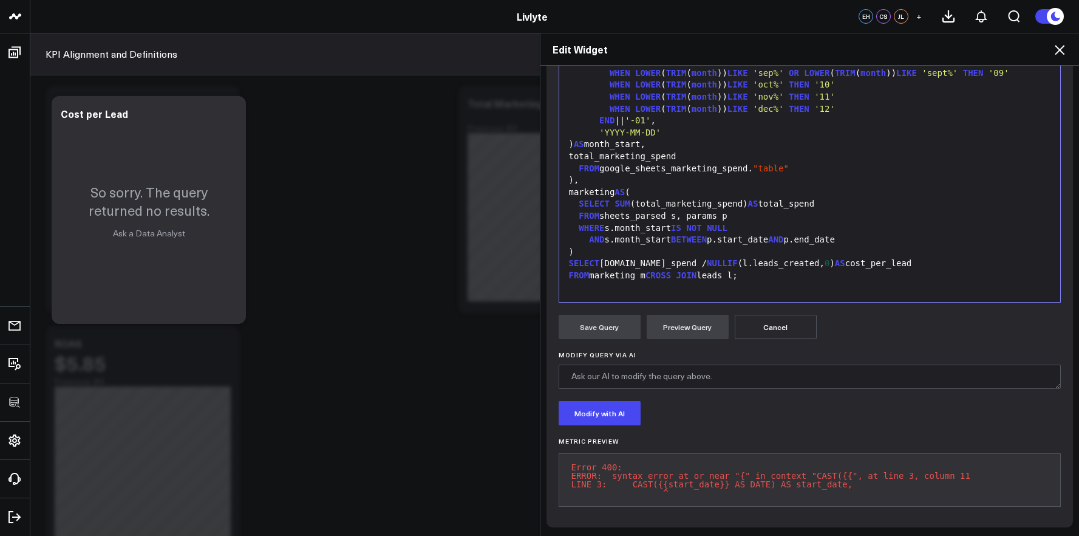
click at [708, 270] on div "FROM marketing m CROSS JOIN leads l;" at bounding box center [809, 276] width 489 height 12
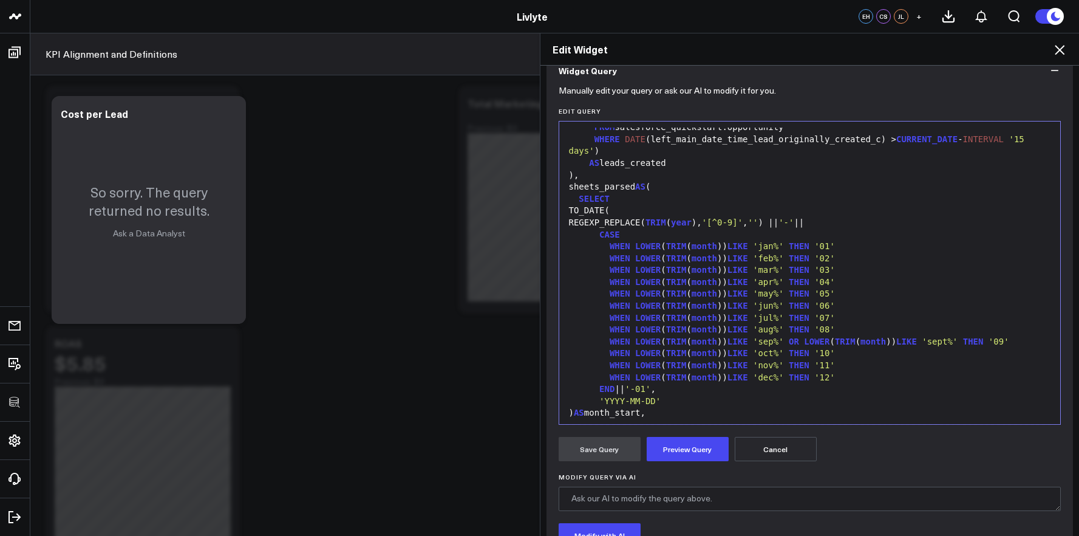
scroll to position [238, 0]
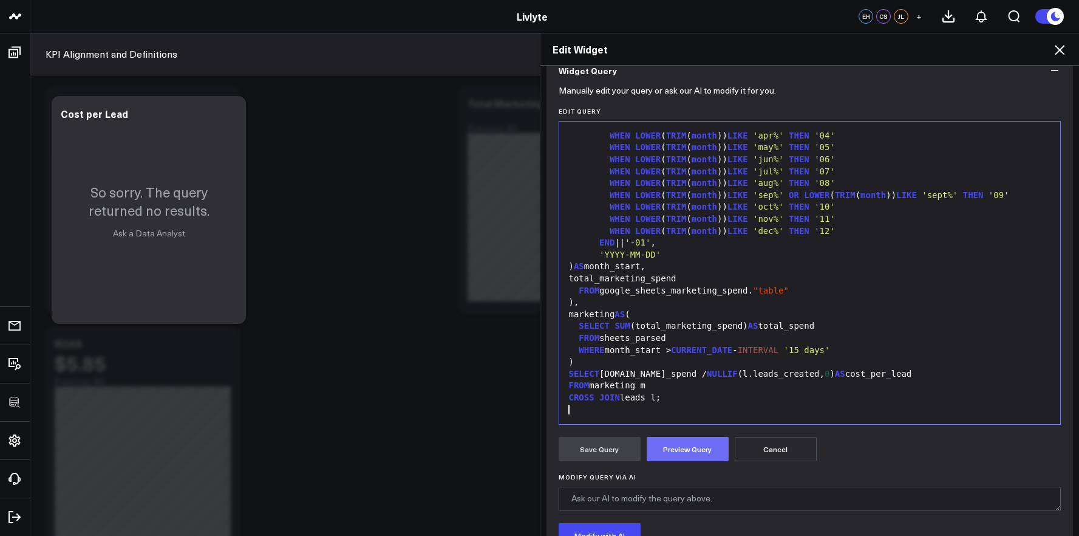
click at [681, 439] on button "Preview Query" at bounding box center [688, 449] width 82 height 24
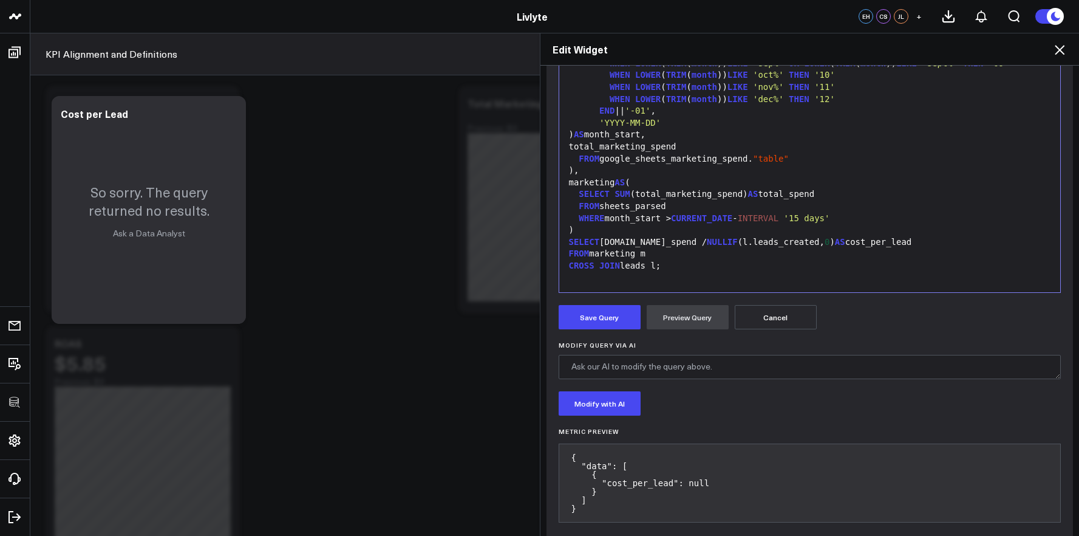
scroll to position [244, 0]
click at [620, 327] on button "Save Query" at bounding box center [600, 319] width 82 height 24
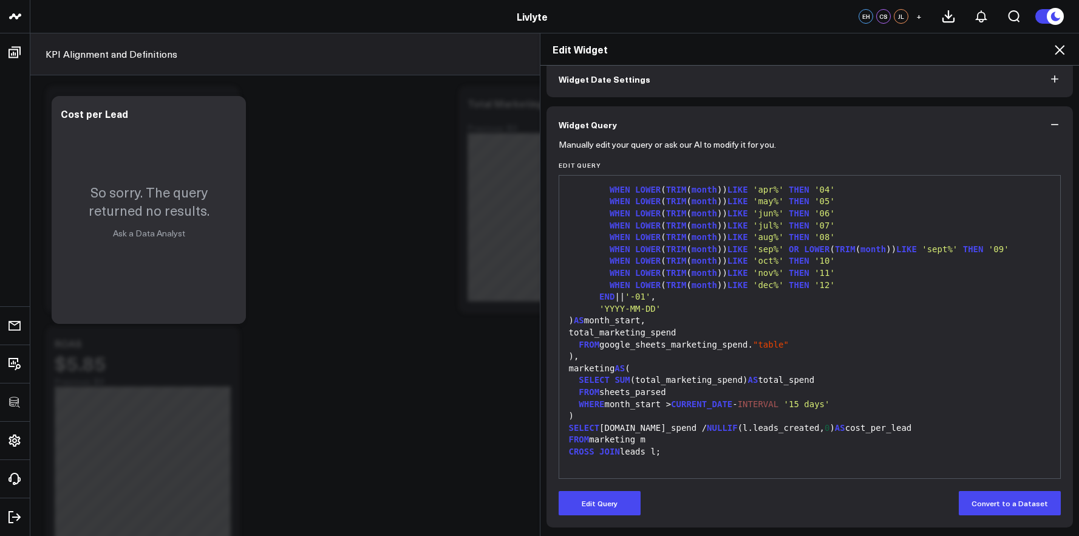
scroll to position [60, 0]
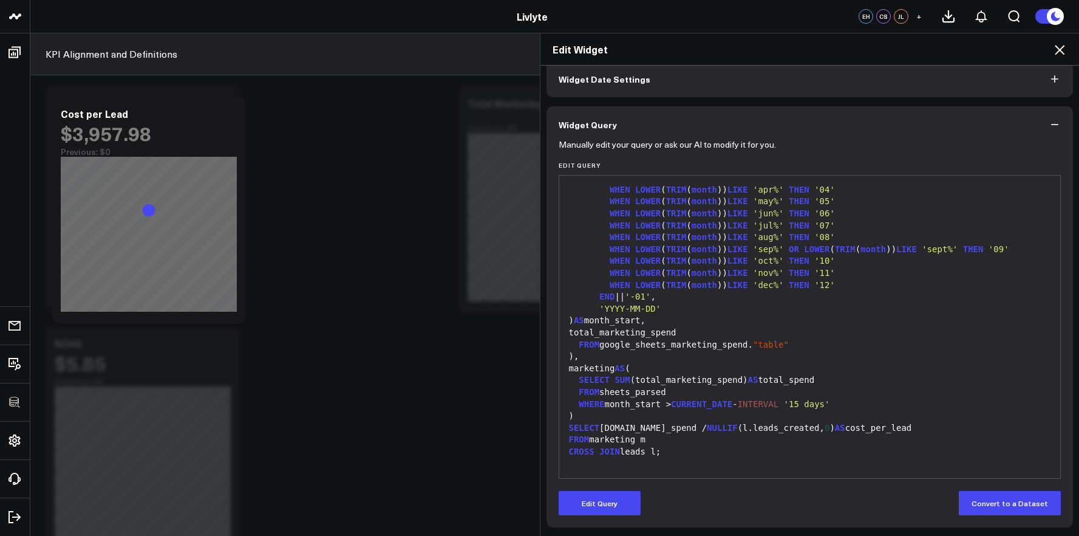
click at [760, 342] on span ""table"" at bounding box center [771, 344] width 36 height 10
click at [622, 502] on button "Edit Query" at bounding box center [600, 503] width 82 height 24
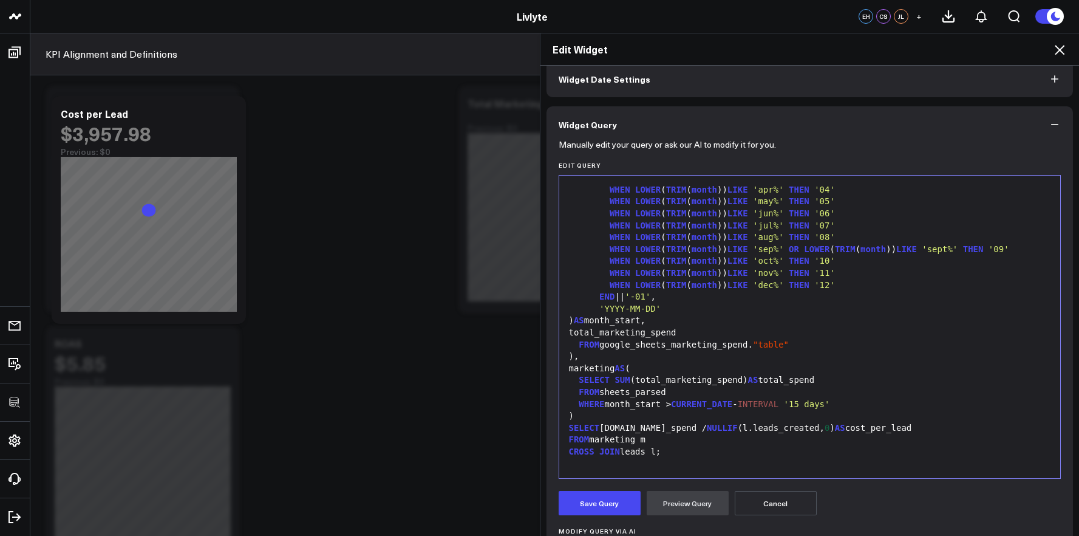
click at [760, 346] on span ""table"" at bounding box center [771, 344] width 36 height 10
click at [805, 344] on div "FROM google_sheets_marketing_spend. "table"" at bounding box center [809, 345] width 489 height 12
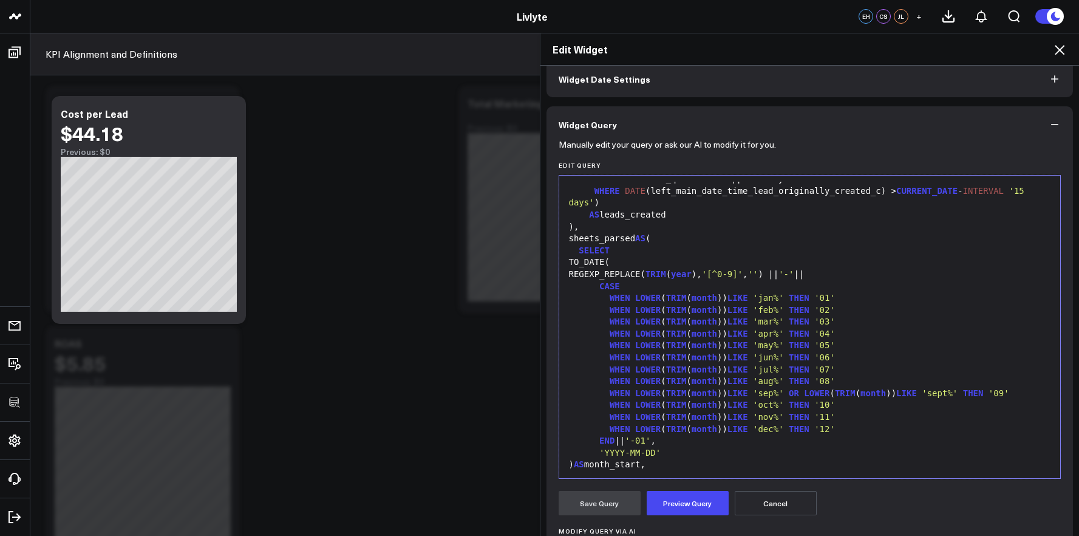
scroll to position [238, 0]
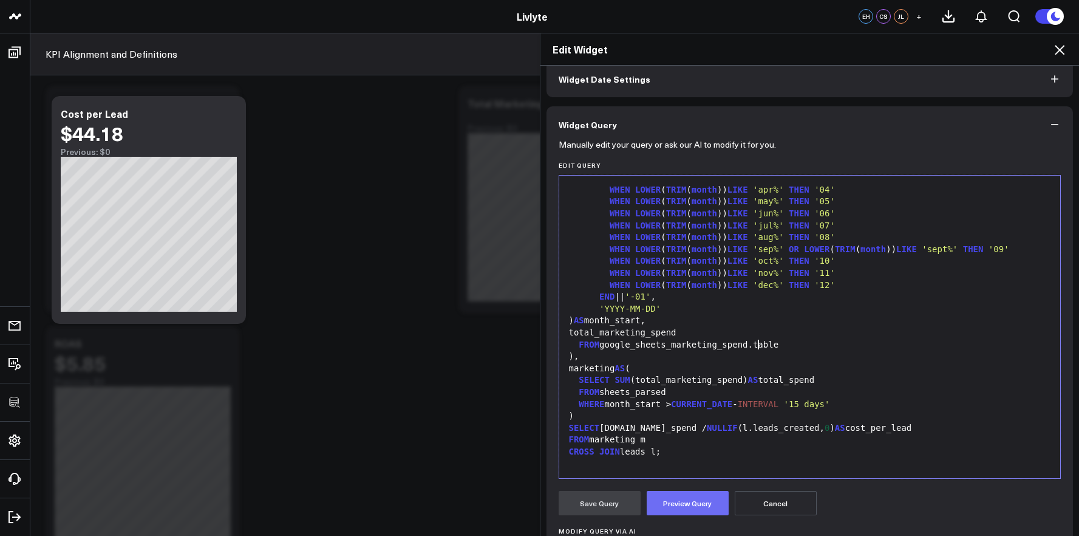
click at [685, 513] on button "Preview Query" at bounding box center [688, 503] width 82 height 24
click at [607, 498] on button "Save Query" at bounding box center [600, 503] width 82 height 24
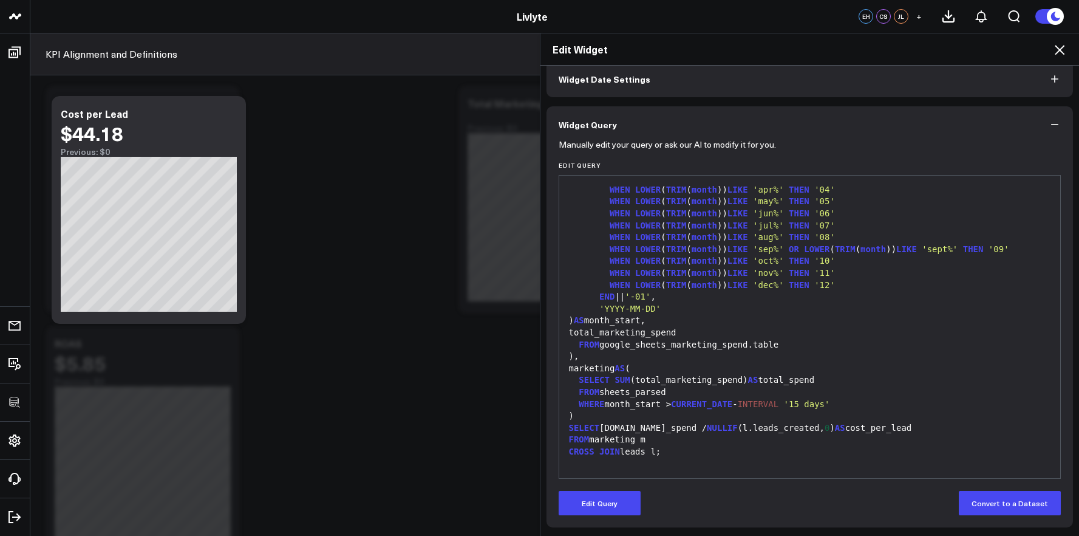
click at [1061, 54] on icon at bounding box center [1059, 50] width 15 height 15
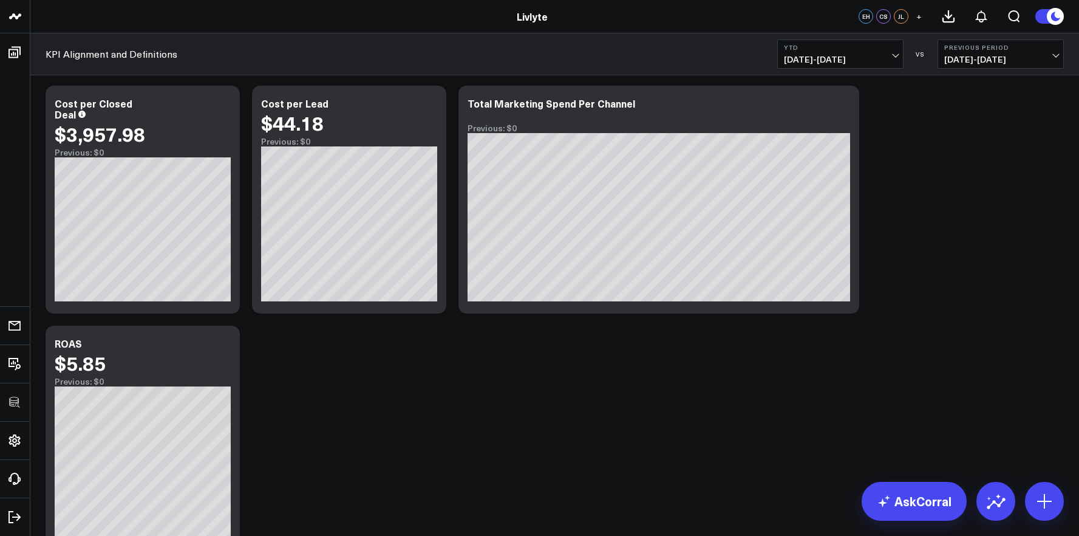
click at [837, 56] on span "[DATE] - [DATE]" at bounding box center [840, 60] width 113 height 10
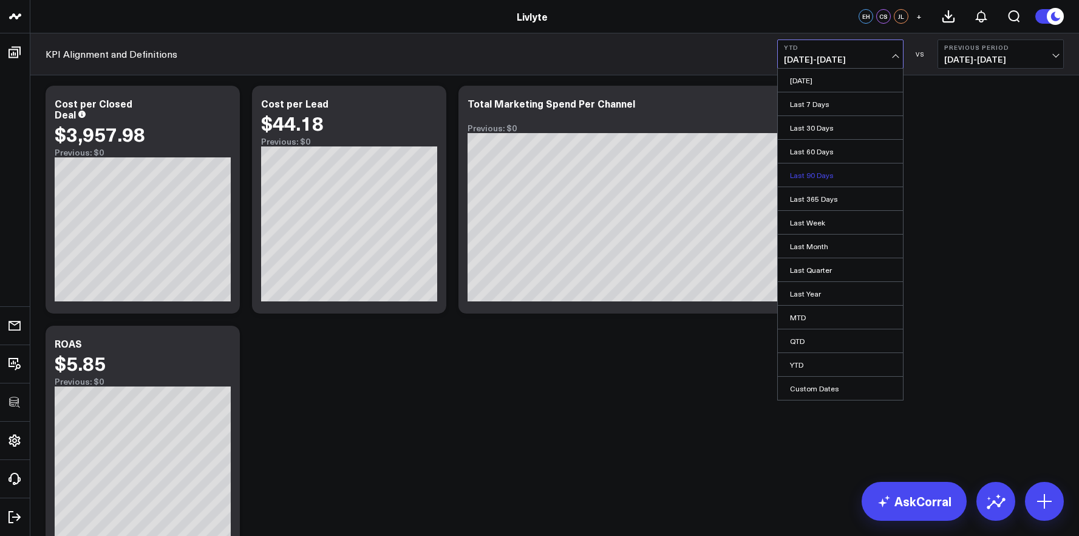
click at [848, 178] on link "Last 90 Days" at bounding box center [840, 174] width 125 height 23
